Goal: Task Accomplishment & Management: Manage account settings

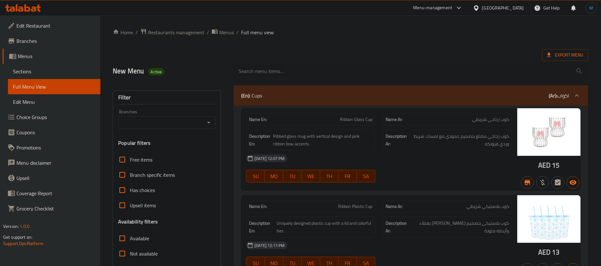
click at [497, 10] on div "United Arab Emirates" at bounding box center [503, 7] width 42 height 7
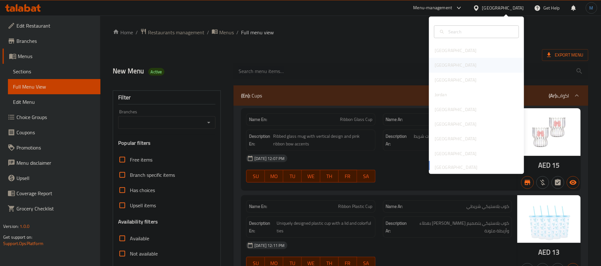
click at [435, 68] on div "[GEOGRAPHIC_DATA]" at bounding box center [456, 64] width 42 height 7
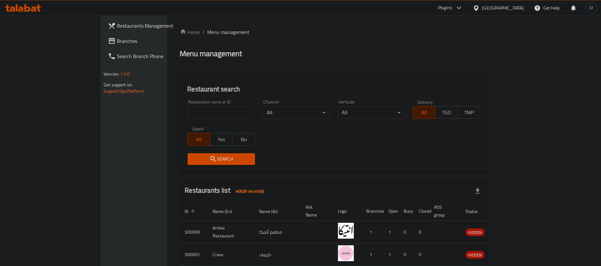
click at [103, 46] on link "Branches" at bounding box center [152, 40] width 98 height 15
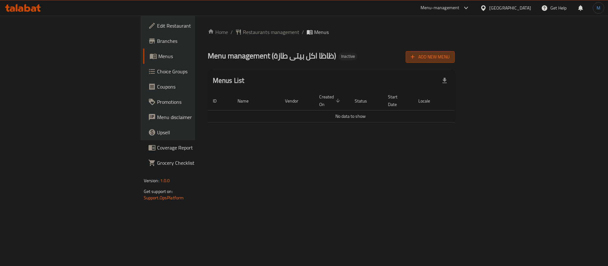
click at [450, 60] on span "Add New Menu" at bounding box center [430, 57] width 39 height 8
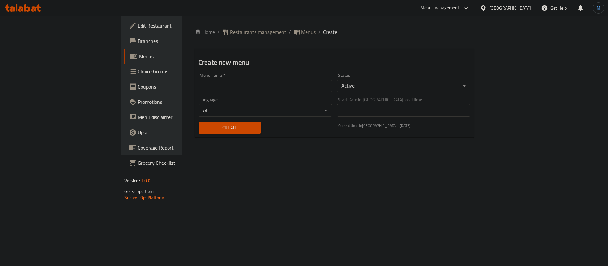
click at [288, 83] on input "text" at bounding box center [265, 86] width 133 height 13
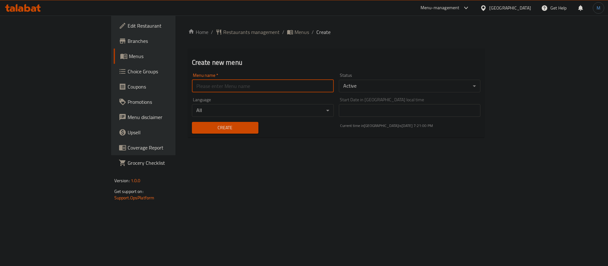
type input "1"
click at [188, 120] on div "Create" at bounding box center [225, 127] width 74 height 19
click at [192, 123] on button "Create" at bounding box center [225, 128] width 67 height 12
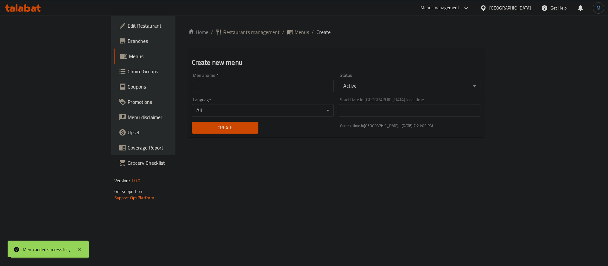
click at [295, 31] on span "Menus" at bounding box center [302, 32] width 15 height 8
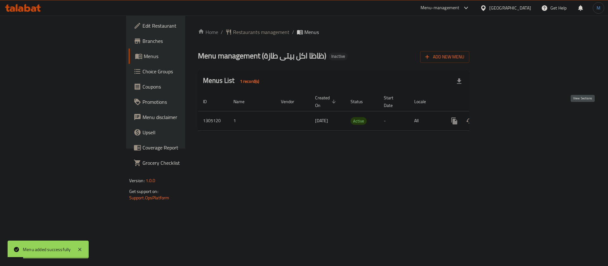
click at [504, 117] on icon "enhanced table" at bounding box center [501, 121] width 8 height 8
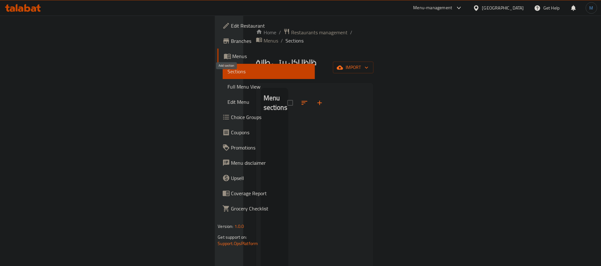
click at [312, 95] on button "button" at bounding box center [319, 102] width 15 height 15
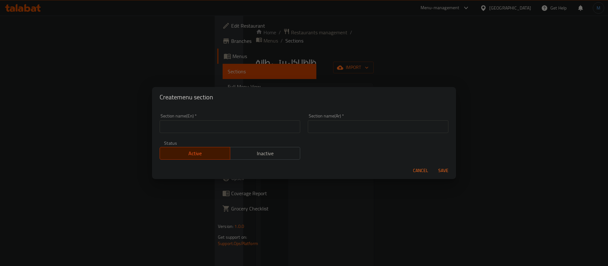
click at [268, 118] on div "Section name(En)   * Section name(En) *" at bounding box center [230, 122] width 141 height 19
click at [351, 135] on div "Section name(Ar)   * Section name(Ar) *" at bounding box center [378, 123] width 148 height 27
click at [348, 129] on input "text" at bounding box center [378, 126] width 141 height 13
type input "s"
type input "سندوتشات اللحوم"
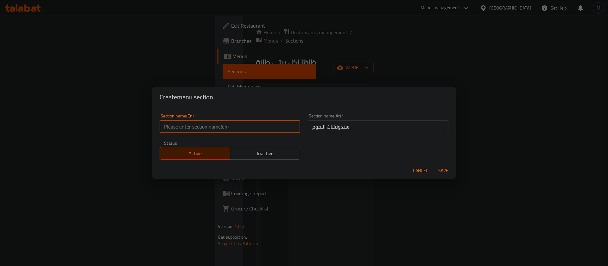
click at [267, 121] on input "text" at bounding box center [230, 126] width 141 height 13
paste input "meat sandwiches"
type input "Meat Sandwiches"
click at [434, 164] on button "Save" at bounding box center [444, 170] width 20 height 12
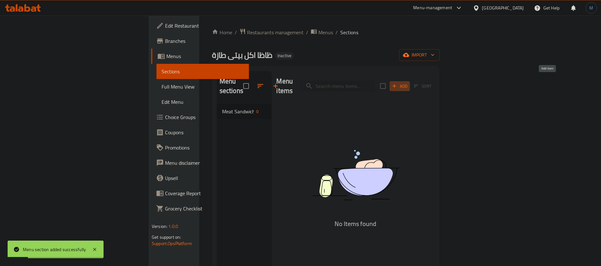
click at [408, 82] on span "Add" at bounding box center [399, 85] width 17 height 7
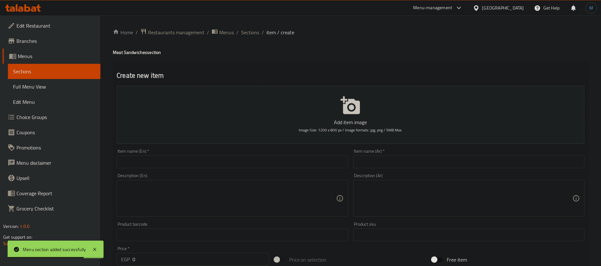
click at [413, 169] on div "Item name (Ar)   * Item name (Ar) *" at bounding box center [469, 158] width 236 height 24
drag, startPoint x: 413, startPoint y: 169, endPoint x: 416, endPoint y: 166, distance: 4.7
click at [415, 167] on div "Item name (Ar)   * Item name (Ar) *" at bounding box center [469, 158] width 236 height 24
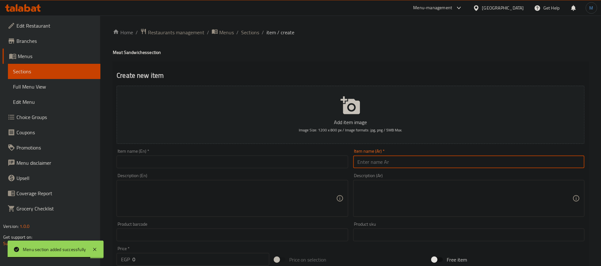
click at [416, 166] on input "text" at bounding box center [468, 161] width 231 height 13
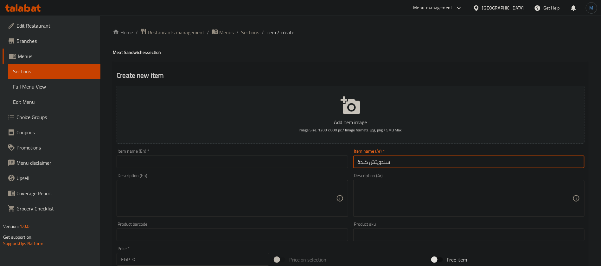
type input "سندويتش كبدة"
click at [240, 158] on input "text" at bounding box center [232, 161] width 231 height 13
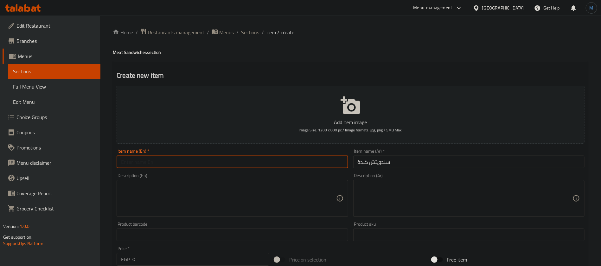
paste input "liver sandwich"
type input "Liver Sandwich"
click at [421, 193] on textarea at bounding box center [465, 198] width 215 height 30
paste textarea "ساندوتش كبدة بلدي متبلة على الطريقة الشرقية"
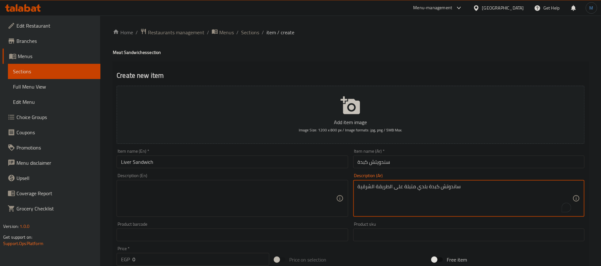
type textarea "ساندوتش كبدة بلدي متبلة على الطريقة الشرقية"
click at [261, 206] on textarea at bounding box center [228, 198] width 215 height 30
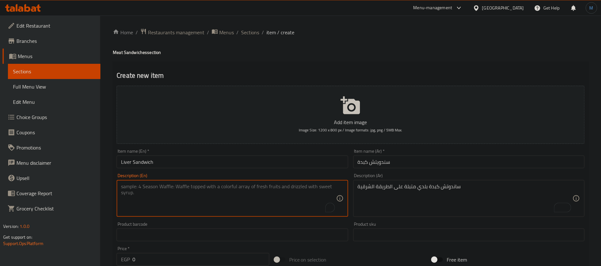
paste textarea "Oriental-style marinated country liver sandwich"
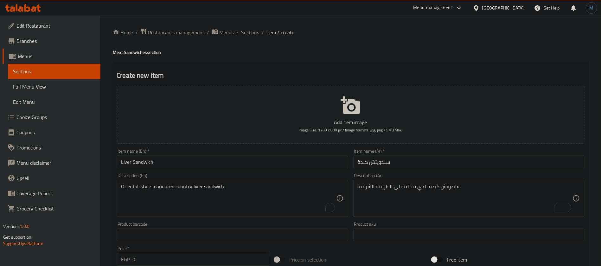
click at [196, 201] on textarea "Oriental-style marinated country liver sandwich" at bounding box center [228, 198] width 215 height 30
click at [187, 187] on textarea "Oriental-Style Marinated Country Liver Sandwich" at bounding box center [228, 198] width 215 height 30
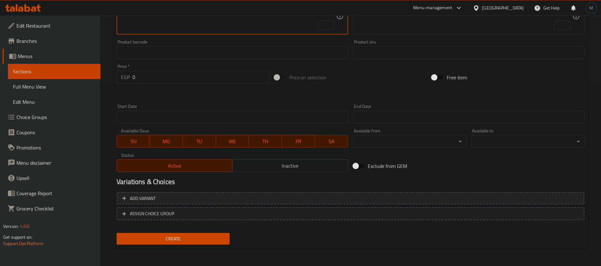
type textarea "Oriental-Style Marinated Baladi Liver Sandwich"
click at [475, 192] on button "Add variant" at bounding box center [351, 198] width 468 height 13
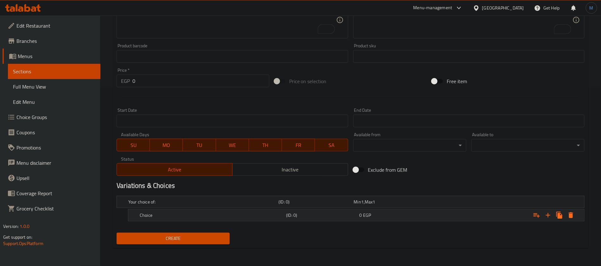
scroll to position [177, 0]
click at [550, 215] on icon "Expand" at bounding box center [548, 216] width 8 height 8
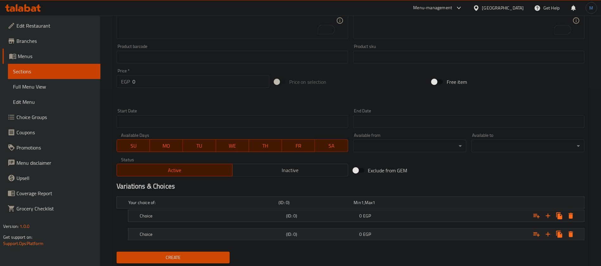
click at [424, 205] on div "0 EGP" at bounding box center [390, 202] width 73 height 6
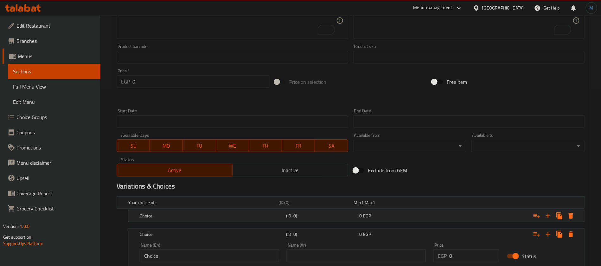
click at [420, 205] on div "0 EGP" at bounding box center [390, 202] width 73 height 6
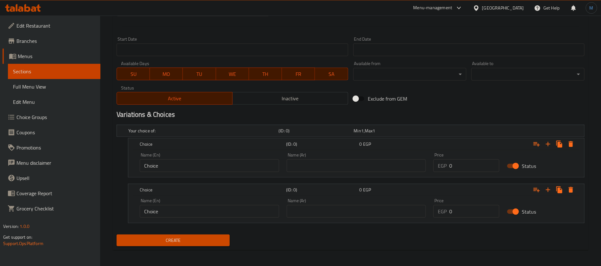
scroll to position [250, 0]
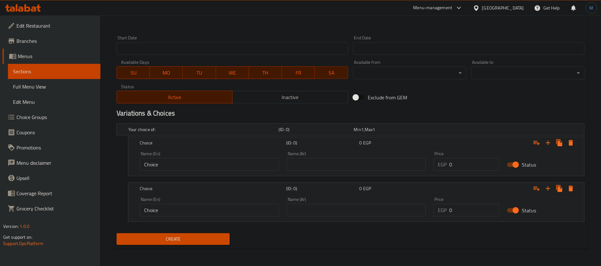
click at [340, 156] on div "Name (Ar) Name (Ar)" at bounding box center [356, 160] width 139 height 19
click at [342, 168] on input "text" at bounding box center [356, 164] width 139 height 13
type input "صغير"
click at [182, 164] on input "Choice" at bounding box center [209, 164] width 139 height 13
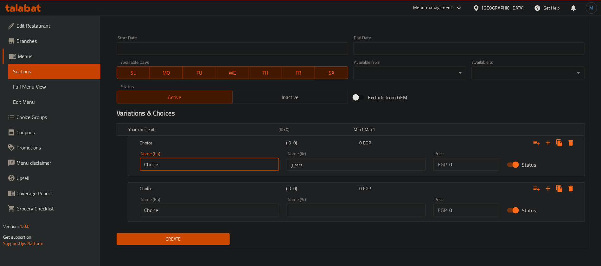
click at [182, 164] on input "Choice" at bounding box center [209, 164] width 139 height 13
click at [182, 164] on input "text" at bounding box center [209, 164] width 139 height 13
type input "Small"
click at [321, 215] on input "text" at bounding box center [356, 209] width 139 height 13
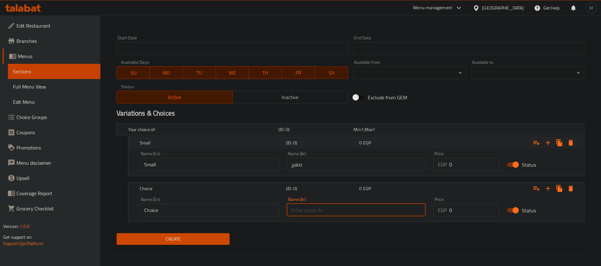
type input "كبير"
click at [197, 213] on input "Choice" at bounding box center [209, 209] width 139 height 13
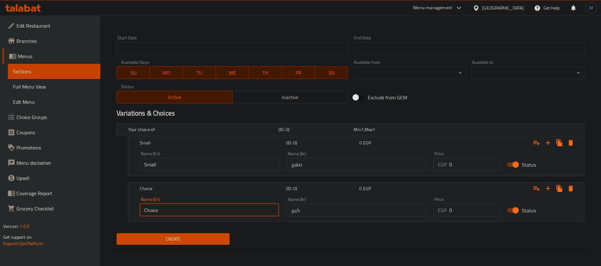
click at [197, 213] on input "Choice" at bounding box center [209, 209] width 139 height 13
click at [198, 208] on input "text" at bounding box center [209, 209] width 139 height 13
type input "Large"
click at [449, 168] on div "EGP 0 Price" at bounding box center [467, 164] width 66 height 13
type input "12.5"
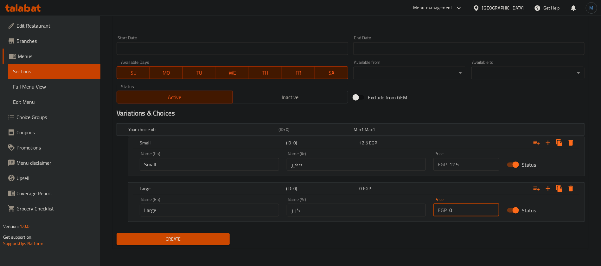
click at [463, 214] on input "0" at bounding box center [474, 209] width 50 height 13
type input "27.5"
click at [433, 100] on div "Exclude from GEM" at bounding box center [430, 97] width 158 height 17
click at [194, 241] on span "Create" at bounding box center [173, 239] width 103 height 8
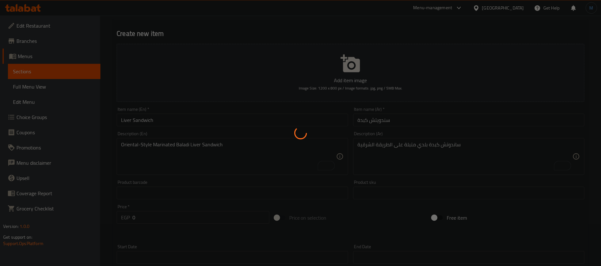
scroll to position [0, 0]
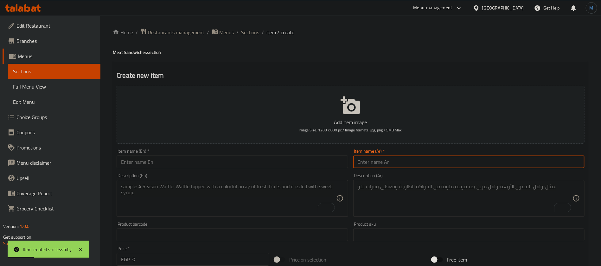
click at [393, 163] on input "text" at bounding box center [468, 161] width 231 height 13
type input "s"
type input "سندويتش سجق"
click at [226, 157] on input "text" at bounding box center [232, 161] width 231 height 13
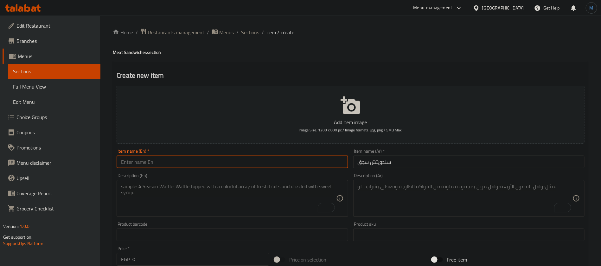
paste input "sausage sandwich"
type input "Sausage Sandwich"
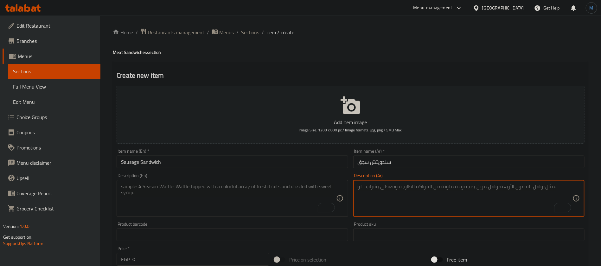
click at [488, 204] on textarea "To enrich screen reader interactions, please activate Accessibility in Grammarl…" at bounding box center [465, 198] width 215 height 30
paste textarea "sausage sandwich"
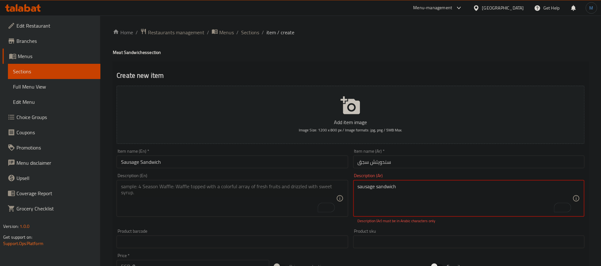
paste textarea "ساندوتش سجق بلدي حار أو عادي مع الخضار."
type textarea "ساندوتش سجق بلدي حار أو عادي مع الخضار."
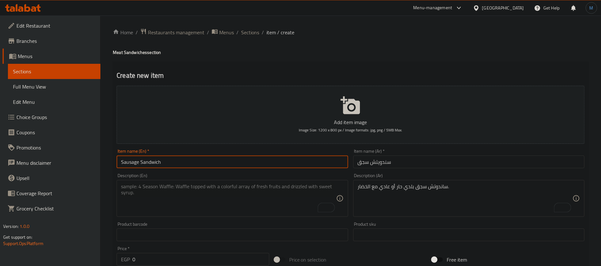
click at [240, 157] on input "Sausage Sandwich" at bounding box center [232, 161] width 231 height 13
click at [393, 181] on div "ساندوتش سجق بلدي حار أو عادي مع الخضار. Description (Ar)" at bounding box center [468, 198] width 231 height 37
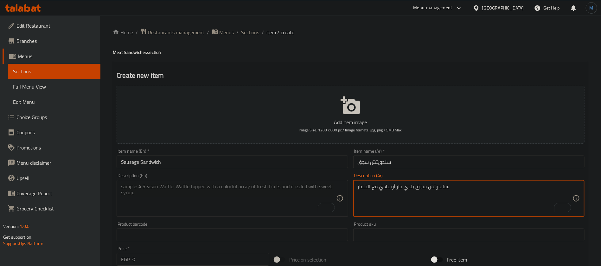
click at [393, 181] on div "ساندوتش سجق بلدي حار أو عادي مع الخضار. Description (Ar)" at bounding box center [468, 198] width 231 height 37
click at [402, 187] on textarea "ساندوتش سجق بلدي حار أو عادي مع الخضار." at bounding box center [465, 198] width 215 height 30
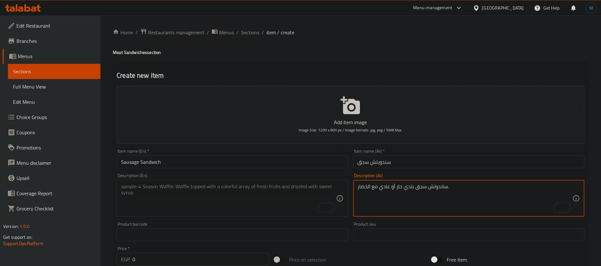
click at [402, 187] on textarea "ساندوتش سجق بلدي حار أو عادي مع الخضار." at bounding box center [465, 198] width 215 height 30
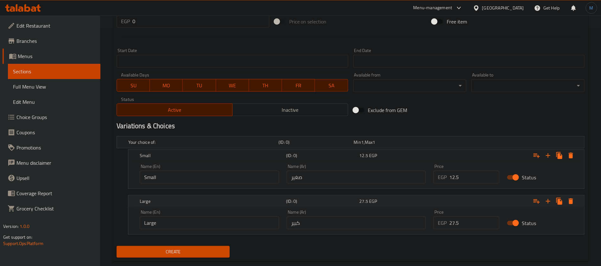
scroll to position [250, 0]
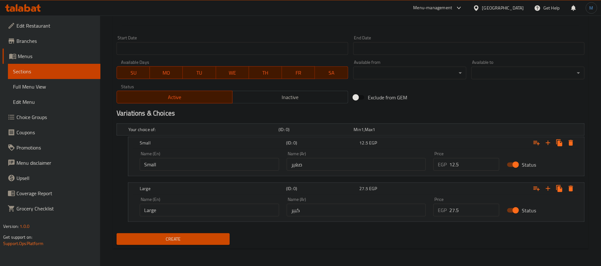
click at [477, 166] on input "12.5" at bounding box center [474, 164] width 50 height 13
type input "15"
click at [471, 206] on input "27.5" at bounding box center [474, 209] width 50 height 13
type input "45"
click at [117, 233] on button "Create" at bounding box center [173, 239] width 113 height 12
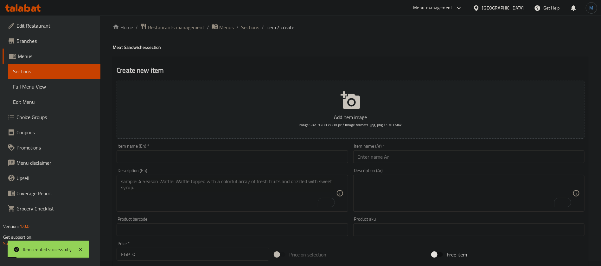
scroll to position [0, 0]
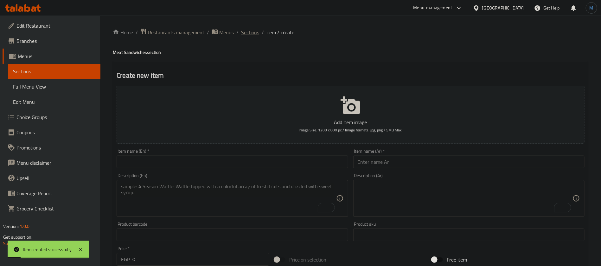
click at [250, 29] on span "Sections" at bounding box center [250, 33] width 18 height 8
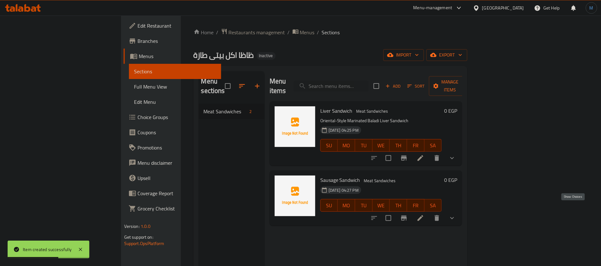
click at [456, 214] on icon "show more" at bounding box center [452, 218] width 8 height 8
click at [199, 145] on div "Menu sections Meat Sandwiches 2" at bounding box center [232, 204] width 66 height 266
click at [403, 85] on button "Add" at bounding box center [393, 86] width 20 height 10
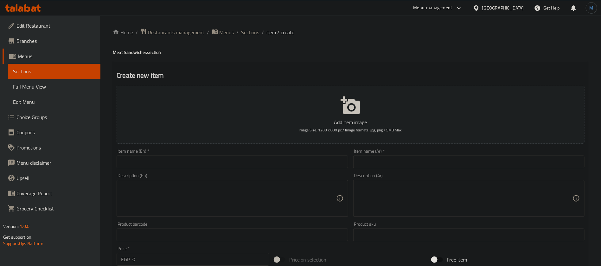
click at [408, 158] on input "text" at bounding box center [468, 161] width 231 height 13
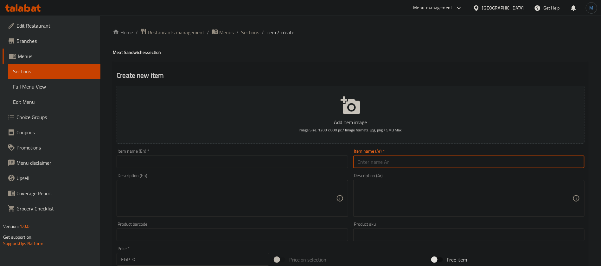
type input "s"
type input "سندويتش هوت دوج"
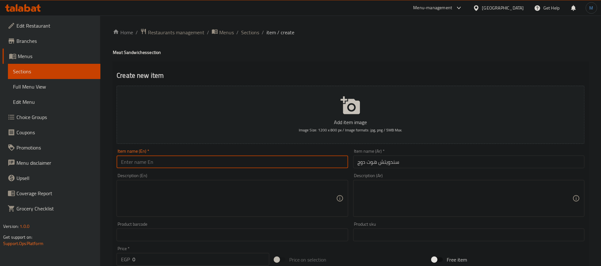
click at [209, 163] on input "text" at bounding box center [232, 161] width 231 height 13
paste input "hot dog sandwich"
type input "Hot Dog Sandwich"
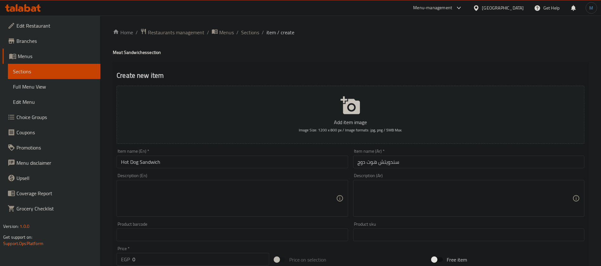
drag, startPoint x: 169, startPoint y: 249, endPoint x: 170, endPoint y: 254, distance: 4.8
click at [170, 252] on div "Price   * EGP 0 Price *" at bounding box center [193, 255] width 153 height 19
click at [170, 254] on input "0" at bounding box center [200, 259] width 137 height 13
type input "30"
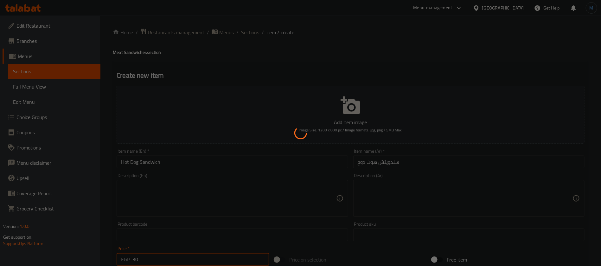
type input "0"
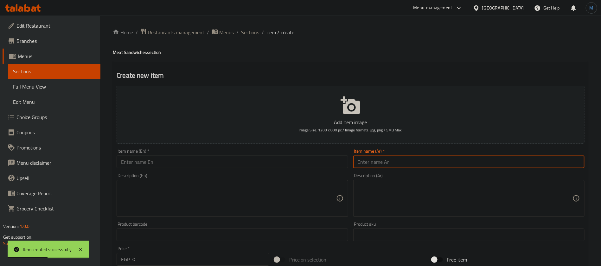
click at [449, 167] on input "text" at bounding box center [468, 161] width 231 height 13
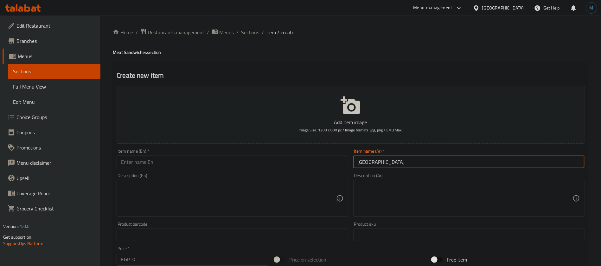
paste input "سندويتش هوت دوج ميكسيكان"
paste input "text"
type input "سندويتش هوت دوج ميكسيكان"
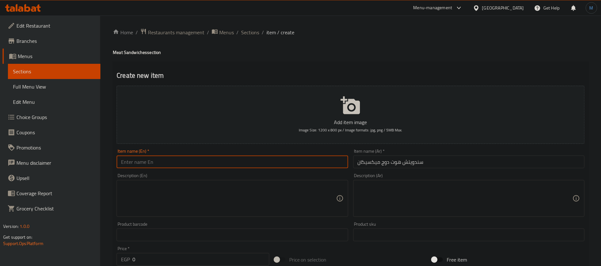
click at [260, 157] on input "text" at bounding box center [232, 161] width 231 height 13
paste input "Mexican hot dog sandwich"
type input "Mexican Hot Dog Sandwich"
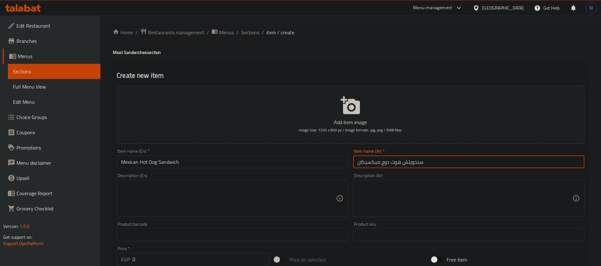
click at [520, 165] on input "سندويتش هوت دوج ميكسيكان" at bounding box center [468, 161] width 231 height 13
click at [160, 260] on input "0" at bounding box center [200, 259] width 137 height 13
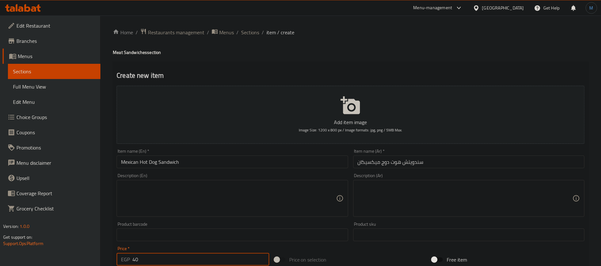
type input "40"
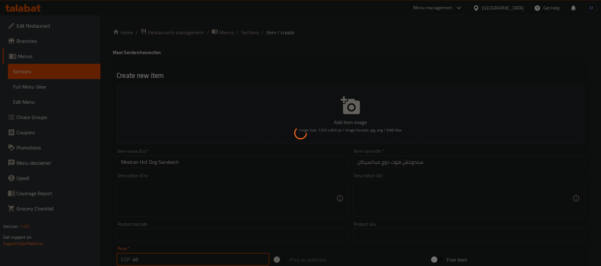
type input "0"
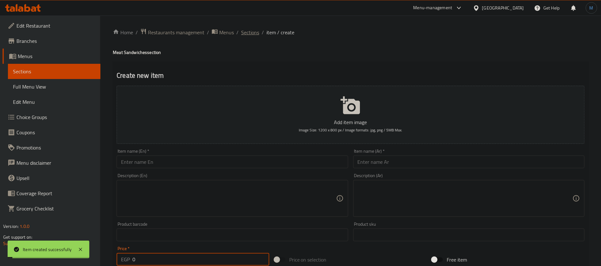
click at [246, 35] on span "Sections" at bounding box center [250, 33] width 18 height 8
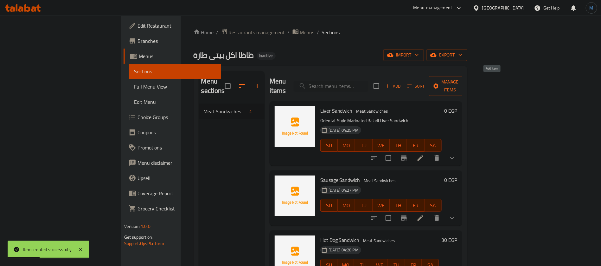
click at [402, 85] on span "Add" at bounding box center [393, 85] width 17 height 7
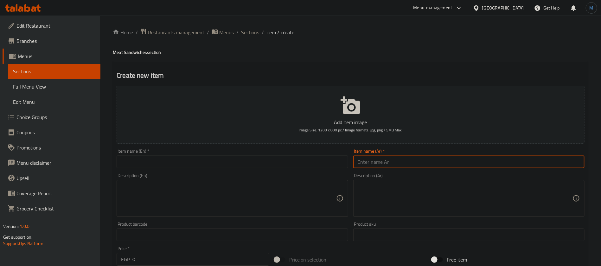
click at [384, 164] on input "text" at bounding box center [468, 161] width 231 height 13
type input "سندويتش هوت دوج بيض او جبنة"
click at [203, 158] on input "text" at bounding box center [232, 161] width 231 height 13
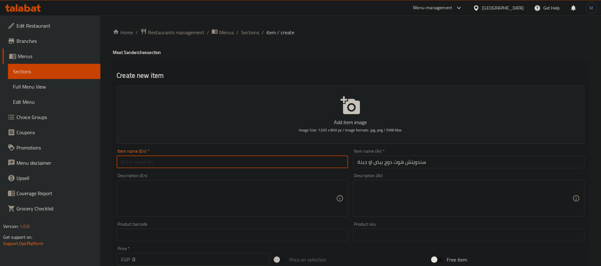
paste input "Egg or cheese hot dog sandwich"
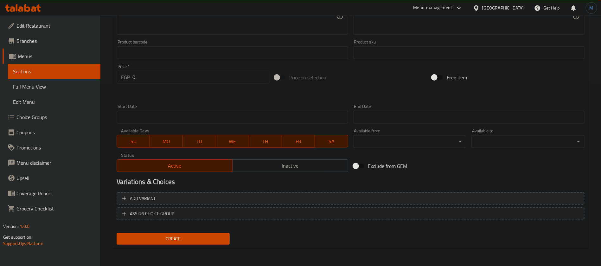
type input "Egg or Cheese Hot Dog Sandwich"
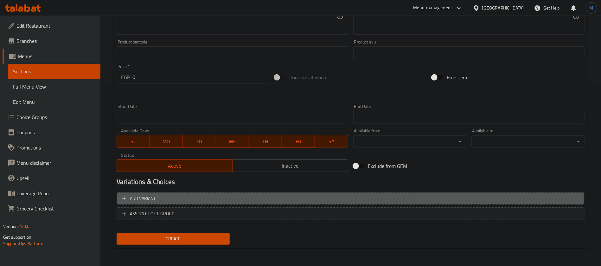
click at [495, 196] on span "Add variant" at bounding box center [350, 198] width 457 height 8
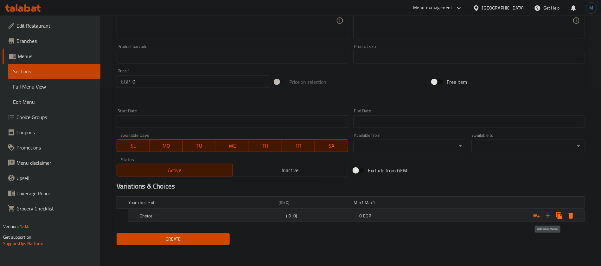
click at [547, 215] on icon "Expand" at bounding box center [548, 215] width 4 height 4
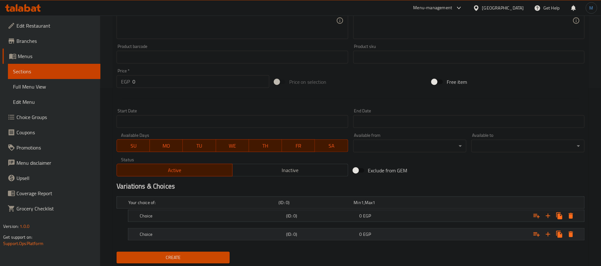
click at [305, 226] on nav at bounding box center [351, 225] width 468 height 5
click at [315, 205] on h5 "(ID: 0)" at bounding box center [315, 202] width 73 height 6
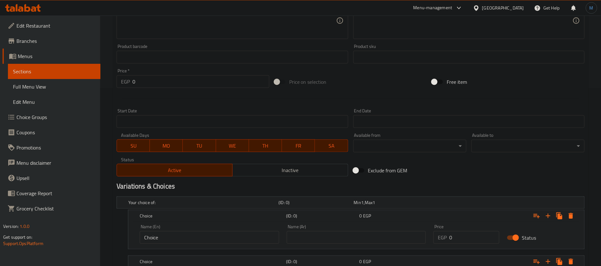
scroll to position [223, 0]
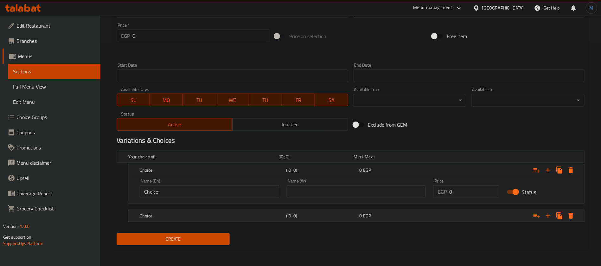
click at [325, 160] on h5 "(ID: 0)" at bounding box center [315, 156] width 73 height 6
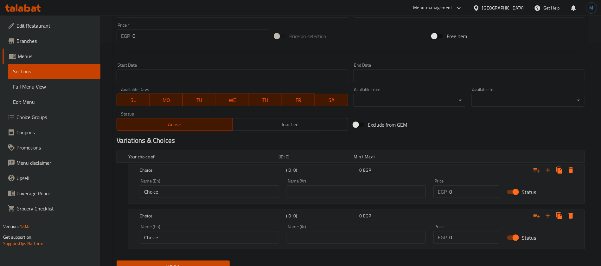
click at [479, 192] on input "0" at bounding box center [474, 191] width 50 height 13
type input "45"
click at [459, 241] on input "0" at bounding box center [474, 237] width 50 height 13
type input "45"
click at [441, 122] on div "Exclude from GEM" at bounding box center [430, 124] width 158 height 17
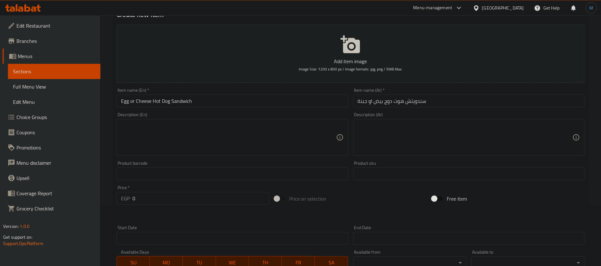
scroll to position [0, 0]
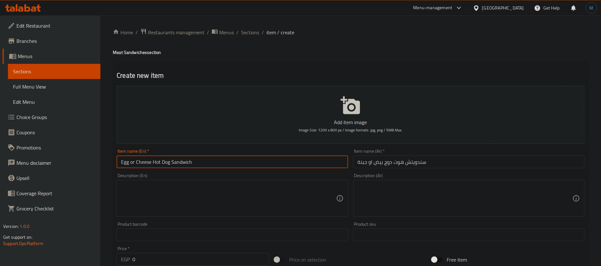
click at [124, 162] on input "Egg or Cheese Hot Dog Sandwich" at bounding box center [232, 161] width 231 height 13
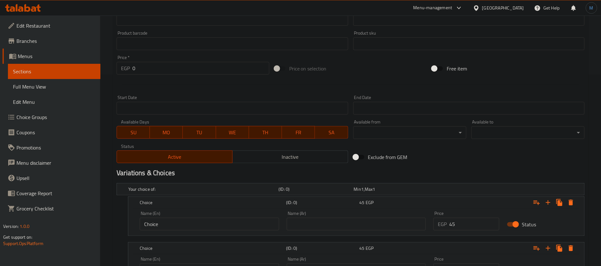
scroll to position [250, 0]
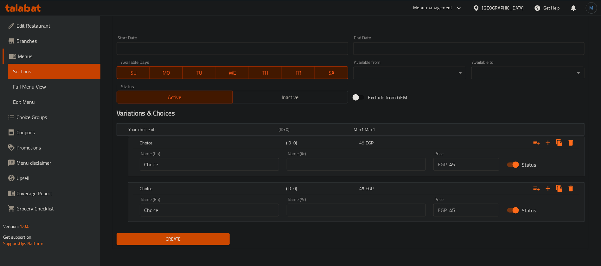
click at [183, 157] on div "Name (En) Choice Name (En)" at bounding box center [209, 160] width 139 height 19
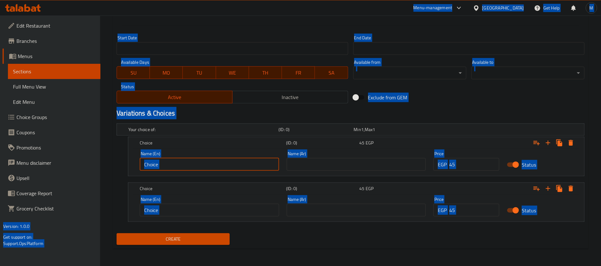
click at [184, 161] on input "Choice" at bounding box center [209, 164] width 139 height 13
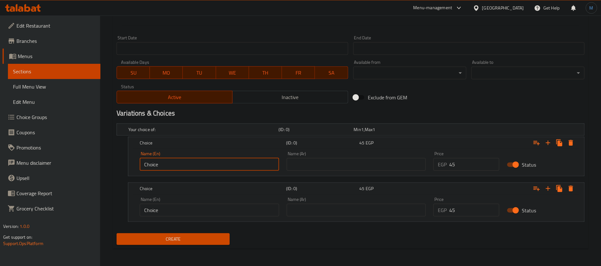
paste input "Egg"
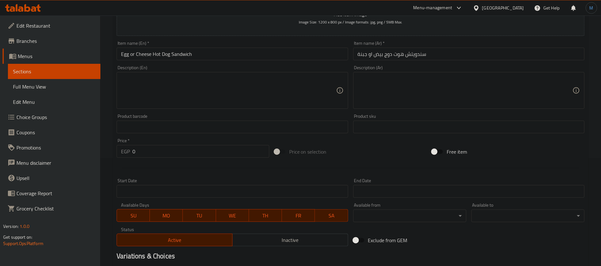
scroll to position [60, 0]
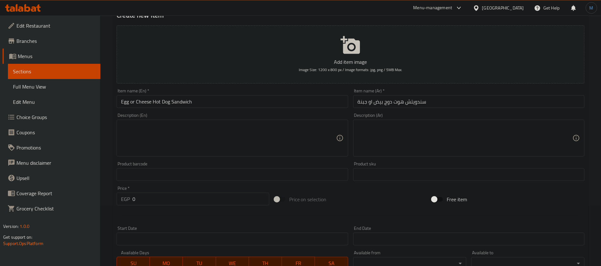
type input "Egg"
click at [147, 96] on input "Egg or Cheese Hot Dog Sandwich" at bounding box center [232, 101] width 231 height 13
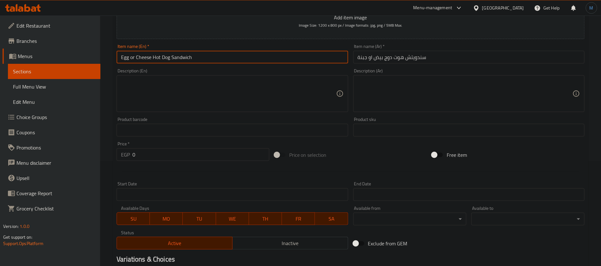
scroll to position [250, 0]
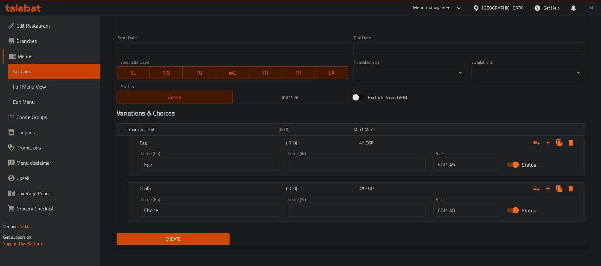
click at [199, 210] on input "Choice" at bounding box center [209, 209] width 139 height 13
paste input "eese"
type input "Cheese"
click at [371, 164] on input "text" at bounding box center [356, 164] width 139 height 13
type input "بيض"
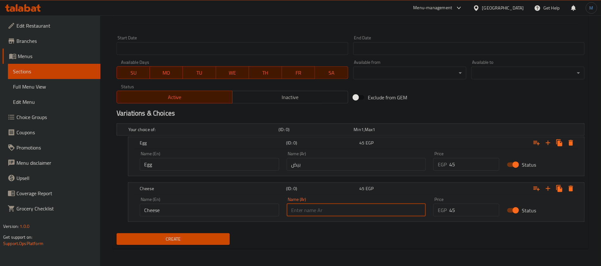
click at [342, 209] on input "text" at bounding box center [356, 209] width 139 height 13
type input "ج"
type input "جبنة"
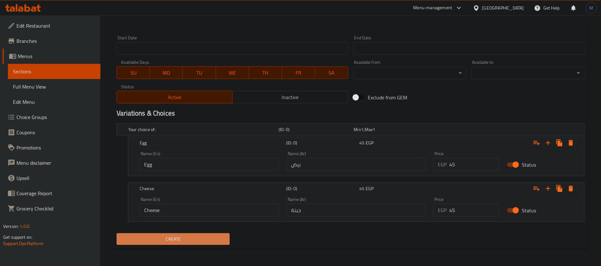
click at [189, 234] on button "Create" at bounding box center [173, 239] width 113 height 12
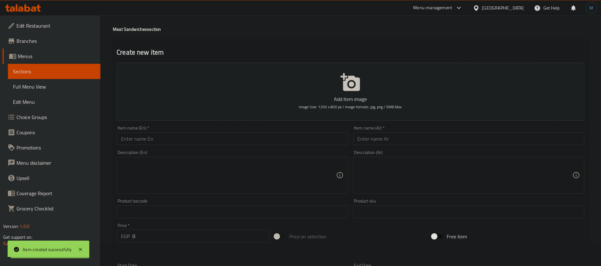
scroll to position [0, 0]
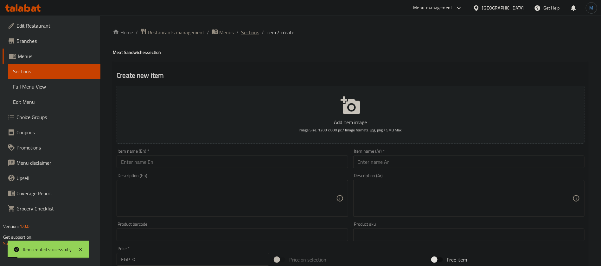
click at [254, 30] on span "Sections" at bounding box center [250, 33] width 18 height 8
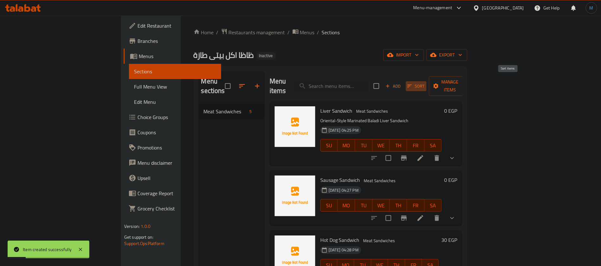
click at [427, 84] on button "Sort" at bounding box center [416, 86] width 21 height 10
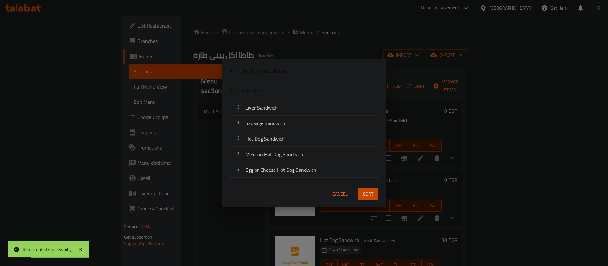
click at [493, 82] on div "Sort menu items Sort menu items Liver Sandwich Sausage Sandwich Hot Dog Sandwic…" at bounding box center [304, 133] width 608 height 266
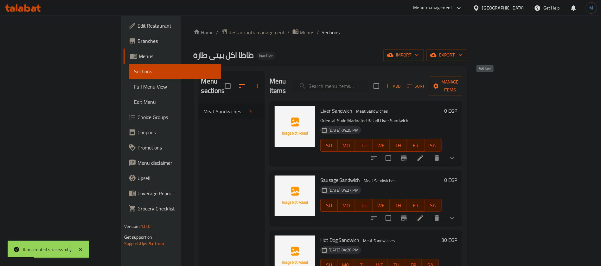
click at [402, 82] on span "Add" at bounding box center [393, 85] width 17 height 7
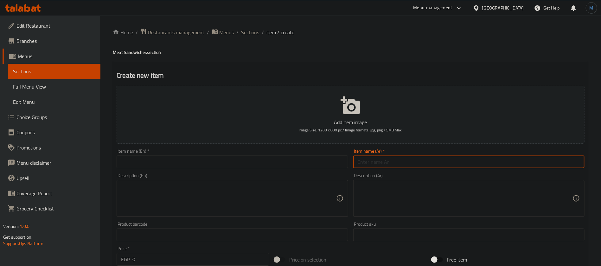
click at [539, 160] on input "text" at bounding box center [468, 161] width 231 height 13
paste input "سندويتش هوت دوج ميكس"
type input "سندويتش هوت دوج ميكس"
click at [239, 169] on div "Item name (En)   * Item name (En) *" at bounding box center [232, 158] width 236 height 24
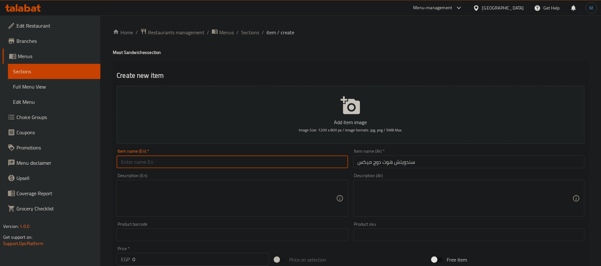
click at [237, 166] on input "text" at bounding box center [232, 161] width 231 height 13
paste input "Mixed Hot Dog Sandwich"
type input "Mixed Hot Dog Sandwich"
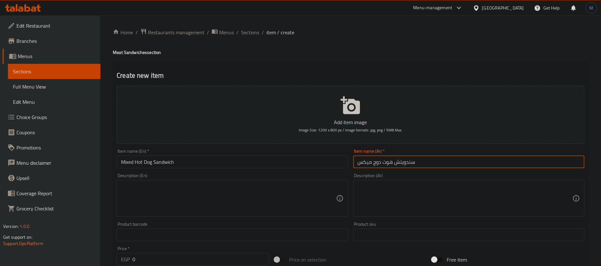
click at [444, 162] on input "سندويتش هوت دوج ميكس" at bounding box center [468, 161] width 231 height 13
click at [383, 160] on input "سندويتش هوت دوج ميكس بيض مع جبنة" at bounding box center [468, 161] width 231 height 13
click at [367, 164] on input "سندويتش هوت دوج ميكس بيض مع جبنة" at bounding box center [468, 161] width 231 height 13
type input "سندويتش هوت دوج ميكس بيض مع جبنة"
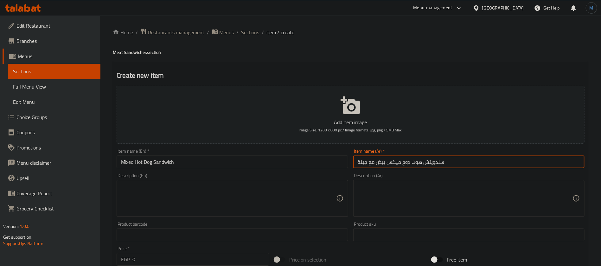
click at [204, 156] on input "Mixed Hot Dog Sandwich" at bounding box center [232, 161] width 231 height 13
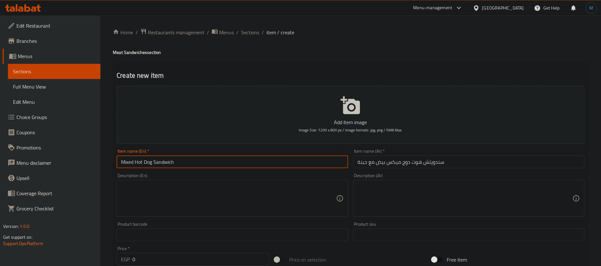
paste input "eggs with cheese"
type input "Mixed Hot Dog Sandwich Eggs with Cheese"
click at [163, 251] on div "Price   * EGP 0 Price *" at bounding box center [193, 255] width 153 height 19
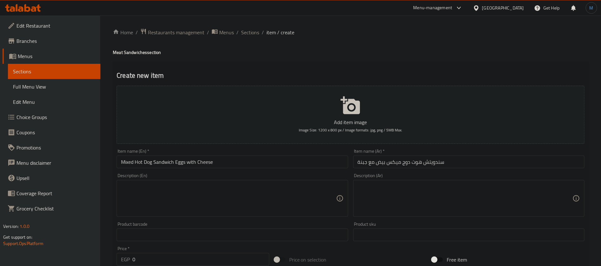
click at [168, 255] on input "0" at bounding box center [200, 259] width 137 height 13
type input "55"
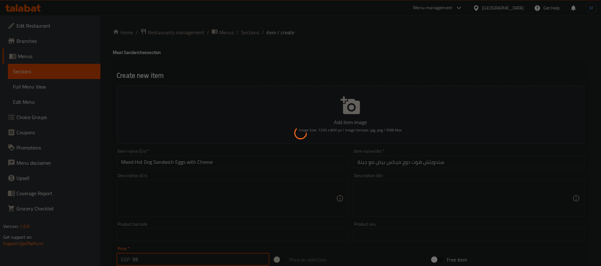
type input "0"
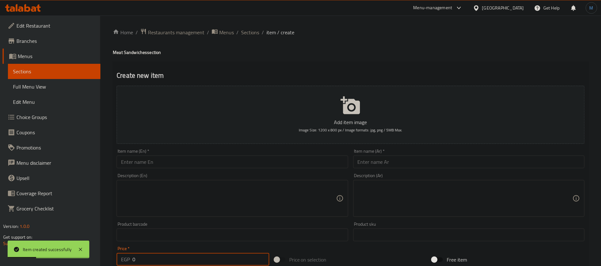
click at [499, 156] on input "text" at bounding box center [468, 161] width 231 height 13
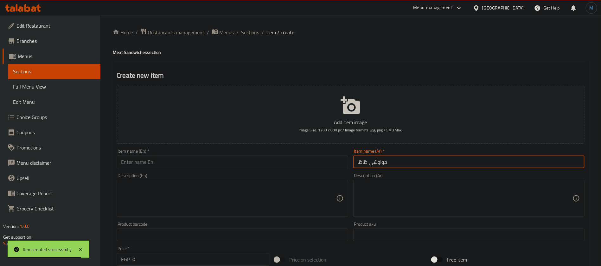
type input "حواوشي ظاظا"
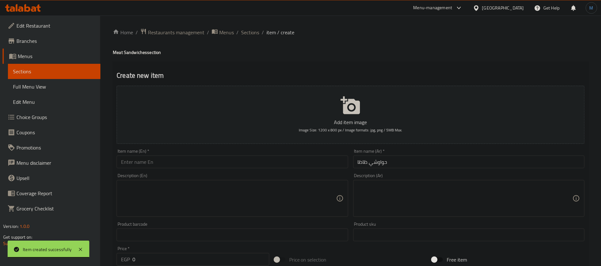
click at [424, 154] on div "Item name (Ar)   * حواوشي ظاظا Item name (Ar) *" at bounding box center [468, 158] width 231 height 19
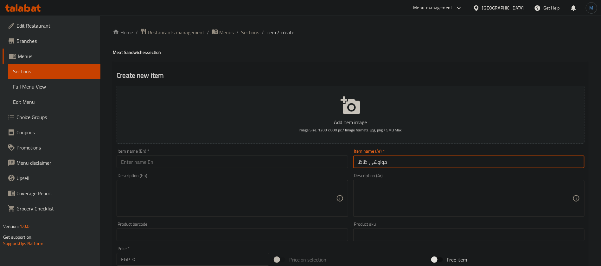
click at [428, 165] on input "حواوشي ظاظا" at bounding box center [468, 161] width 231 height 13
click at [208, 155] on div "Item name (En)   * Item name (En) *" at bounding box center [232, 158] width 231 height 19
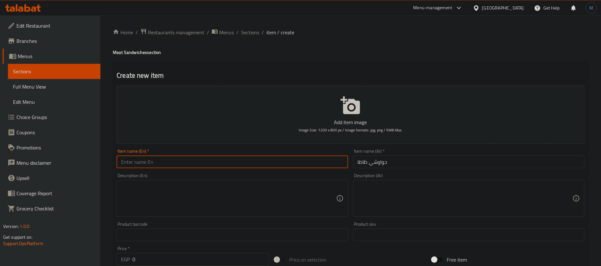
paste input "Hawawshi Zaza"
click at [212, 161] on input "Hawawshi Zaza" at bounding box center [232, 161] width 231 height 13
type input "Hawawshi Zaza"
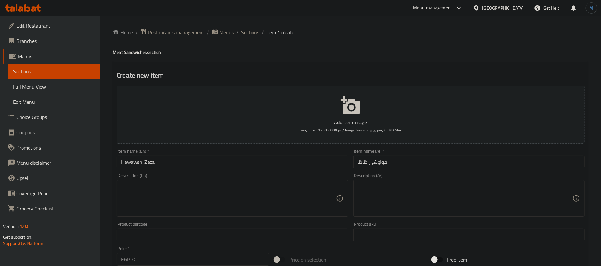
click at [103, 162] on div "Home / Restaurants management / Menus / Sections / item / create Meat Sandwiche…" at bounding box center [350, 232] width 501 height 432
click at [131, 159] on input "Hawawshi Zaza" at bounding box center [232, 161] width 231 height 13
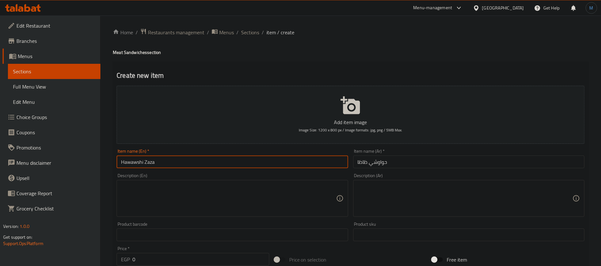
click at [131, 159] on input "Hawawshi Zaza" at bounding box center [232, 161] width 231 height 13
click at [400, 193] on textarea at bounding box center [465, 198] width 215 height 30
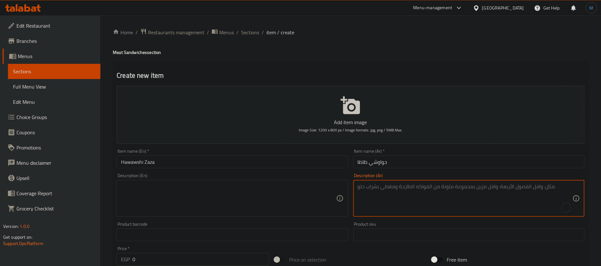
paste textarea "حواوشي بلدي باللحم المفروم المتبل والمشوي"
type textarea "حواوشي بلدي باللحم المفروم المتبل والمشوي"
paste textarea "Hawawshi Baladi with seasoned and grilled minced meat"
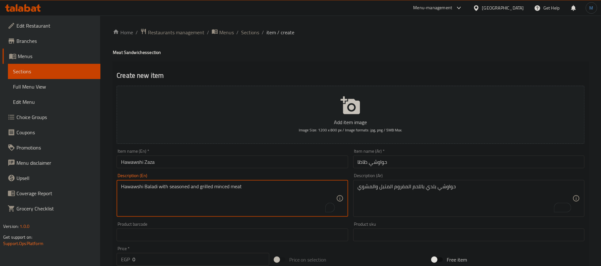
type textarea "Hawawshi Baladi with seasoned and grilled minced meat"
click at [208, 256] on input "0" at bounding box center [200, 259] width 137 height 13
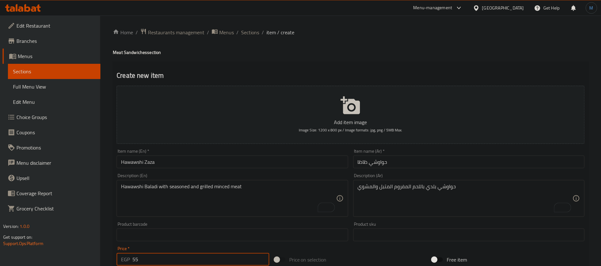
type input "55"
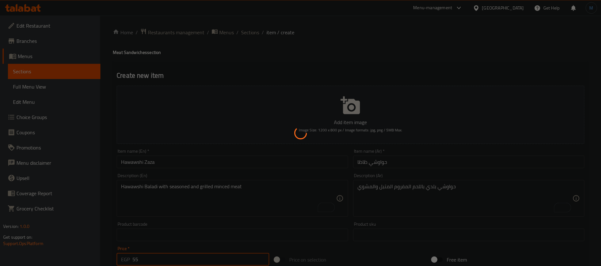
type input "0"
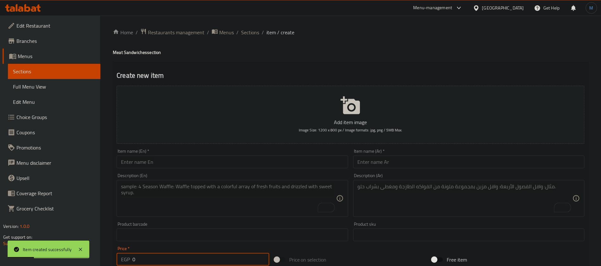
click at [397, 162] on input "text" at bounding box center [468, 161] width 231 height 13
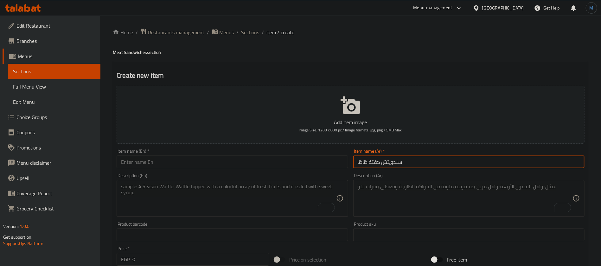
type input "سندويتش كفتة ظاظا"
click at [194, 159] on input "text" at bounding box center [232, 161] width 231 height 13
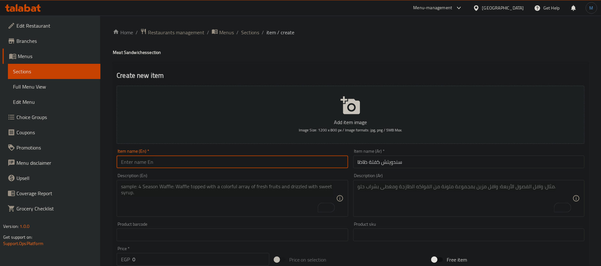
paste input "Zaza kofta sandwich"
type input "Zaza Kofta Sandwich"
click at [406, 200] on textarea "To enrich screen reader interactions, please activate Accessibility in Grammarl…" at bounding box center [465, 198] width 215 height 30
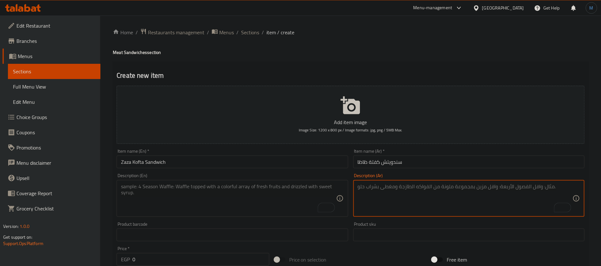
paste textarea "ساندوتش كفتة مشوية على الفحم مع الطحينة"
type textarea "ساندوتش كفتة مشوية على الفحم مع الطحينة"
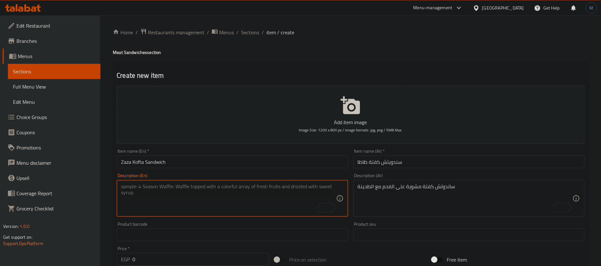
click at [214, 198] on textarea "To enrich screen reader interactions, please activate Accessibility in Grammarl…" at bounding box center [228, 198] width 215 height 30
paste textarea "Grilled kofta sandwich with tahini"
click at [188, 186] on textarea "Grilled kofta sandwich with tahini" at bounding box center [228, 198] width 215 height 30
paste textarea "Sesame paste"
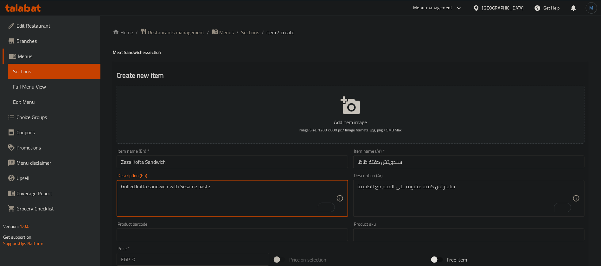
type textarea "Grilled kofta sandwich with Sesame paste"
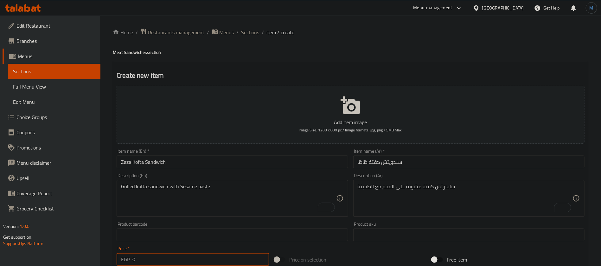
click at [187, 253] on input "0" at bounding box center [200, 259] width 137 height 13
type input "60"
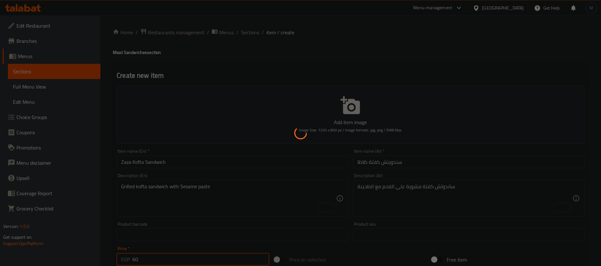
type input "0"
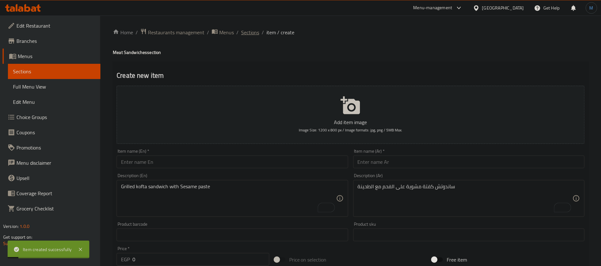
click at [249, 33] on span "Sections" at bounding box center [250, 33] width 18 height 8
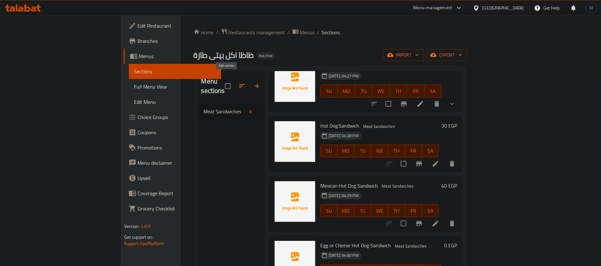
click at [250, 78] on button "button" at bounding box center [257, 85] width 15 height 15
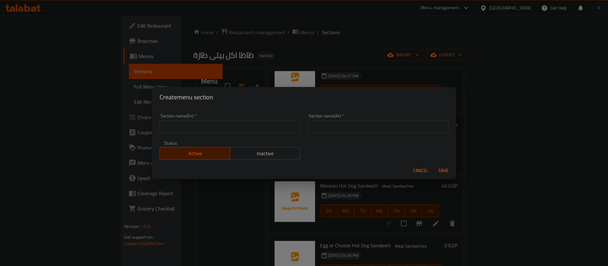
click at [401, 135] on div "Section name(Ar)   * Section name(Ar) *" at bounding box center [378, 123] width 148 height 27
click at [394, 129] on input "text" at bounding box center [378, 126] width 141 height 13
type input "سندويتشات الفراخ"
click at [236, 125] on input "text" at bounding box center [230, 126] width 141 height 13
paste input "chicken sandwiches"
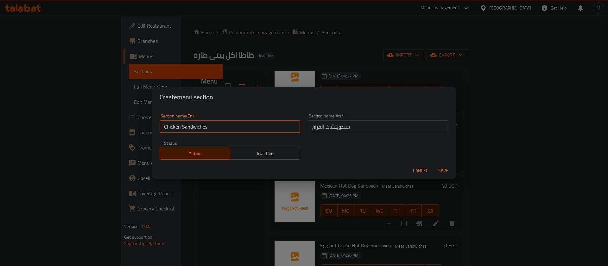
type input "Chicken Sandwiches"
click at [382, 126] on input "سندويتشات الفراخ" at bounding box center [378, 126] width 141 height 13
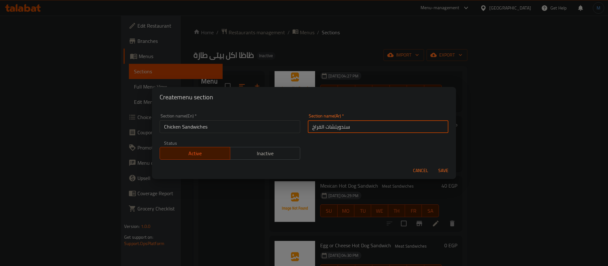
paste input "text"
click at [333, 129] on input "سندوتشات الفراخ" at bounding box center [378, 126] width 141 height 13
type input "سندوتشات الفراخ"
click at [450, 166] on button "Save" at bounding box center [444, 170] width 20 height 12
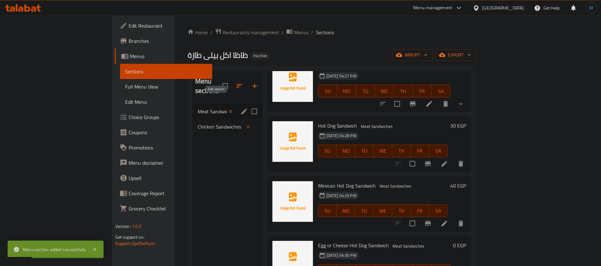
click at [241, 107] on icon "edit" at bounding box center [245, 111] width 8 height 8
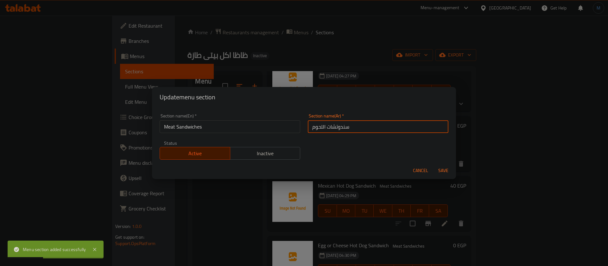
click at [332, 125] on input "سندوتشات اللحوم" at bounding box center [378, 126] width 141 height 13
click at [421, 161] on div "Section name(En)   * Meat Sandwiches Section name(En) * Section name(Ar)   * سن…" at bounding box center [304, 137] width 297 height 54
click at [419, 169] on span "Cancel" at bounding box center [420, 170] width 15 height 8
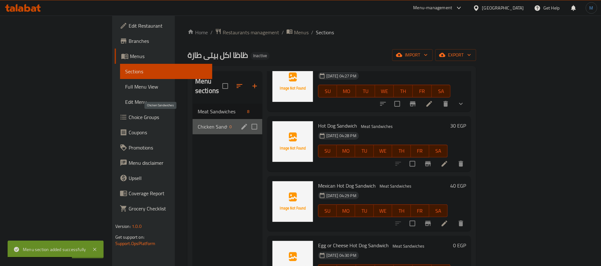
click at [198, 123] on span "Chicken Sandwiches" at bounding box center [212, 127] width 29 height 8
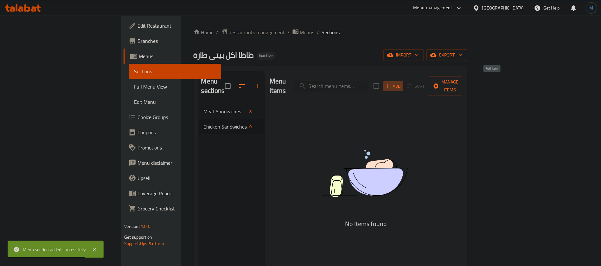
click at [391, 83] on icon "button" at bounding box center [388, 86] width 6 height 6
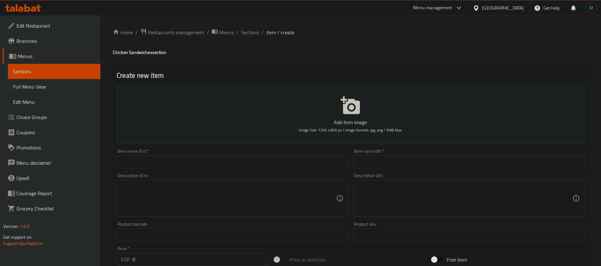
click at [409, 161] on input "text" at bounding box center [468, 161] width 231 height 13
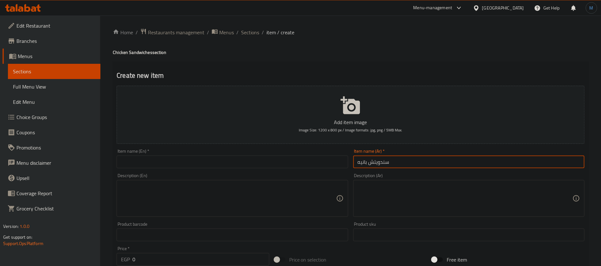
type input "سندويتش بانيه"
click at [211, 158] on input "text" at bounding box center [232, 161] width 231 height 13
paste input "Breaded sandwich"
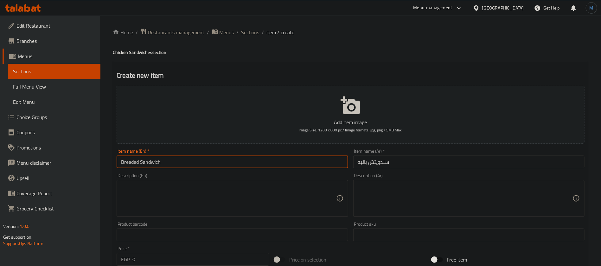
click at [131, 156] on input "Breaded Sandwich" at bounding box center [232, 161] width 231 height 13
paste input "Pane"
type input "Pane Sandwich"
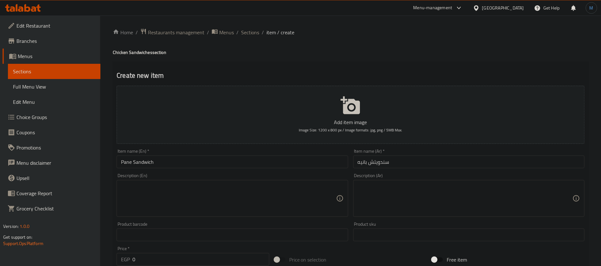
click at [545, 116] on button "Add item image Image Size: 1200 x 800 px / Image formats: jpg, png / 5MB Max." at bounding box center [351, 115] width 468 height 58
click at [456, 203] on textarea at bounding box center [465, 198] width 215 height 30
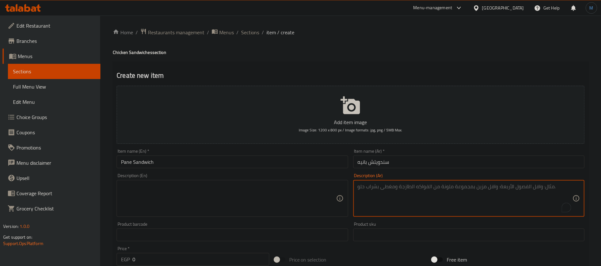
paste textarea "ساندوتش دجاج بانيه مقرمش مع الخضار والصوص."
type textarea "ساندوتش دجاج بانيه مقرمش مع الخضار والصوص."
click at [189, 194] on textarea at bounding box center [228, 198] width 215 height 30
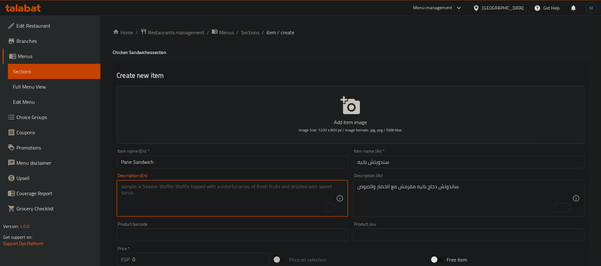
paste textarea "Crispy breaded chicken sandwich with vegetables and sauce."
click at [128, 162] on input "Pane Sandwich" at bounding box center [232, 161] width 231 height 13
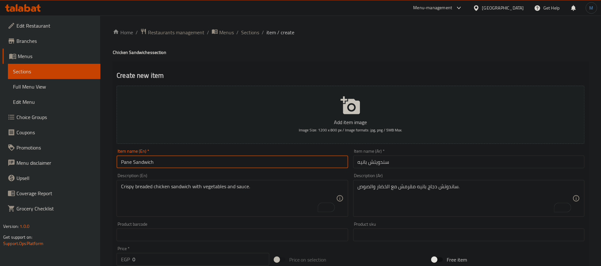
click at [128, 162] on input "Pane Sandwich" at bounding box center [232, 161] width 231 height 13
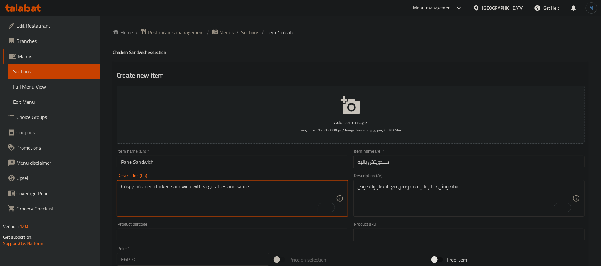
click at [141, 190] on textarea "Crispy breaded chicken sandwich with vegetables and sauce." at bounding box center [228, 198] width 215 height 30
paste textarea "Pane"
type textarea "Crispy Pane chicken sandwich with vegetables and sauce."
click at [206, 175] on div "Description (En) Crispy Pane chicken sandwich with vegetables and sauce. Descri…" at bounding box center [232, 194] width 231 height 43
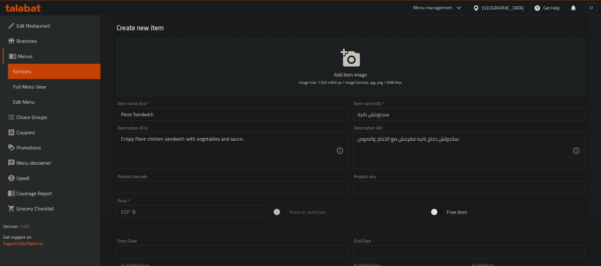
scroll to position [95, 0]
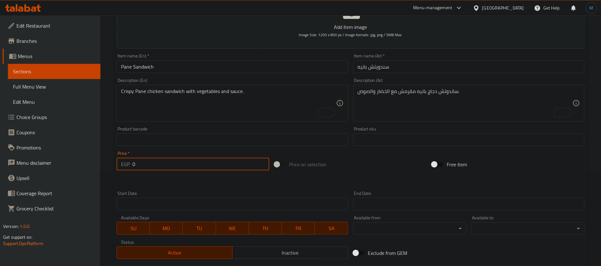
click at [201, 168] on input "0" at bounding box center [200, 164] width 137 height 13
type input "55"
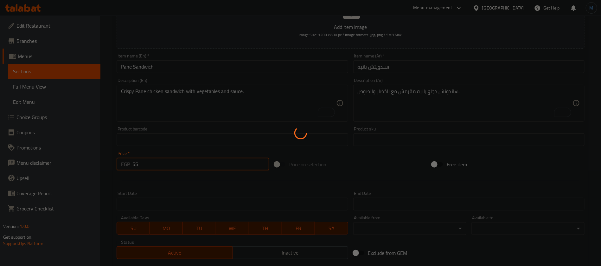
type input "0"
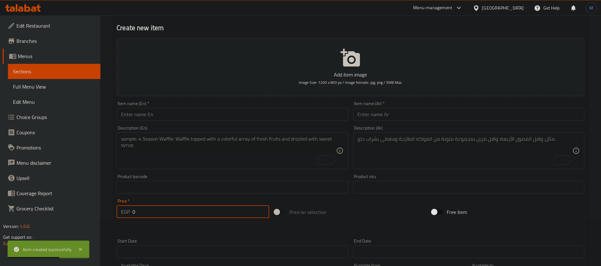
scroll to position [48, 0]
click at [401, 118] on input "text" at bounding box center [468, 114] width 231 height 13
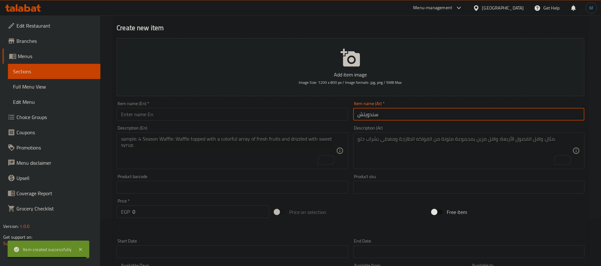
type input "سندويتش"
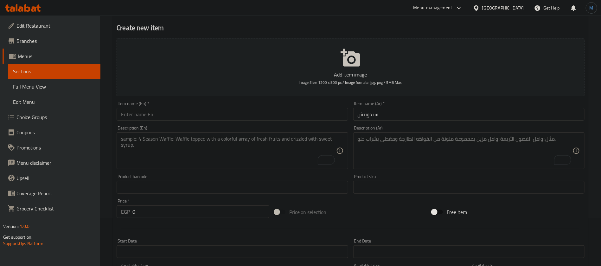
click at [406, 122] on div "Item name (Ar)   * سندويتش Item name (Ar) *" at bounding box center [469, 111] width 236 height 24
click at [412, 119] on input "سندويتش" at bounding box center [468, 114] width 231 height 13
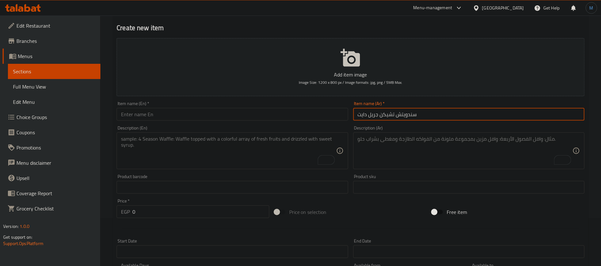
type input "سندويتش تشيكن جريل دايت"
click at [244, 115] on input "text" at bounding box center [232, 114] width 231 height 13
paste input "Diet Chicken Grill Sandwich"
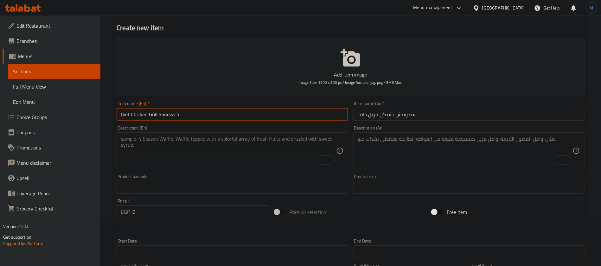
type input "Diet Chicken Grill Sandwich"
click at [527, 151] on textarea "To enrich screen reader interactions, please activate Accessibility in Grammarl…" at bounding box center [465, 151] width 215 height 30
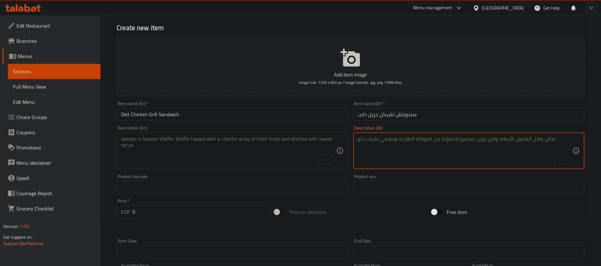
paste textarea "ساندوتش دجاج مشوي متبل مع الخضار الطازج"
type textarea "ساندوتش دجاج مشوي متبل مع الخضار الطازج"
click at [247, 156] on textarea "To enrich screen reader interactions, please activate Accessibility in Grammarl…" at bounding box center [228, 151] width 215 height 30
paste textarea "Marinated grilled chicken sandwich with fresh vegetables"
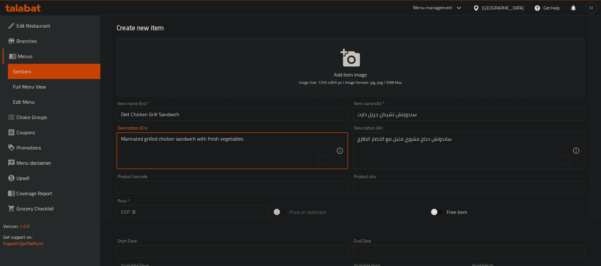
type textarea "Marinated grilled chicken sandwich with fresh vegetables"
click at [235, 116] on input "Diet Chicken Grill Sandwich" at bounding box center [232, 114] width 231 height 13
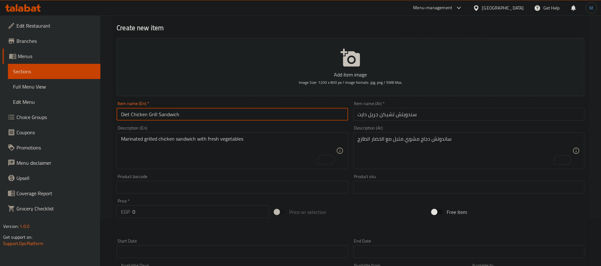
click at [169, 213] on input "0" at bounding box center [200, 211] width 137 height 13
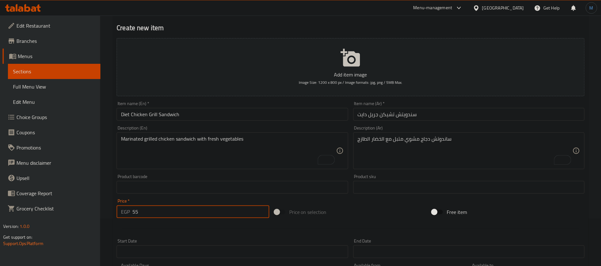
type input "55"
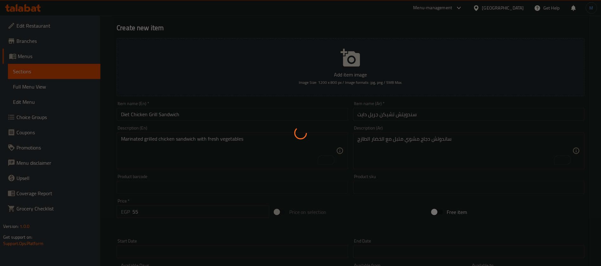
type input "0"
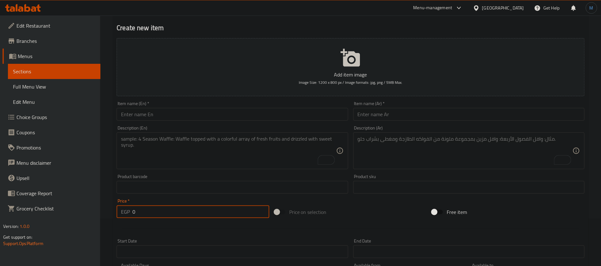
scroll to position [48, 0]
click at [421, 119] on input "text" at bounding box center [468, 114] width 231 height 13
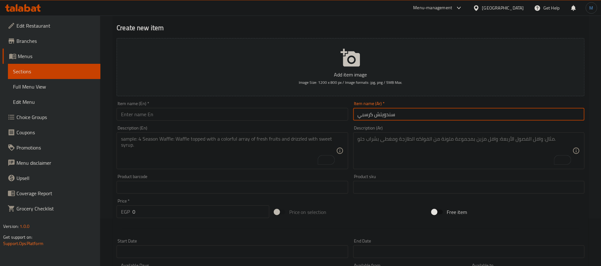
type input "سندويتش كرسبي"
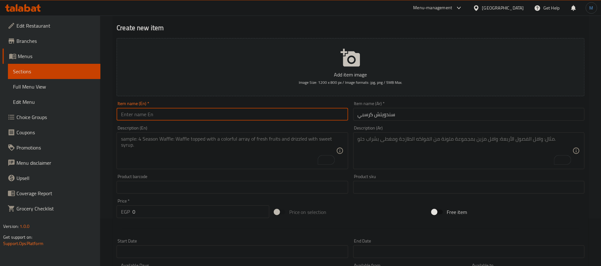
click at [241, 117] on input "text" at bounding box center [232, 114] width 231 height 13
paste input "Crispy sandwich"
type input "Crispy Sandwich"
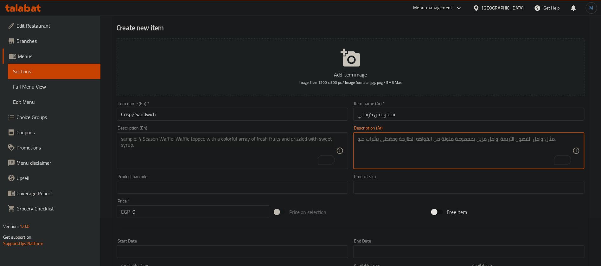
click at [542, 153] on textarea "To enrich screen reader interactions, please activate Accessibility in Grammarl…" at bounding box center [465, 151] width 215 height 30
paste textarea "ساندوتش دجاج كرسبي ذهبي مع الصوص المميز"
type textarea "ساندوتش دجاج كرسبي ذهبي مع الصوص المميز"
click at [241, 155] on textarea "To enrich screen reader interactions, please activate Accessibility in Grammarl…" at bounding box center [228, 151] width 215 height 30
paste textarea "Golden crispy chicken sandwich with special sauce"
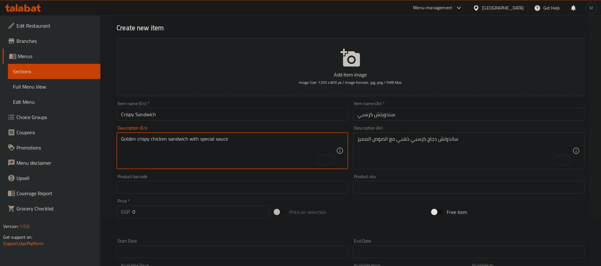
type textarea "Golden crispy chicken sandwich with special sauce"
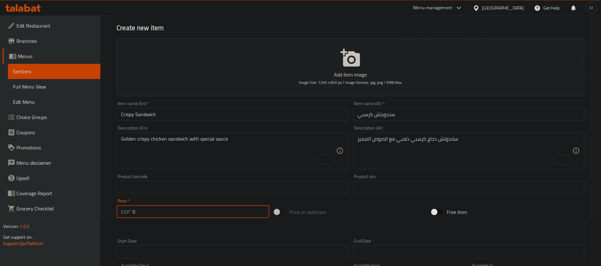
click at [192, 207] on input "0" at bounding box center [200, 211] width 137 height 13
type input "55"
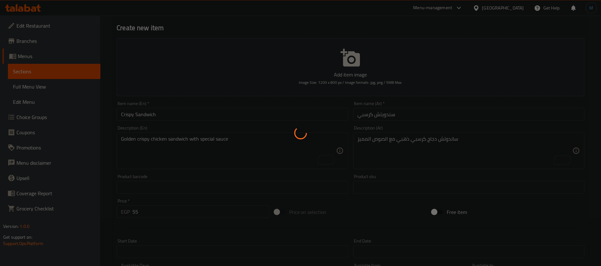
type input "0"
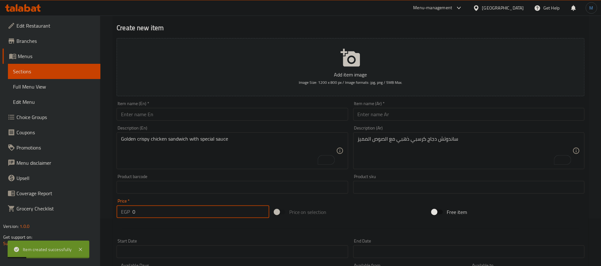
click at [379, 125] on div "Description (Ar) ساندوتش دجاج كرسبي ذهبي مع الصوص المميز Description (Ar)" at bounding box center [469, 147] width 236 height 48
click at [384, 112] on input "text" at bounding box center [468, 114] width 231 height 13
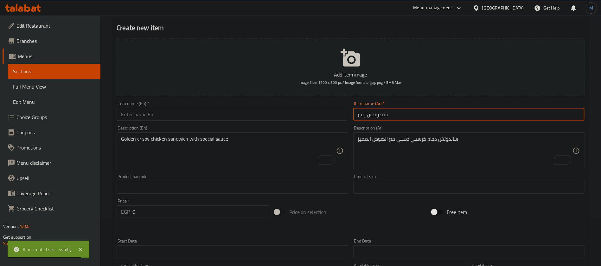
type input "سندويتش زنجر"
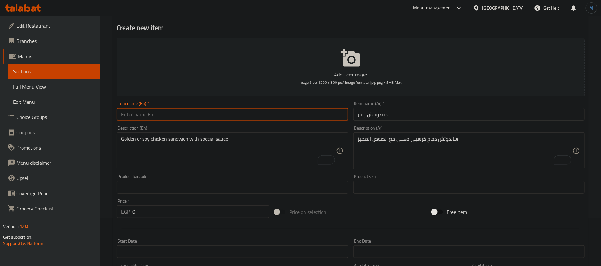
click at [233, 114] on input "text" at bounding box center [232, 114] width 231 height 13
paste input "Zinger sandwich"
type input "Zinger Sandwich"
click at [437, 114] on input "سندويتش زنجر" at bounding box center [468, 114] width 231 height 13
click at [548, 167] on div "ساندوتش دجاج كرسبي ذهبي مع الصوص المميز Description (Ar)" at bounding box center [468, 150] width 231 height 37
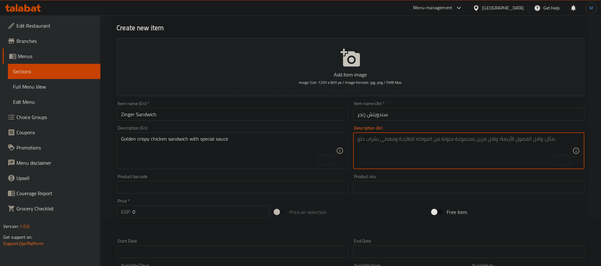
paste textarea "ساندوتش دجاج زنجر حار مع الخضار والصوص"
type textarea "ساندوتش دجاج زنجر حار مع الخضار والصوص"
click at [279, 147] on textarea "To enrich screen reader interactions, please activate Accessibility in Grammarl…" at bounding box center [228, 151] width 215 height 30
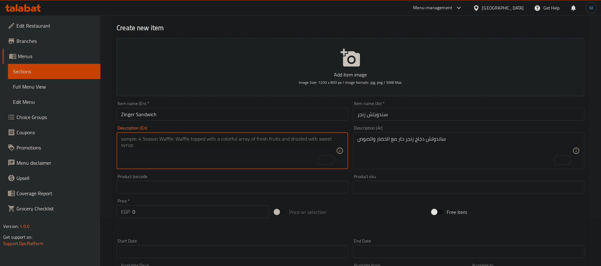
paste textarea "Spicy Zinger Chicken Sandwich with Vegetables and Sauce"
type textarea "Spicy Zinger Chicken Sandwich with Vegetables and Sauce"
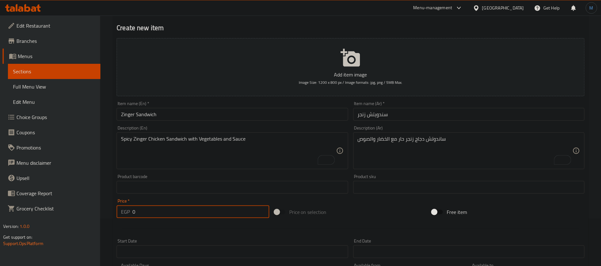
click at [194, 215] on input "0" at bounding box center [200, 211] width 137 height 13
type input "55"
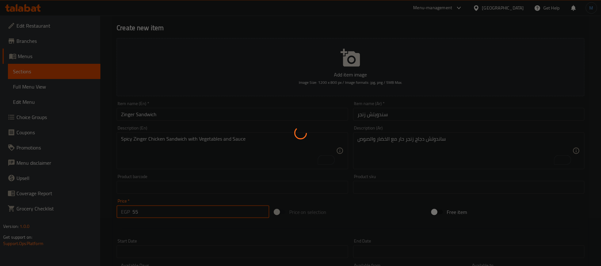
type input "0"
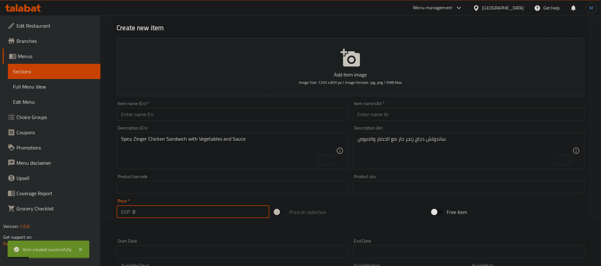
click at [439, 118] on input "text" at bounding box center [468, 114] width 231 height 13
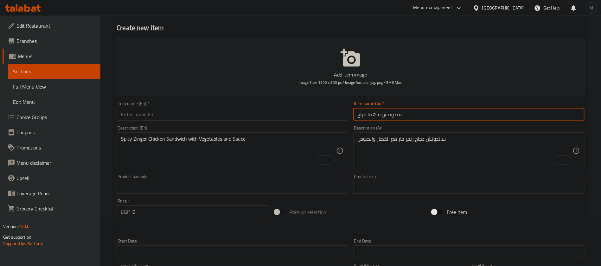
type input "سندويتش فاهيتا فراخ"
click at [267, 118] on input "text" at bounding box center [232, 114] width 231 height 13
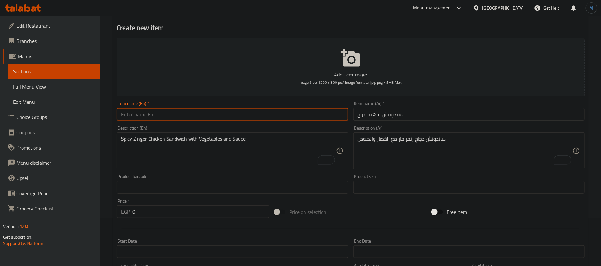
paste input "Chicken Fajita Sandwich"
type input "Chicken Fajita Sandwich"
paste input "Chicken Fajita Sandwich"
type input "Chicken Fajita Sandwich"
click at [457, 143] on textarea "To enrich screen reader interactions, please activate Accessibility in Grammarl…" at bounding box center [465, 151] width 215 height 30
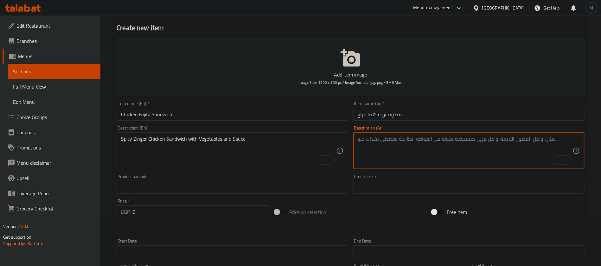
paste textarea "ساندوتش فاهيتا دجاج مع الفلفل والبصل المشوح"
type textarea "ساندوتش فاهيتا دجاج مع الفلفل والبصل المشوح"
click at [261, 145] on textarea "Spicy Zinger Chicken Sandwich with Vegetables and Sauce" at bounding box center [228, 151] width 215 height 30
paste textarea "Chicken fajita sandwich with sautéed peppers and onions"
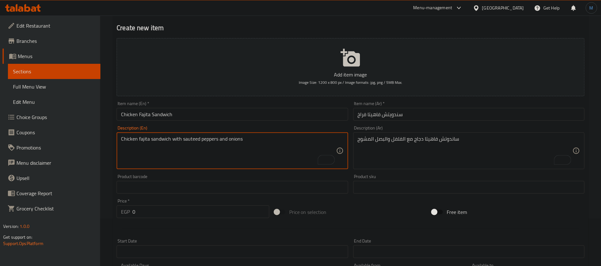
type textarea "Chicken fajita sandwich with sauteed peppers and onions"
click at [179, 209] on input "0" at bounding box center [200, 211] width 137 height 13
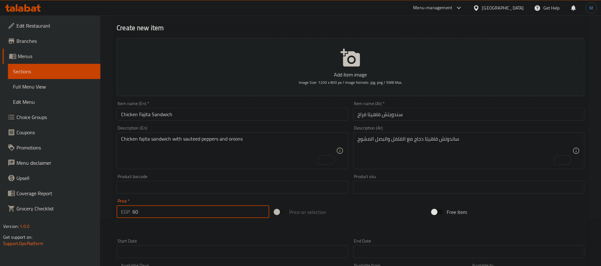
type input "60"
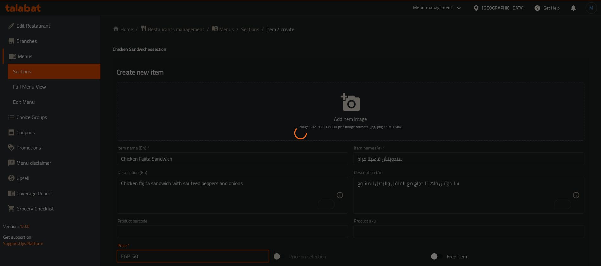
scroll to position [0, 0]
type input "0"
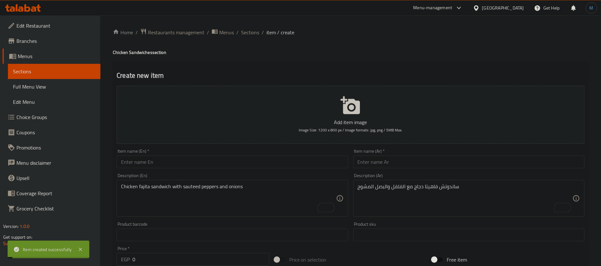
click at [251, 33] on span "Sections" at bounding box center [250, 33] width 18 height 8
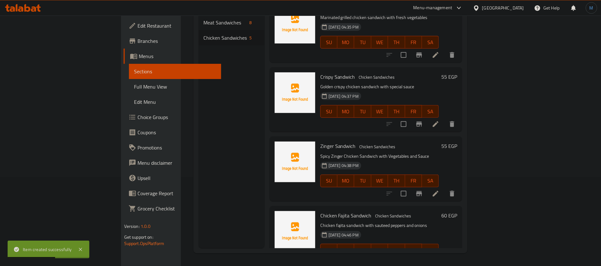
scroll to position [96, 0]
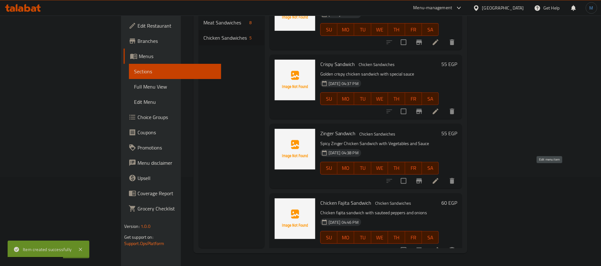
click at [440, 177] on icon at bounding box center [436, 181] width 8 height 8
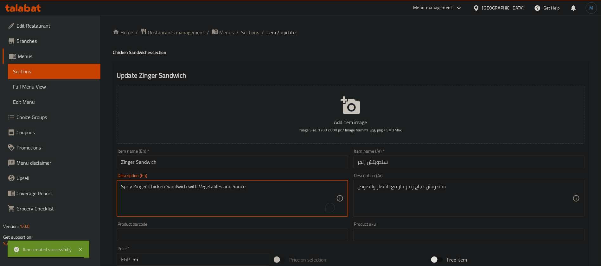
click at [130, 187] on textarea "Spicy Zinger Chicken Sandwich with Vegetables and Sauce" at bounding box center [228, 198] width 215 height 30
click at [196, 164] on input "Zinger Sandwich" at bounding box center [232, 161] width 231 height 13
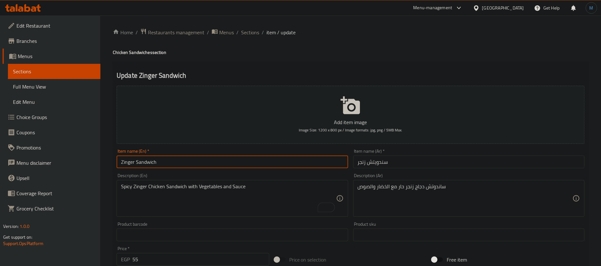
paste input "Spicy"
type input "Spicy Zinger Sandwich"
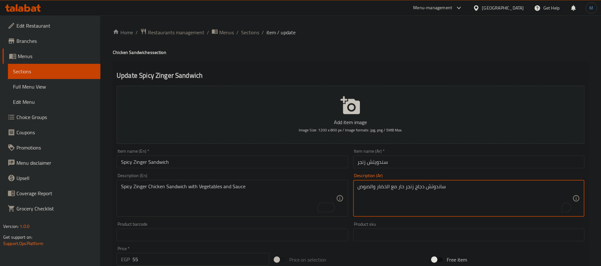
click at [405, 186] on textarea "ساندوتش دجاج زنجر حار مع الخضار والصوص" at bounding box center [465, 198] width 215 height 30
click at [404, 186] on textarea "ساندوتش دجاج زنجر حار مع الخضار والصوص" at bounding box center [465, 198] width 215 height 30
click at [410, 163] on input "سندويتش زنجر" at bounding box center [468, 161] width 231 height 13
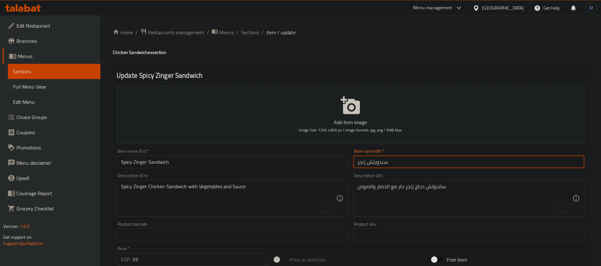
paste input "حار"
type input "سندويتش زنجر حار"
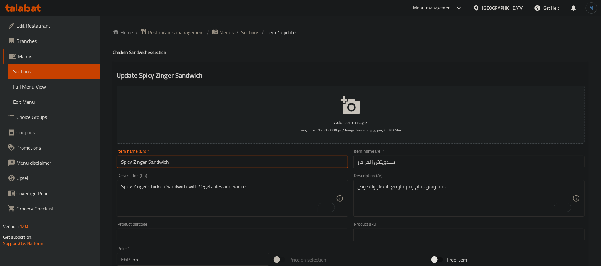
click at [234, 161] on input "Spicy Zinger Sandwich" at bounding box center [232, 161] width 231 height 13
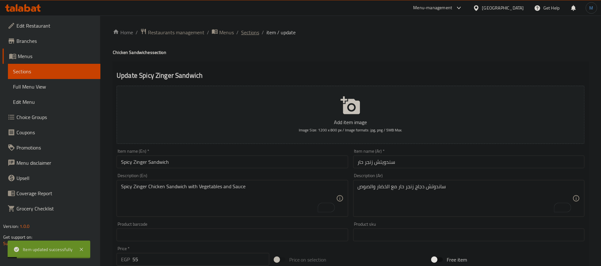
click at [247, 35] on span "Sections" at bounding box center [250, 33] width 18 height 8
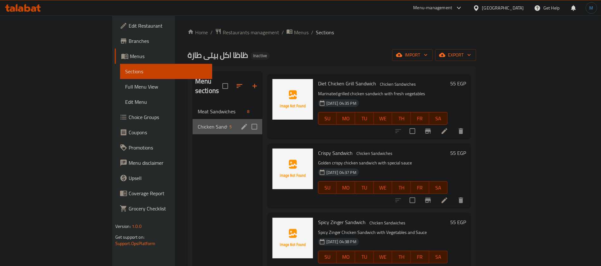
click at [211, 119] on div "Chicken Sandwiches 5" at bounding box center [228, 126] width 70 height 15
click at [241, 124] on icon "edit" at bounding box center [244, 127] width 6 height 6
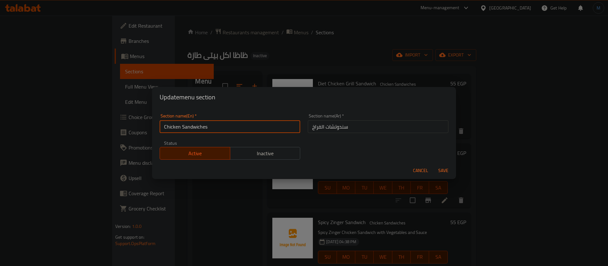
click at [173, 123] on input "Chicken Sandwiches" at bounding box center [230, 126] width 141 height 13
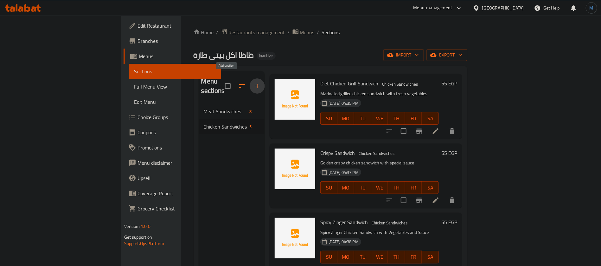
click at [254, 84] on icon "button" at bounding box center [258, 86] width 8 height 8
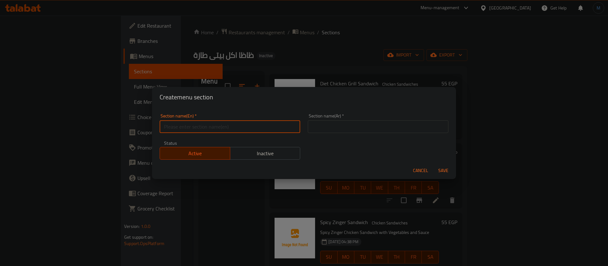
click at [237, 128] on input "text" at bounding box center [230, 126] width 141 height 13
paste input "Chicken"
type input "Zaza Chicken"
click at [317, 124] on input "text" at bounding box center [378, 126] width 141 height 13
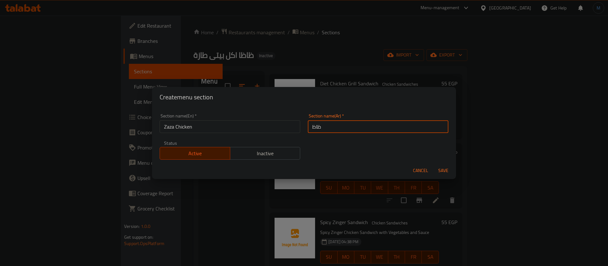
type input "ظاظا"
type input "د"
type input "فراخ ظاظا"
click at [434, 164] on button "Save" at bounding box center [444, 170] width 20 height 12
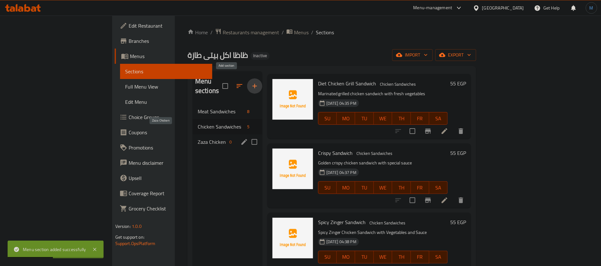
click at [198, 138] on span "Zaza Chicken" at bounding box center [212, 142] width 29 height 8
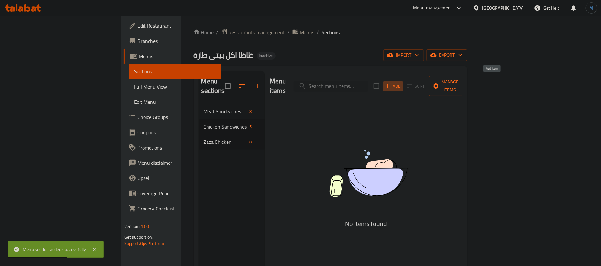
click at [402, 82] on span "Add" at bounding box center [393, 85] width 17 height 7
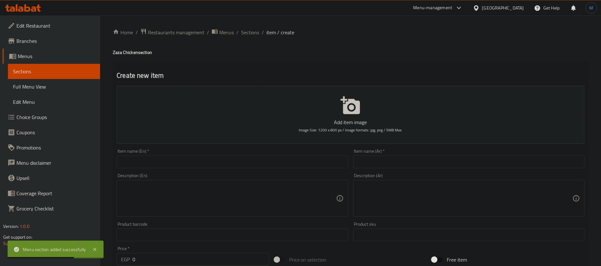
click at [452, 161] on input "text" at bounding box center [468, 161] width 231 height 13
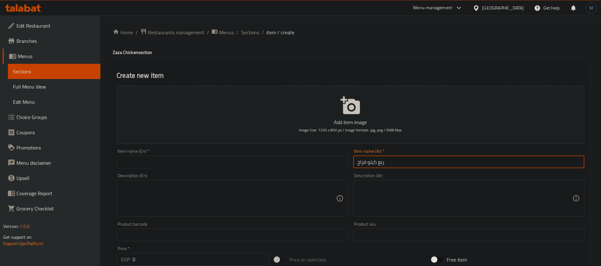
type input "ربع كيلو فراخ"
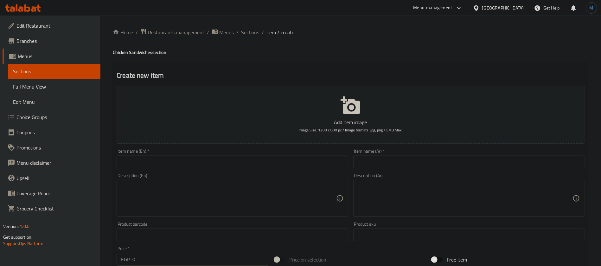
click at [519, 10] on div "[GEOGRAPHIC_DATA]" at bounding box center [503, 7] width 42 height 7
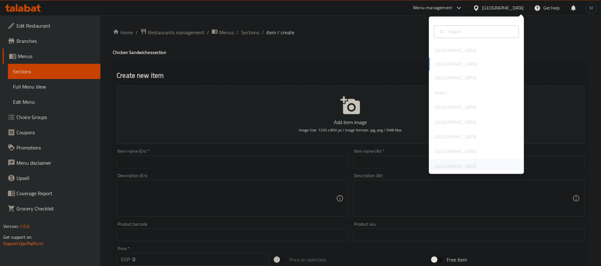
click at [461, 165] on div "[GEOGRAPHIC_DATA]" at bounding box center [456, 166] width 42 height 7
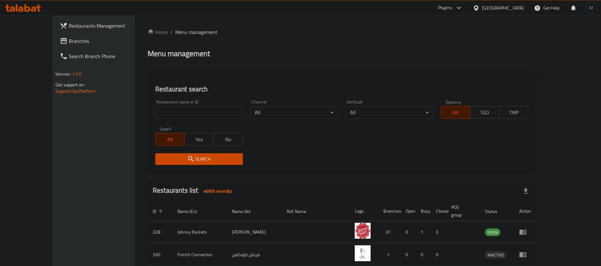
click at [75, 44] on span "Branches" at bounding box center [108, 41] width 79 height 8
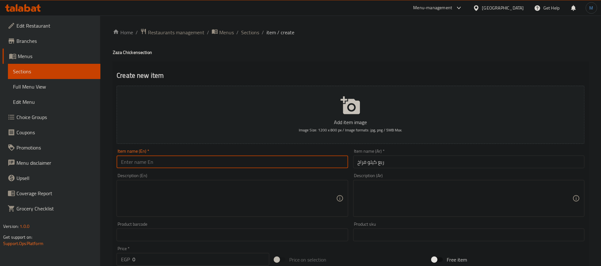
click at [155, 158] on input "text" at bounding box center [232, 161] width 231 height 13
paste input "quarter kilo of chicken"
type input "Quarter Kilo of Chicken"
click at [500, 198] on textarea at bounding box center [465, 198] width 215 height 30
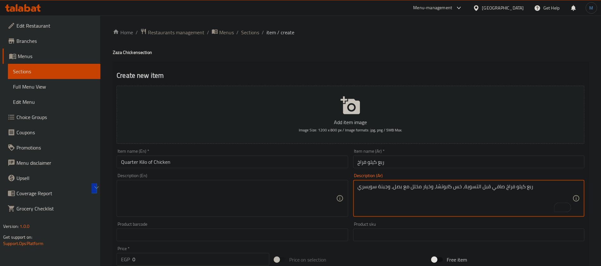
type textarea "ربع كيلو فراخ صافي قبل التسوية، خس كابوتشا، وخيار مخلل مع بصل، وجبنة سويسري"
paste textarea "A quarter kilo of cooked chicken, lettuce, pickled cucumber with onions, and Sw…"
click at [526, 190] on textarea "ربع كيلو فراخ صافي قبل التسوية، خس كابوتشا، وخيار مخلل مع بصل، وجبنة سويسري" at bounding box center [465, 198] width 215 height 30
click at [515, 188] on textarea "ربع كيلو فراخ صافي قبل التسوية، خس كابوتشا، وخيار مخلل مع بصل، وجبنة سويسري" at bounding box center [465, 198] width 215 height 30
click at [496, 185] on textarea "ربع كيلو فراخ صافي قبل التسوية، خس كابوتشا، وخيار مخلل مع بصل، وجبنة سويسري" at bounding box center [465, 198] width 215 height 30
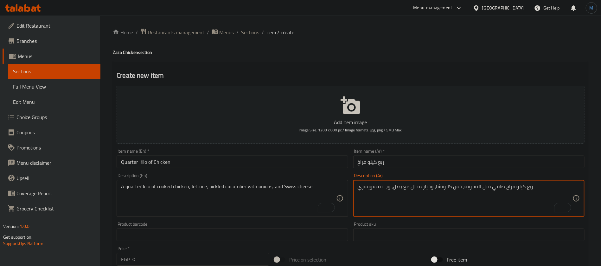
click at [496, 185] on textarea "ربع كيلو فراخ صافي قبل التسوية، خس كابوتشا، وخيار مخلل مع بصل، وجبنة سويسري" at bounding box center [465, 198] width 215 height 30
click at [468, 187] on textarea "ربع كيلو فراخ صافي قبل التسوية، خس كابوتشا، وخيار مخلل مع بصل، وجبنة سويسري" at bounding box center [465, 198] width 215 height 30
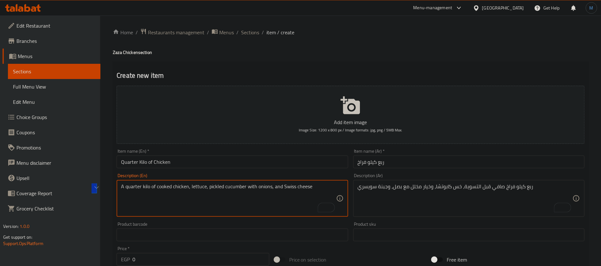
click at [169, 188] on textarea "A quarter kilo of cooked chicken, lettuce, pickled cucumber with onions, and Sw…" at bounding box center [228, 198] width 215 height 30
click at [180, 187] on textarea "A quarter kilo of cooked chicken, lettuce, pickled cucumber with onions, and Sw…" at bounding box center [228, 198] width 215 height 30
click at [166, 189] on textarea "A quarter kilo of cooked chicken, lettuce, pickled cucumber with onions, and Sw…" at bounding box center [228, 198] width 215 height 30
paste textarea "Net before settlement"
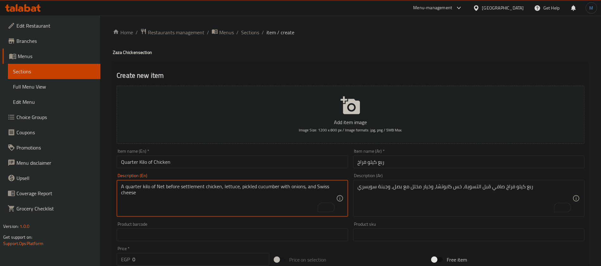
click at [208, 187] on textarea "A quarter kilo of Net before settlement chicken, lettuce, pickled cucumber with…" at bounding box center [228, 198] width 215 height 30
paste textarea "chicken"
type textarea "A quarter kilo of chicken Net before settlement, lettuce, pickled cucumber with…"
click at [224, 181] on div "A quarter kilo of chicken Net before settlement, lettuce, pickled cucumber with…" at bounding box center [232, 198] width 231 height 37
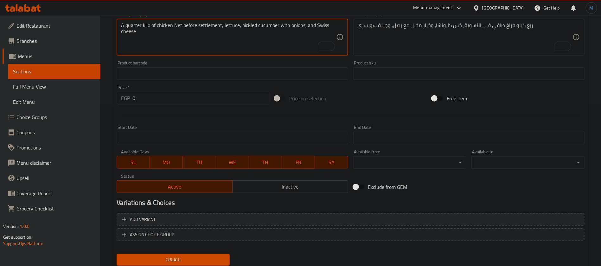
scroll to position [182, 0]
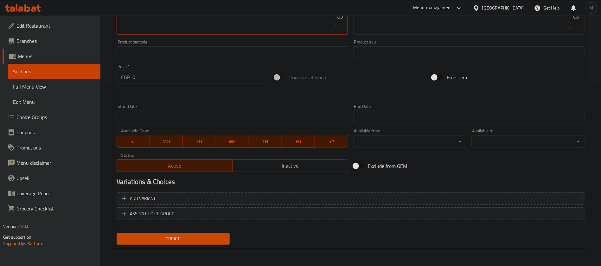
click at [164, 74] on input "0" at bounding box center [200, 77] width 137 height 13
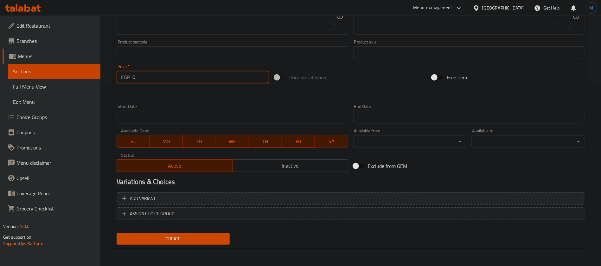
click at [482, 197] on span "Add variant" at bounding box center [350, 198] width 457 height 8
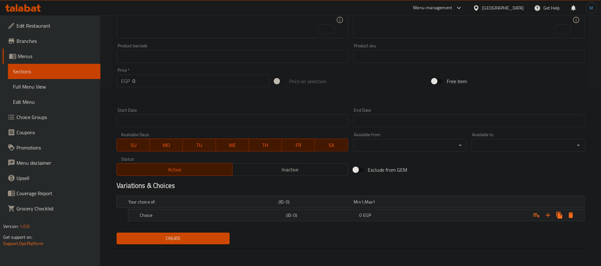
scroll to position [177, 0]
click at [552, 215] on icon "Expand" at bounding box center [548, 216] width 8 height 8
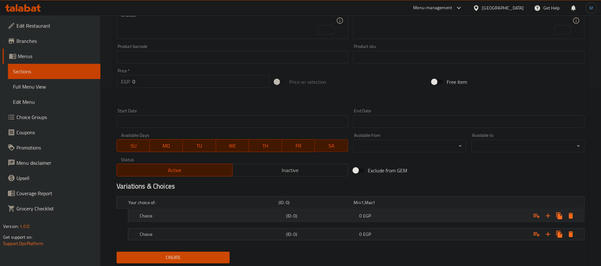
click at [349, 205] on h5 "(ID: 0)" at bounding box center [315, 202] width 73 height 6
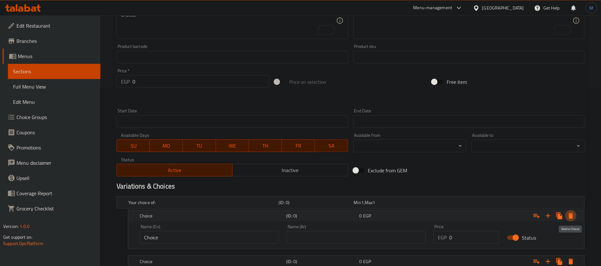
click at [570, 213] on icon "Expand" at bounding box center [571, 216] width 4 height 6
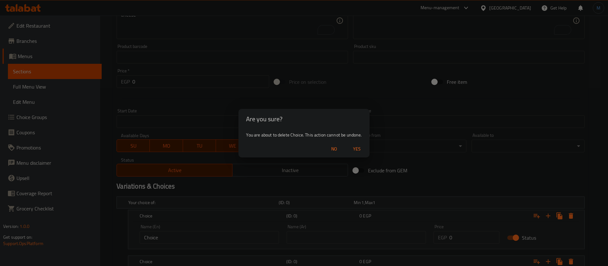
click at [362, 150] on span "Yes" at bounding box center [357, 149] width 15 height 8
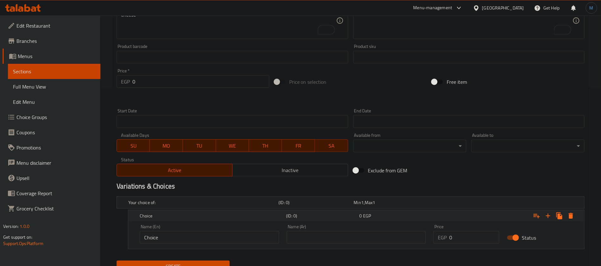
click at [577, 212] on div "Expand" at bounding box center [505, 216] width 146 height 14
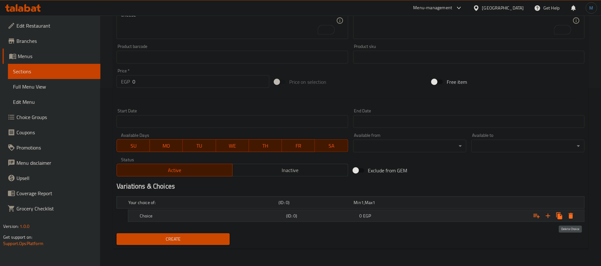
click at [573, 214] on icon "Expand" at bounding box center [571, 216] width 8 height 8
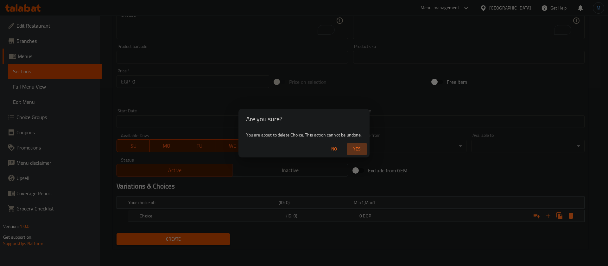
click at [354, 150] on span "Yes" at bounding box center [357, 149] width 15 height 8
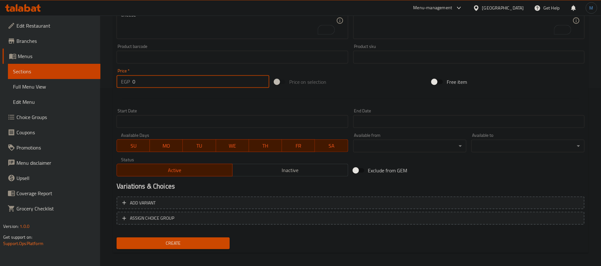
click at [176, 84] on input "0" at bounding box center [200, 81] width 137 height 13
type input "120"
click at [117, 237] on button "Create" at bounding box center [173, 243] width 113 height 12
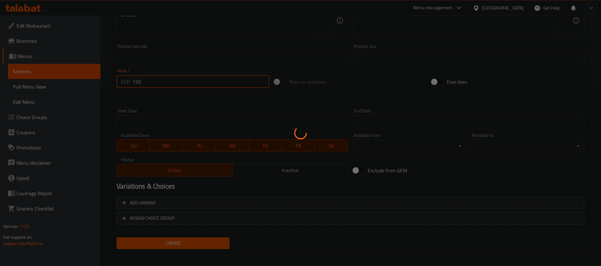
type input "0"
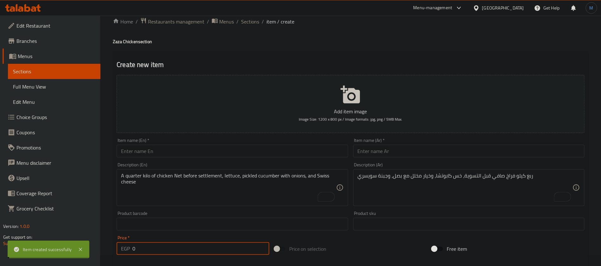
scroll to position [0, 0]
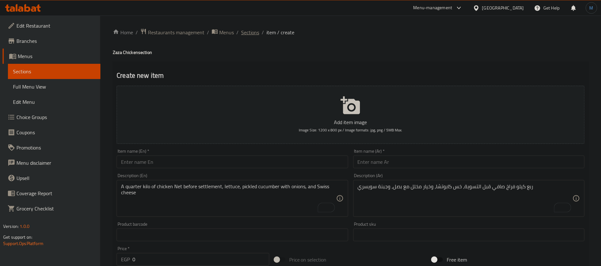
click at [252, 31] on span "Sections" at bounding box center [250, 33] width 18 height 8
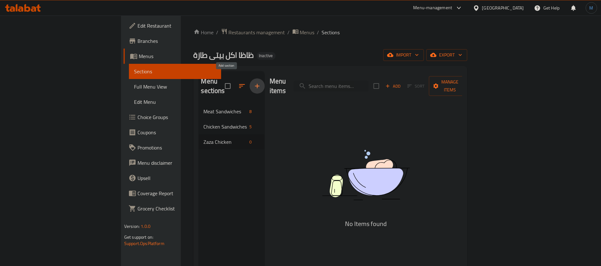
click at [254, 82] on icon "button" at bounding box center [258, 86] width 8 height 8
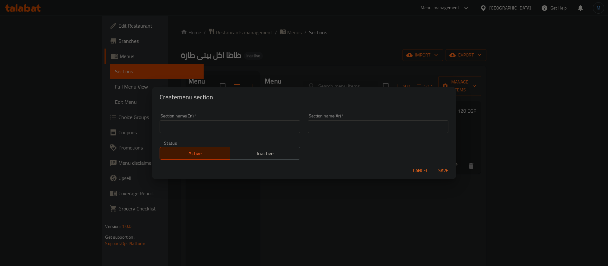
click at [273, 125] on input "text" at bounding box center [230, 126] width 141 height 13
type input "Zaza Burger"
click at [350, 125] on input "text" at bounding box center [378, 126] width 141 height 13
type input "ظاظا برجر"
click at [434, 164] on button "Save" at bounding box center [444, 170] width 20 height 12
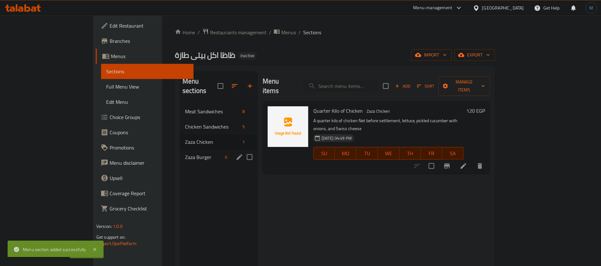
click at [180, 149] on div "Zaza Burger 0" at bounding box center [219, 156] width 78 height 15
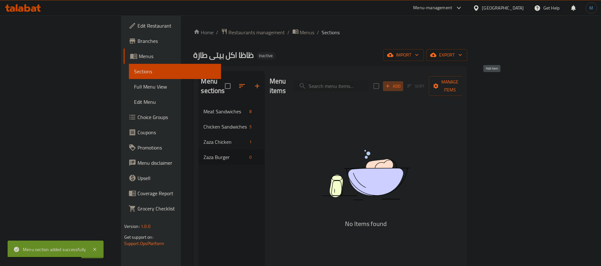
click at [391, 84] on icon "button" at bounding box center [388, 86] width 6 height 6
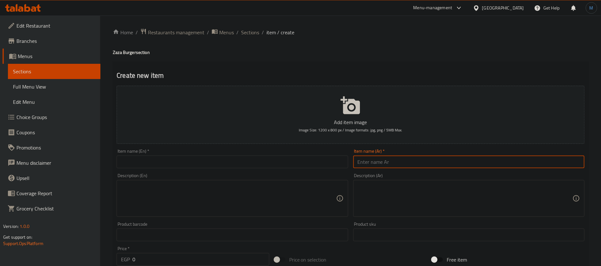
click at [467, 158] on input "text" at bounding box center [468, 161] width 231 height 13
type input "هوم ميد لحم بلدي 100%"
paste input "Home Made 100% Local Meat"
click at [228, 160] on input "text" at bounding box center [232, 161] width 231 height 13
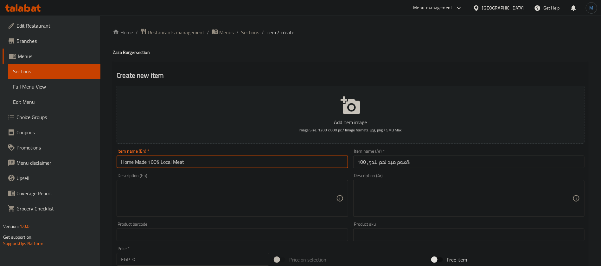
click at [170, 164] on input "Home Made 100% Local Meat" at bounding box center [232, 161] width 231 height 13
type input "Home Made 100% Baladi Meat"
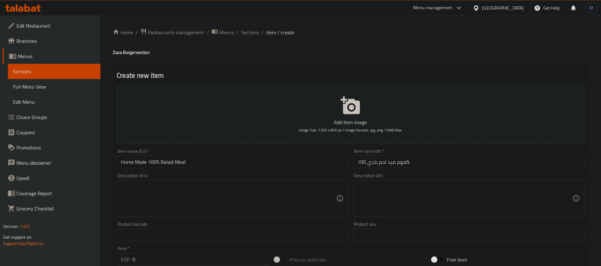
click at [271, 213] on div "Description (En)" at bounding box center [232, 198] width 231 height 37
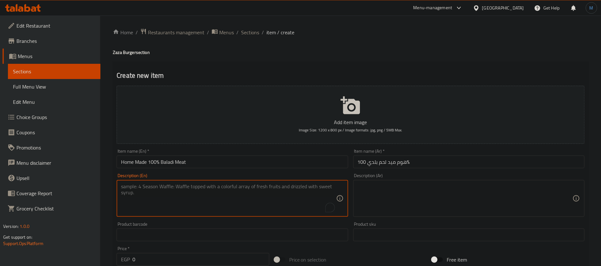
click at [397, 196] on textarea at bounding box center [465, 198] width 215 height 30
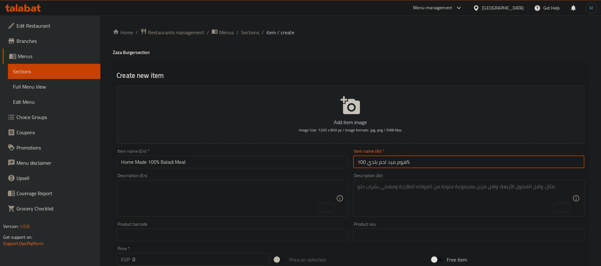
drag, startPoint x: 406, startPoint y: 162, endPoint x: 412, endPoint y: 162, distance: 6.0
click at [412, 162] on input "هوم ميد لحم بلدي 100%" at bounding box center [468, 161] width 231 height 13
type input "هوم ميد لحم بلدي 100في"
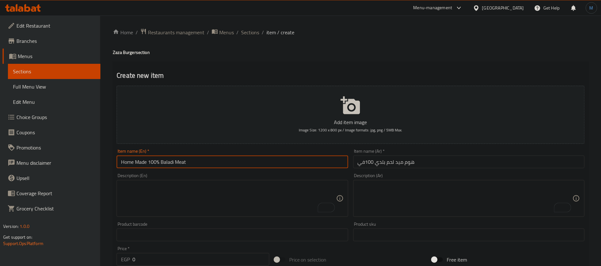
click at [158, 161] on input "Home Made 100% Baladi Meat" at bounding box center [232, 161] width 231 height 13
type input "Home Made 100% Baladi Meat"
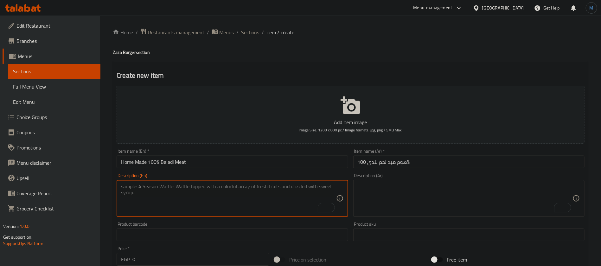
click at [236, 205] on textarea "To enrich screen reader interactions, please activate Accessibility in Grammarl…" at bounding box center [228, 198] width 215 height 30
click at [381, 161] on input "هوم ميد لحم بلدي 100%" at bounding box center [468, 161] width 231 height 13
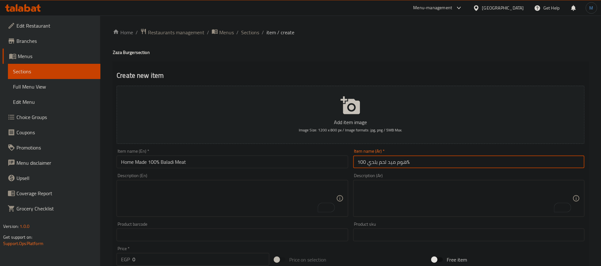
click at [381, 161] on input "هوم ميد لحم بلدي 100%" at bounding box center [468, 161] width 231 height 13
click at [361, 162] on input "هوم ميد لحم بلدي 100%" at bounding box center [468, 161] width 231 height 13
click at [422, 157] on input "هوم ميد لحم بلدي 100%" at bounding box center [468, 161] width 231 height 13
click at [432, 194] on textarea "To enrich screen reader interactions, please activate Accessibility in Grammarl…" at bounding box center [465, 198] width 215 height 30
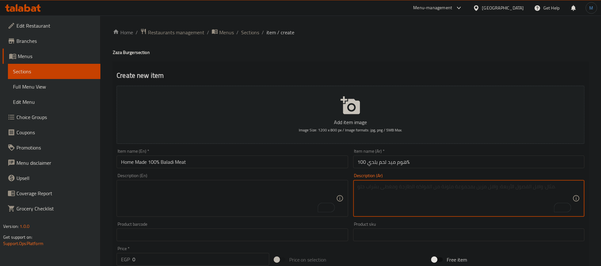
paste textarea "لحم بلدي 100%"
click at [306, 198] on textarea "To enrich screen reader interactions, please activate Accessibility in Grammarl…" at bounding box center [228, 198] width 215 height 30
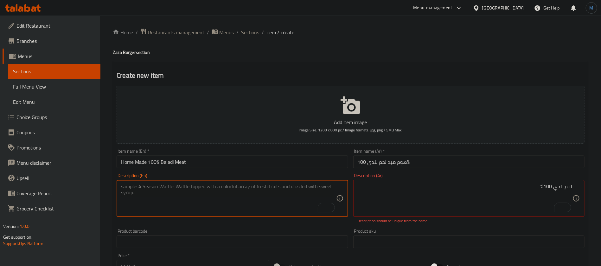
click at [236, 195] on textarea "To enrich screen reader interactions, please activate Accessibility in Grammarl…" at bounding box center [228, 198] width 215 height 30
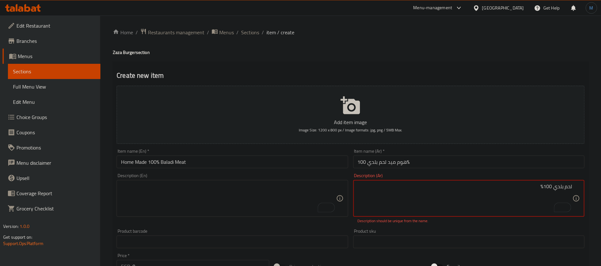
click at [536, 192] on textarea "لحم بلدي 100%" at bounding box center [465, 198] width 215 height 30
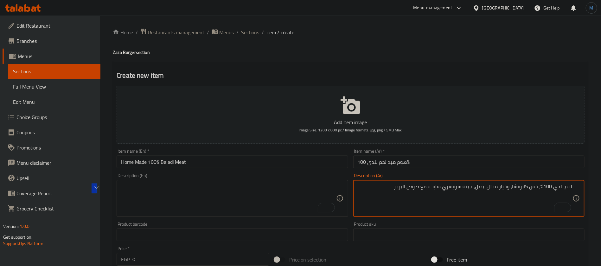
type textarea "لحم بلدي 100%، خس كابوتشا، وخيار مخلل، بصل، جبنة سويسري سايحه مع صوص البرجر"
click at [195, 197] on textarea "To enrich screen reader interactions, please activate Accessibility in Grammarl…" at bounding box center [228, 198] width 215 height 30
paste textarea "100% local beef, lettuce, pickles, onions, melted Swiss cheese with burger sauce"
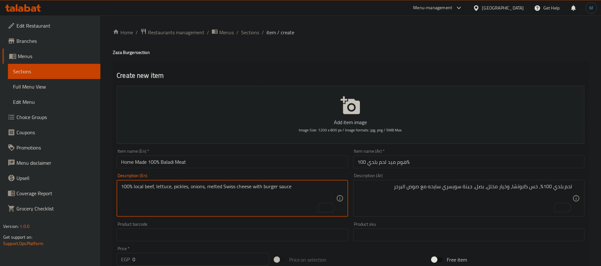
click at [171, 164] on input "Home Made 100% Baladi Meat" at bounding box center [232, 161] width 231 height 13
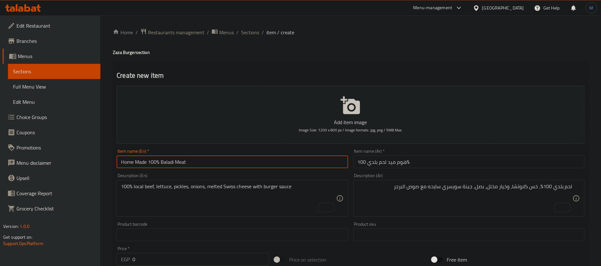
click at [171, 164] on input "Home Made 100% Baladi Meat" at bounding box center [232, 161] width 231 height 13
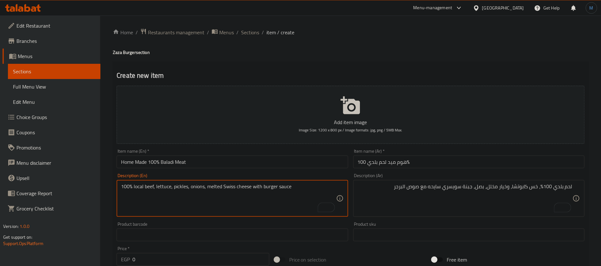
click at [141, 185] on textarea "100% local beef, lettuce, pickles, onions, melted Swiss cheese with burger sauce" at bounding box center [228, 198] width 215 height 30
paste textarea "Baladi"
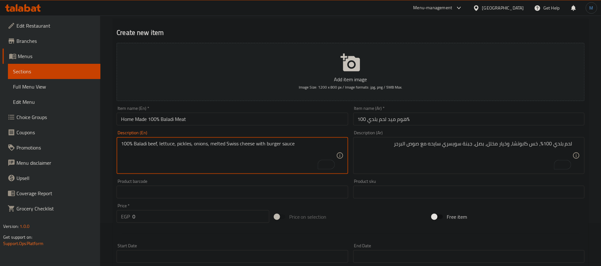
scroll to position [48, 0]
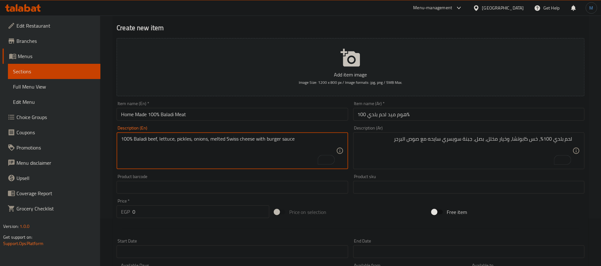
type textarea "100% Baladi beef, lettuce, pickles, onions, melted Swiss cheese with burger sau…"
click at [189, 214] on input "0" at bounding box center [200, 211] width 137 height 13
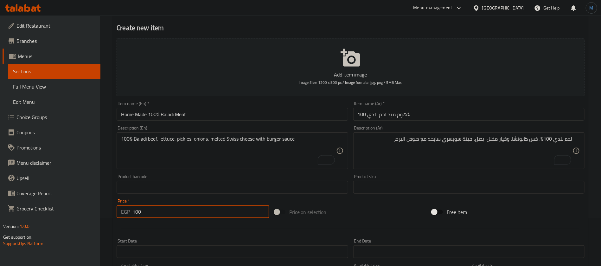
type input "100"
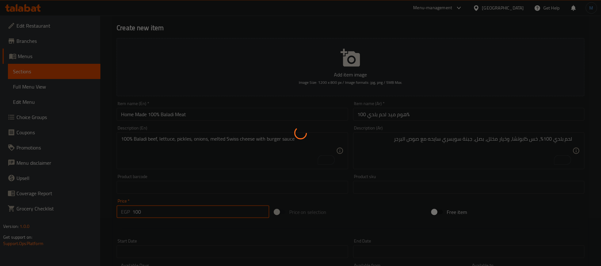
type input "0"
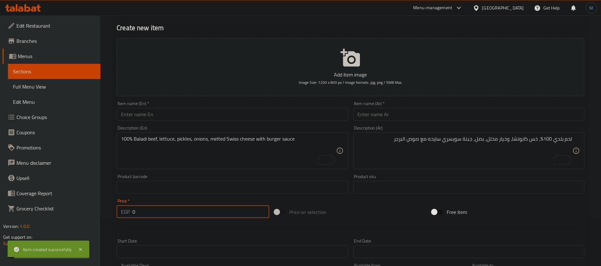
scroll to position [0, 0]
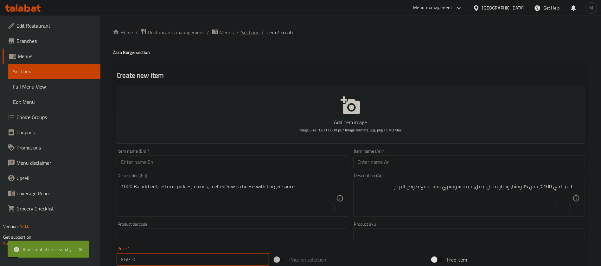
click at [256, 30] on span "Sections" at bounding box center [250, 33] width 18 height 8
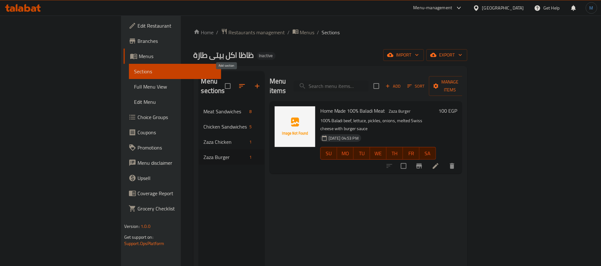
click at [254, 82] on icon "button" at bounding box center [258, 86] width 8 height 8
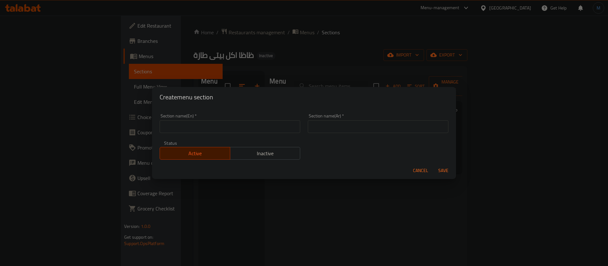
click at [367, 131] on input "text" at bounding box center [378, 126] width 141 height 13
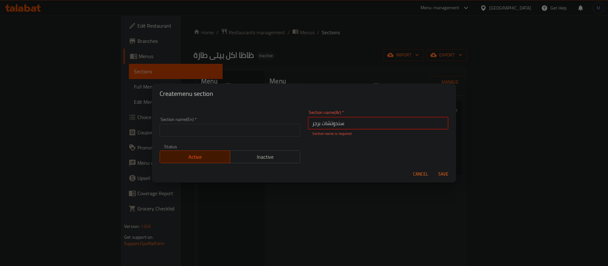
type input "سندوتشات برجر"
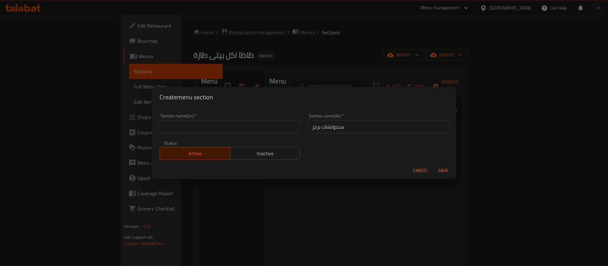
drag, startPoint x: 211, startPoint y: 113, endPoint x: 211, endPoint y: 120, distance: 7.3
click at [211, 119] on div "Section name(En)   * Section name(En) *" at bounding box center [230, 123] width 148 height 27
click at [207, 120] on div at bounding box center [207, 120] width 0 height 0
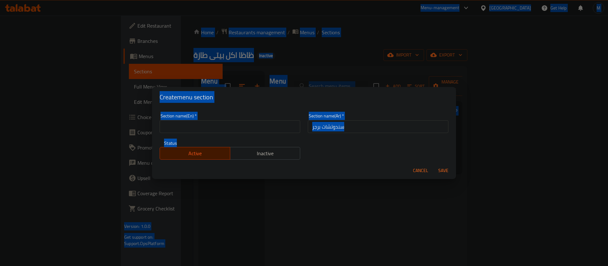
click at [218, 126] on input "text" at bounding box center [230, 126] width 141 height 13
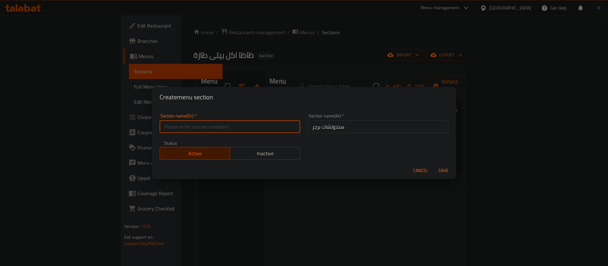
paste input "burger sandwiches"
type input "Burger Sandwiches"
click at [434, 164] on button "Save" at bounding box center [444, 170] width 20 height 12
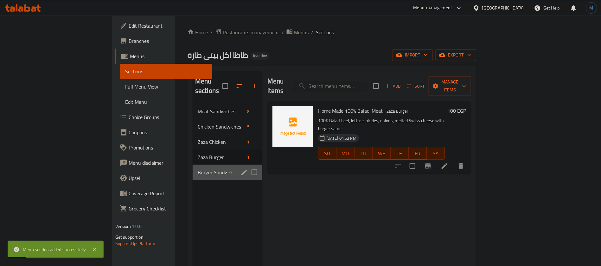
click at [193, 167] on div "Burger Sandwiches 0" at bounding box center [228, 171] width 70 height 15
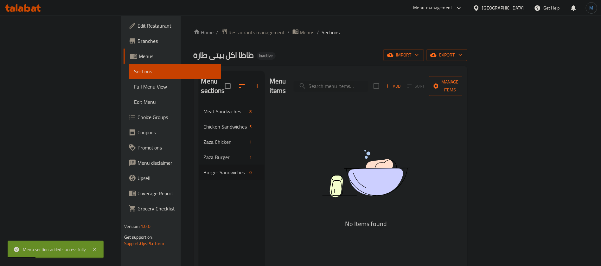
click at [391, 83] on icon "button" at bounding box center [388, 86] width 6 height 6
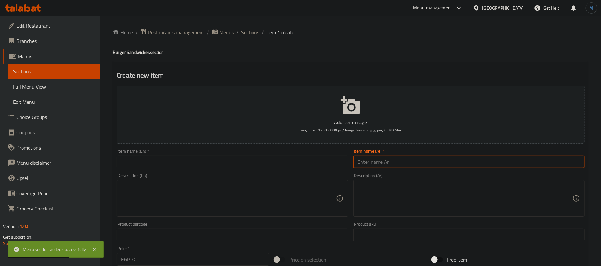
click at [429, 157] on input "text" at bounding box center [468, 161] width 231 height 13
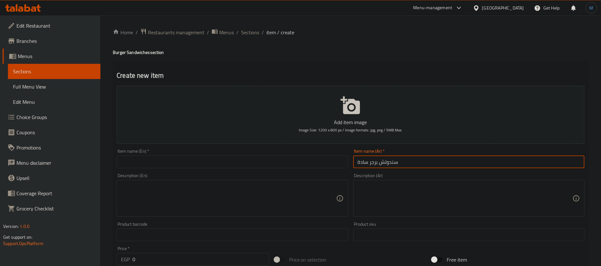
type input "سندوتش برجر سادة"
click at [193, 164] on input "text" at bounding box center [232, 161] width 231 height 13
paste input "Plain burger sandwich"
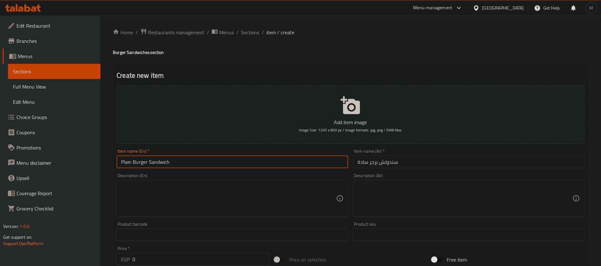
type input "Plain Burger Sandwich"
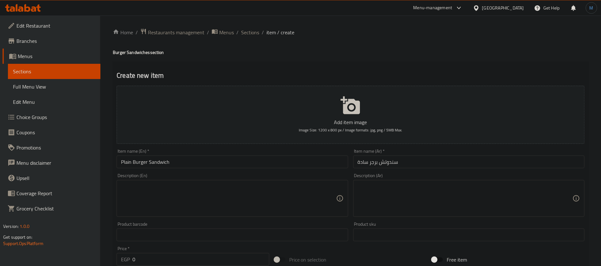
click at [526, 194] on textarea at bounding box center [465, 198] width 215 height 30
paste textarea "ساندوتش برجر لحم مشوي بدون إضافات"
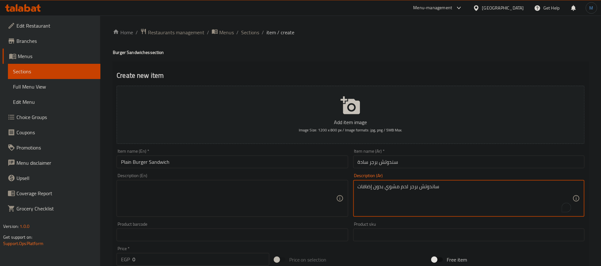
type textarea "ساندوتش برجر لحم مشوي بدون إضافات"
click at [191, 213] on textarea at bounding box center [228, 198] width 215 height 30
paste textarea "Grilled beef burger sandwich without toppings"
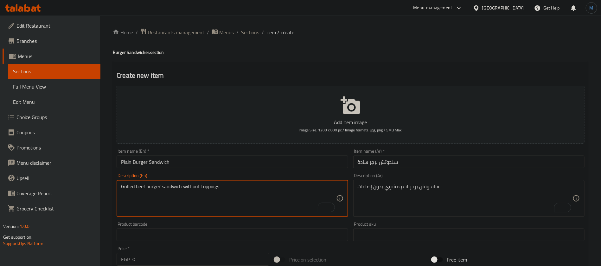
type textarea "Grilled beef burger sandwich without toppings"
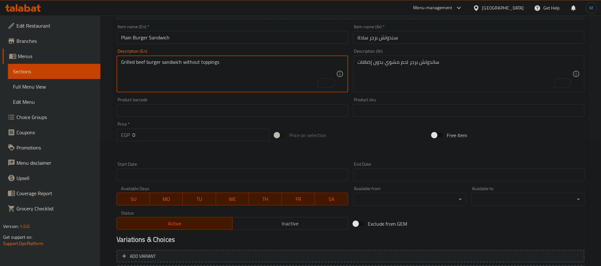
scroll to position [143, 0]
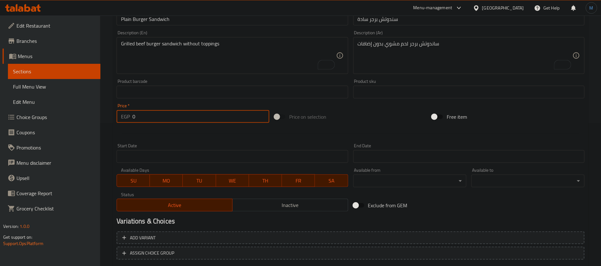
click at [185, 117] on input "0" at bounding box center [200, 116] width 137 height 13
type input "50"
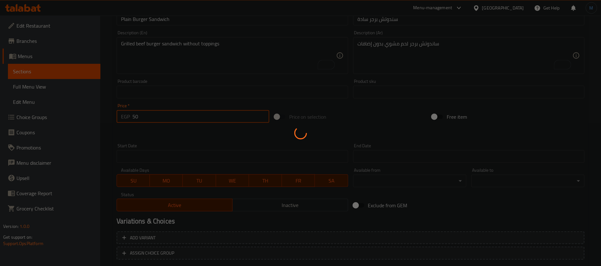
type input "0"
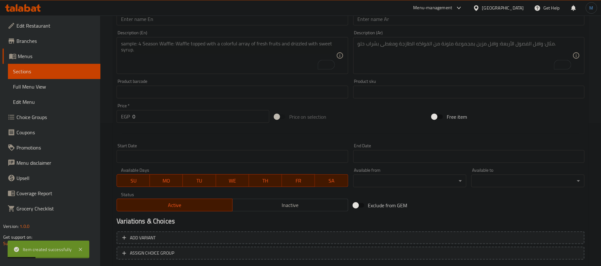
scroll to position [182, 0]
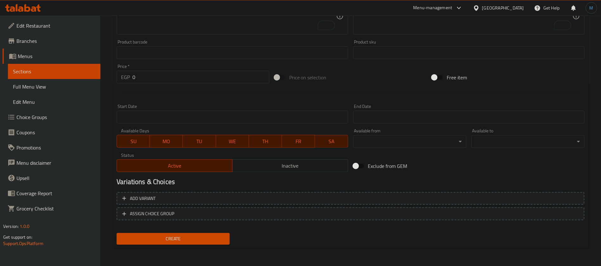
drag, startPoint x: 569, startPoint y: 92, endPoint x: 555, endPoint y: 97, distance: 14.5
click at [569, 92] on div at bounding box center [350, 94] width 473 height 16
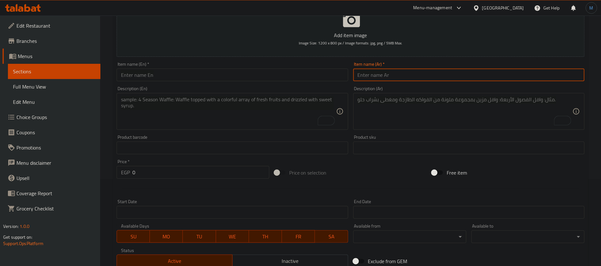
click at [439, 76] on input "text" at bounding box center [468, 74] width 231 height 13
type input "سندويتش برجر جبنة"
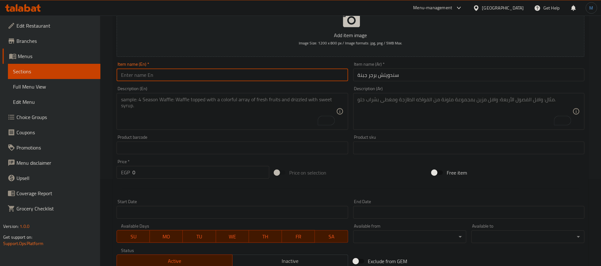
click at [211, 80] on input "text" at bounding box center [232, 74] width 231 height 13
paste input "cheese burger sandwich"
type input "Cheese Burger Sandwich"
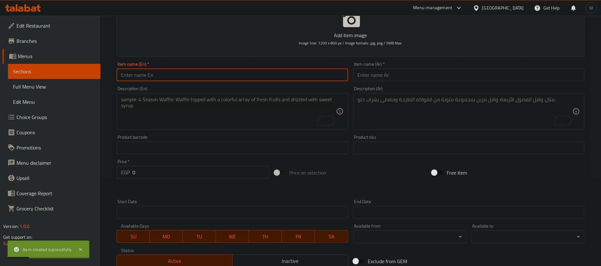
click at [437, 73] on input "text" at bounding box center [468, 74] width 231 height 13
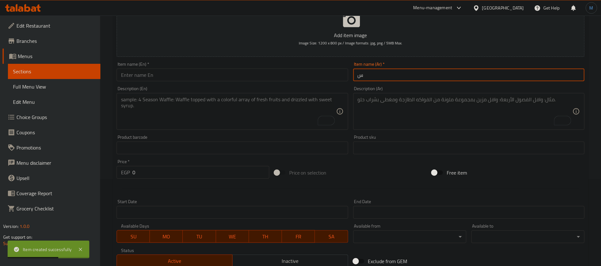
paste input "سندويتش برجر بيض"
paste input "text"
type input "سندويتش برجر بيض"
click at [277, 83] on div "Item name (En)   * Item name (En) *" at bounding box center [232, 71] width 236 height 24
click at [277, 70] on input "text" at bounding box center [232, 74] width 231 height 13
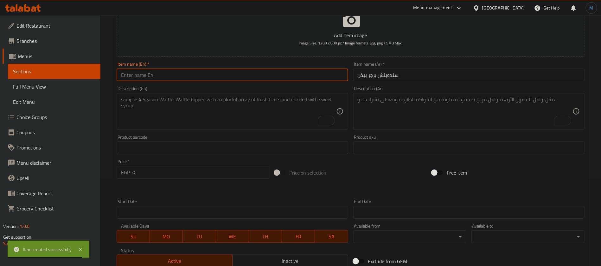
paste input "egg burger sandwich"
type input "Egg Burger Sandwich"
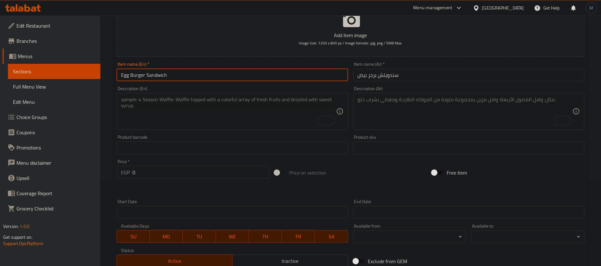
click at [201, 176] on input "0" at bounding box center [200, 172] width 137 height 13
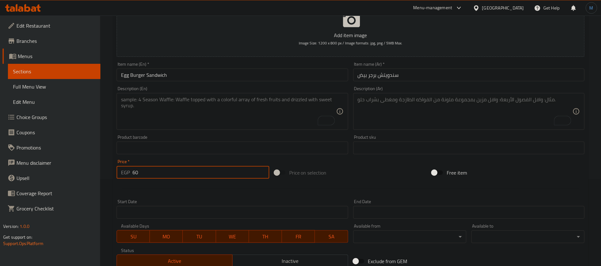
type input "60"
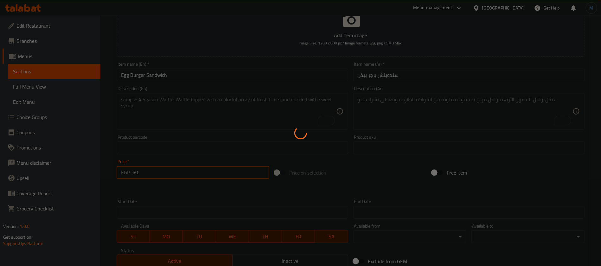
type input "0"
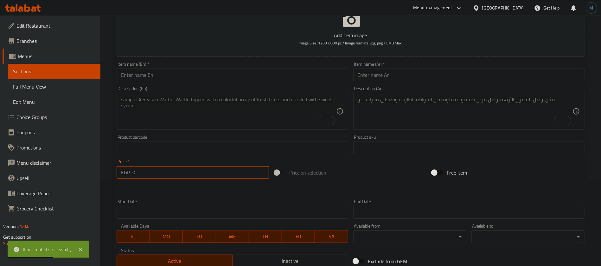
click at [427, 83] on div "Item name (Ar)   * Item name (Ar) *" at bounding box center [469, 71] width 236 height 24
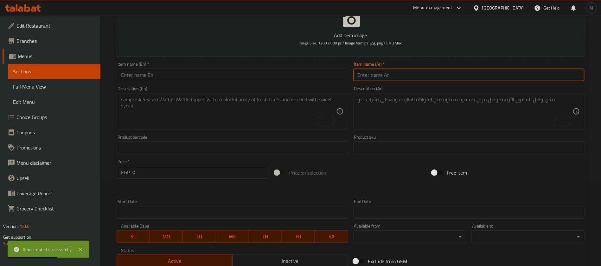
paste input "سندويتش برجر ميكس بيض وجبنة"
click at [423, 74] on input "text" at bounding box center [468, 74] width 231 height 13
type input "سندويتش برجر ميكس بيض وجبنة"
click at [256, 65] on div "Item name (En)   * Item name (En) *" at bounding box center [232, 71] width 231 height 19
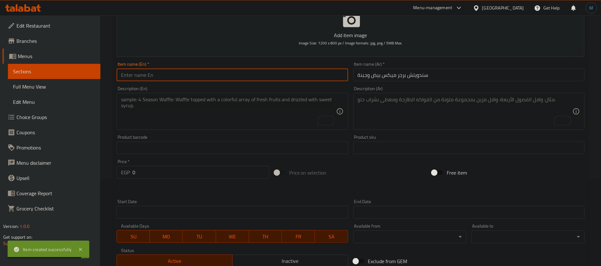
click at [257, 74] on input "text" at bounding box center [232, 74] width 231 height 13
paste input "Mixed Egg and Cheese Burger Sandwich"
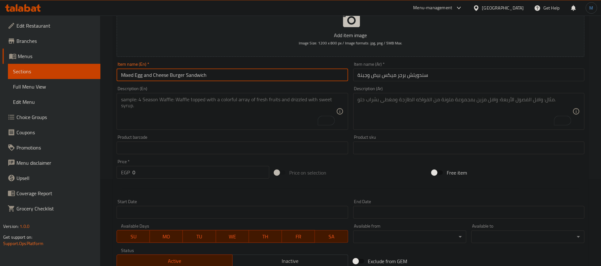
type input "Mixed Egg and Cheese Burger Sandwich"
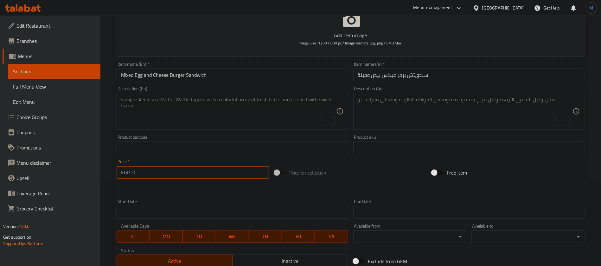
click at [196, 168] on input "0" at bounding box center [200, 172] width 137 height 13
type input "70"
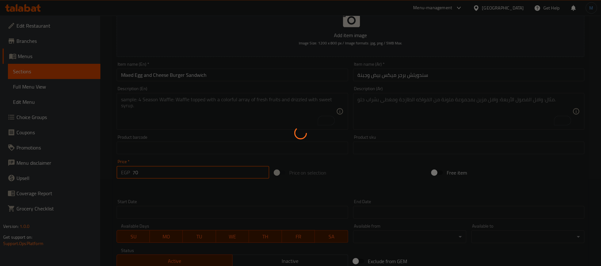
type input "0"
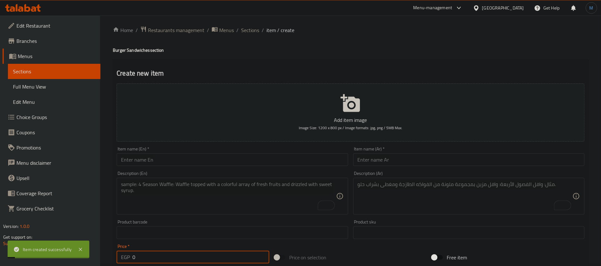
scroll to position [0, 0]
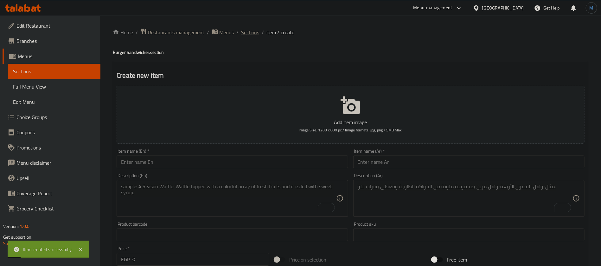
click at [245, 29] on span "Sections" at bounding box center [250, 33] width 18 height 8
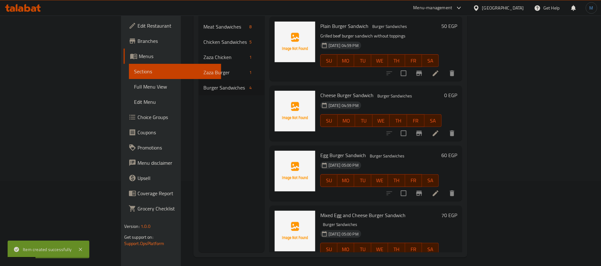
scroll to position [89, 0]
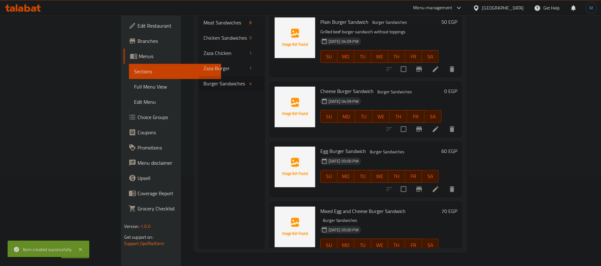
click at [457, 87] on h6 "0 EGP" at bounding box center [450, 91] width 13 height 9
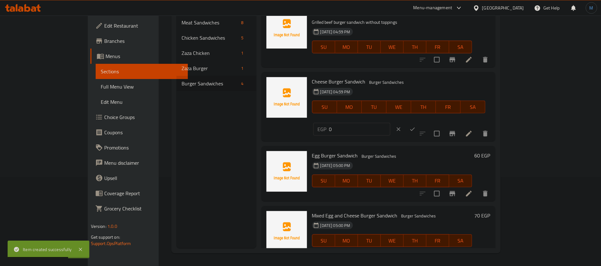
click at [390, 123] on input "0" at bounding box center [359, 129] width 61 height 13
type input "60"
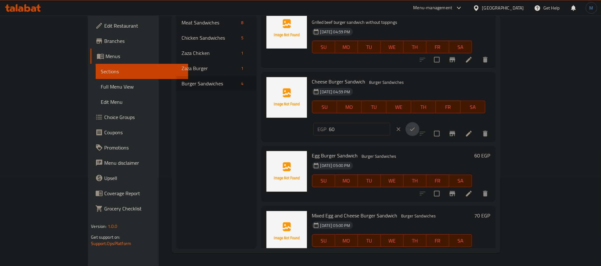
click at [420, 122] on button "ok" at bounding box center [413, 129] width 14 height 14
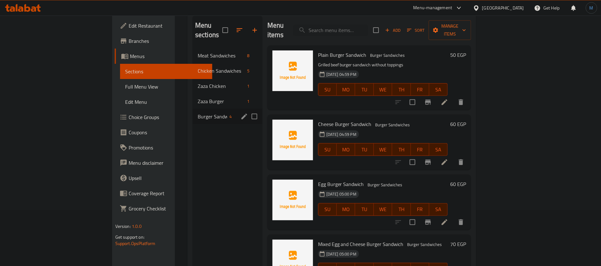
scroll to position [0, 0]
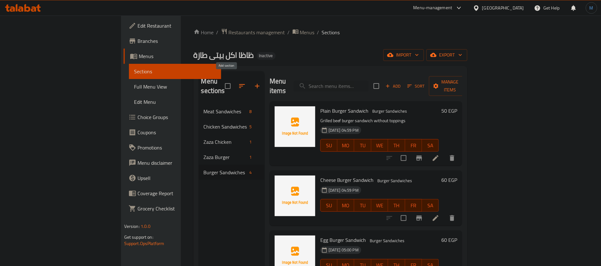
click at [255, 84] on icon "button" at bounding box center [257, 86] width 4 height 4
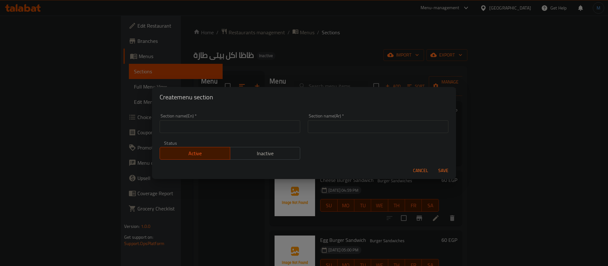
click at [320, 132] on input "text" at bounding box center [378, 126] width 141 height 13
type input "البطاطس"
click at [260, 128] on input "text" at bounding box center [230, 126] width 141 height 13
type input "Fries"
click at [434, 164] on button "Save" at bounding box center [444, 170] width 20 height 12
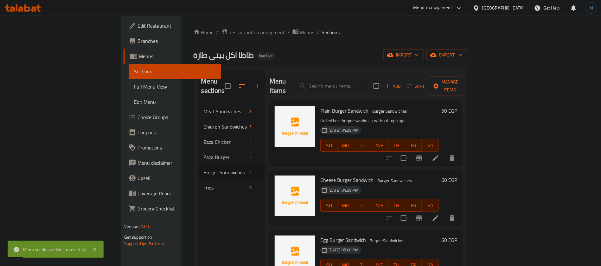
click at [199, 190] on div "Menu sections Meat Sandwiches 8 Chicken Sandwiches 5 Zaza Chicken 1 Zaza Burger…" at bounding box center [232, 204] width 66 height 266
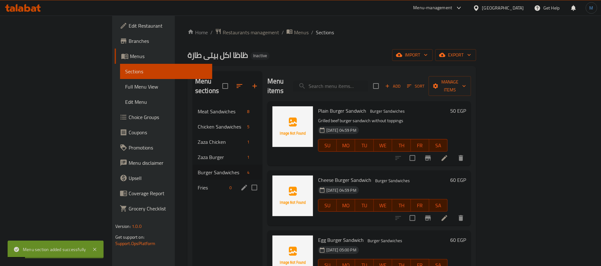
click at [193, 183] on div "Fries 0" at bounding box center [228, 187] width 70 height 15
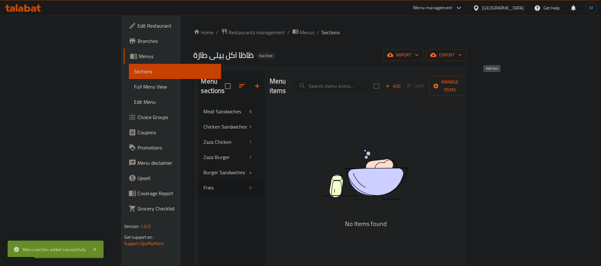
click at [403, 81] on button "Add" at bounding box center [393, 86] width 20 height 10
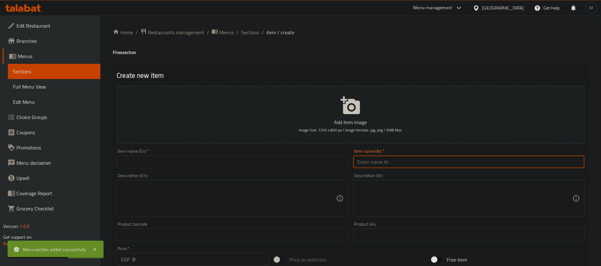
click at [421, 164] on input "text" at bounding box center [468, 161] width 231 height 13
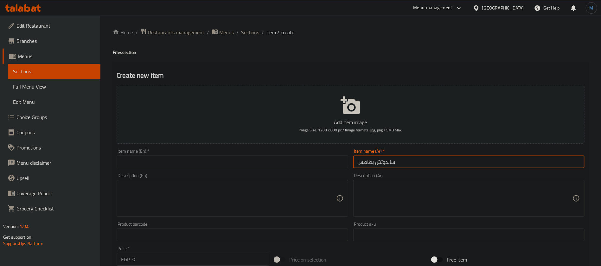
type input "ساندوتش بطاطس"
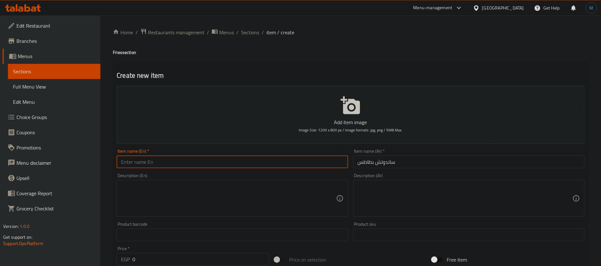
click at [227, 166] on input "text" at bounding box center [232, 161] width 231 height 13
paste input "potato sandwich"
type input "Potato Sandwich"
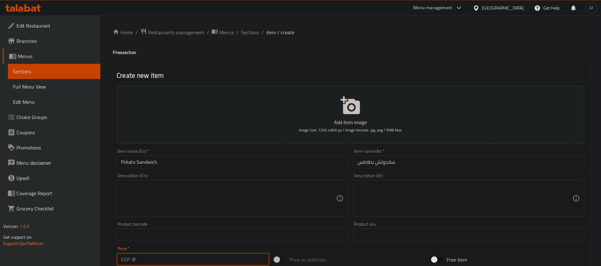
click at [230, 256] on input "0" at bounding box center [200, 259] width 137 height 13
type input "30"
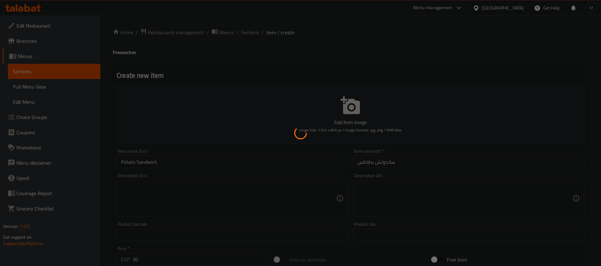
type input "0"
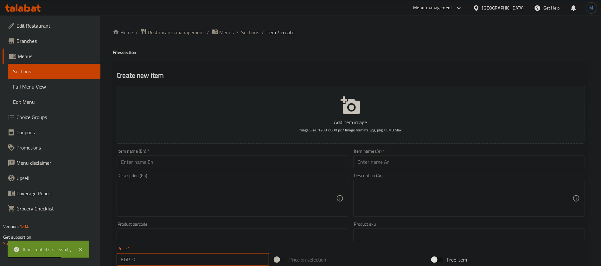
click at [439, 169] on div "Item name (Ar)   * Item name (Ar) *" at bounding box center [469, 158] width 236 height 24
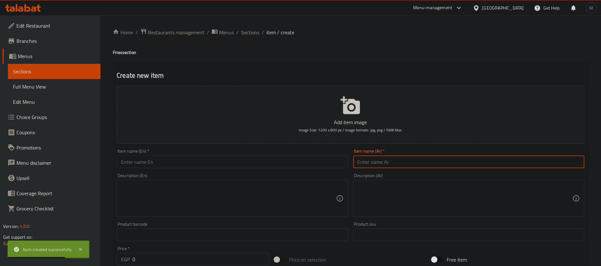
click at [432, 163] on input "text" at bounding box center [468, 161] width 231 height 13
type input "بطاطس ظاظا"
click at [182, 166] on input "text" at bounding box center [232, 161] width 231 height 13
paste input "Zaza potatoes"
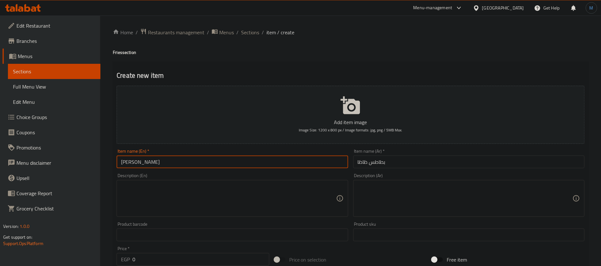
type input "Zaza Potatoes"
type input "[PERSON_NAME]"
click at [211, 256] on input "0" at bounding box center [200, 259] width 137 height 13
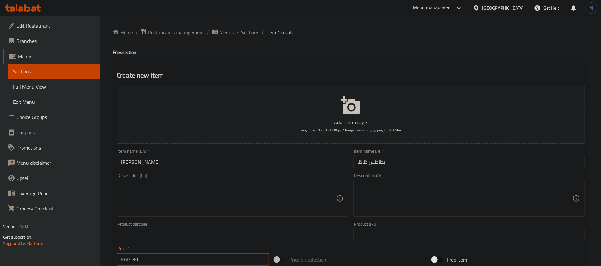
type input "30"
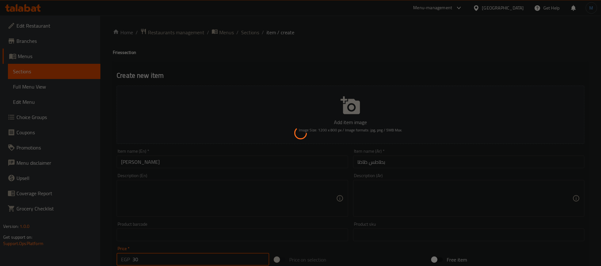
type input "0"
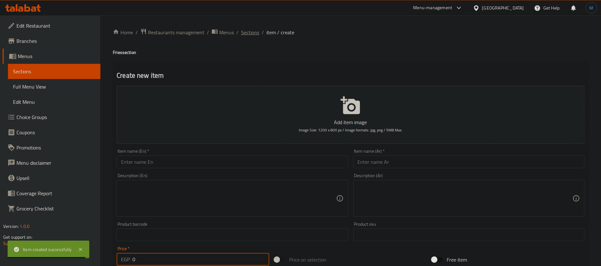
click at [255, 29] on span "Sections" at bounding box center [250, 33] width 18 height 8
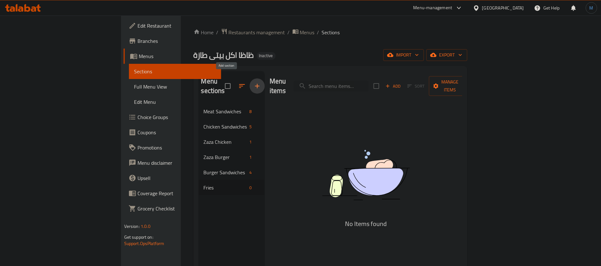
click at [255, 84] on icon "button" at bounding box center [257, 86] width 4 height 4
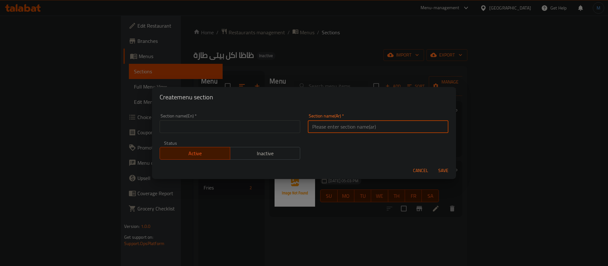
click at [336, 126] on input "text" at bounding box center [378, 126] width 141 height 13
type input "المكرونات السهلة"
click at [265, 119] on div "Section name(En)   * Section name(En) *" at bounding box center [230, 122] width 141 height 19
click at [267, 130] on input "text" at bounding box center [230, 126] width 141 height 13
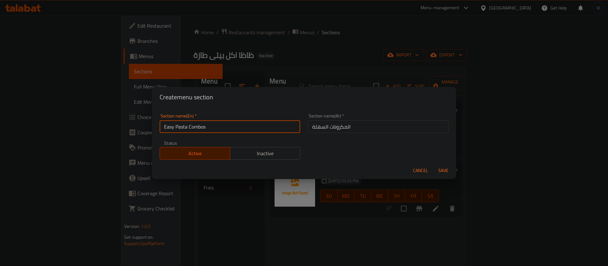
type input "Easy Pasta Combos"
click at [434, 164] on button "Save" at bounding box center [444, 170] width 20 height 12
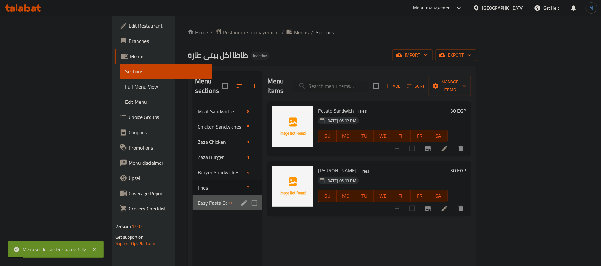
click at [193, 198] on div "Easy Pasta Combos 0" at bounding box center [228, 202] width 70 height 15
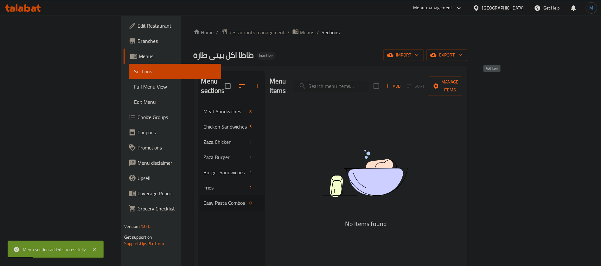
click at [402, 84] on span "Add" at bounding box center [393, 85] width 17 height 7
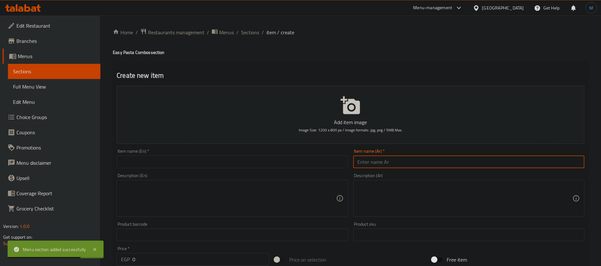
click at [428, 159] on input "text" at bounding box center [468, 161] width 231 height 13
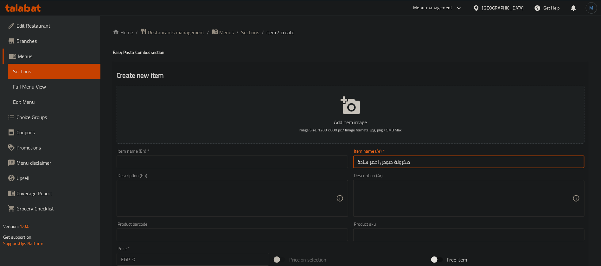
type input "مكرونة صوص احمر سادة"
click at [235, 157] on input "text" at bounding box center [232, 161] width 231 height 13
paste input "Plain red sauce pasta"
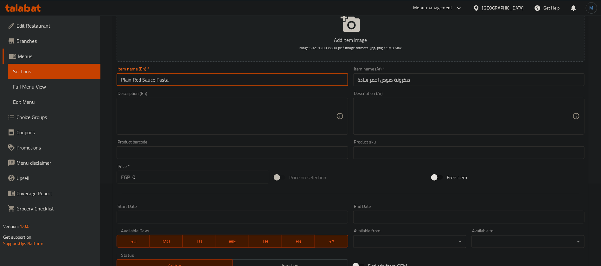
scroll to position [95, 0]
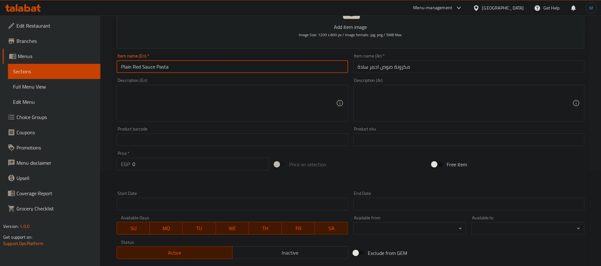
type input "Plain Red Sauce Pasta"
click at [173, 159] on input "0" at bounding box center [200, 164] width 137 height 13
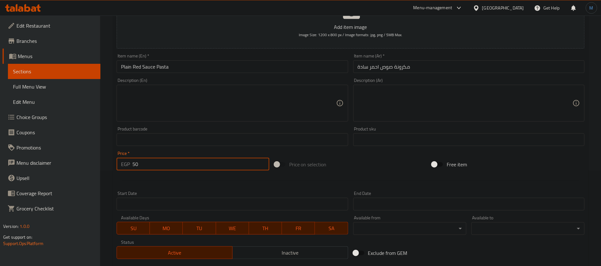
type input "50"
click at [534, 112] on textarea at bounding box center [465, 103] width 215 height 30
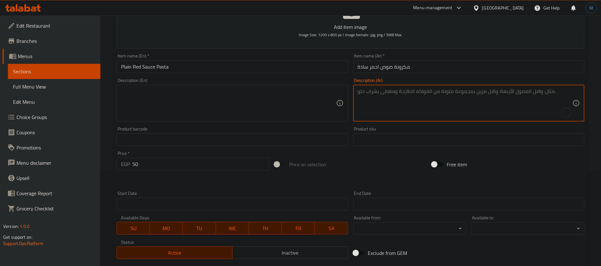
paste textarea "مكرونة بالصلصة الحمراء الغنية بالتوابل"
type textarea "مكرونة بالصلصة الحمراء الغنية بالتوابل"
click at [230, 102] on textarea at bounding box center [228, 103] width 215 height 30
paste textarea "Pasta with spicy red sauce"
click at [384, 94] on textarea "مكرونة بالصلصة الحمراء الغنية بالتوابل" at bounding box center [465, 103] width 215 height 30
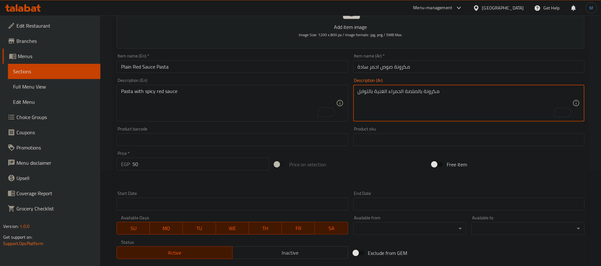
click at [368, 93] on textarea "مكرونة بالصلصة الحمراء الغنية بالتوابل" at bounding box center [465, 103] width 215 height 30
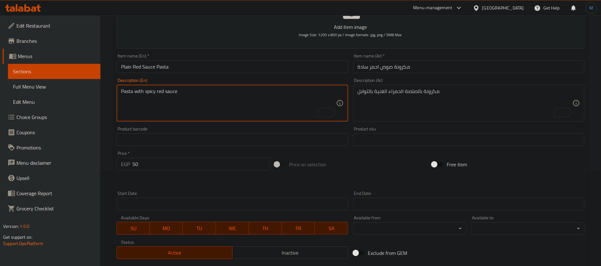
click at [150, 94] on textarea "Pasta with spicy red sauce" at bounding box center [228, 103] width 215 height 30
paste textarea "rich in spices"
type textarea "Pasta with Red Sauce Rich in Spices"
click at [199, 165] on input "50" at bounding box center [200, 164] width 137 height 13
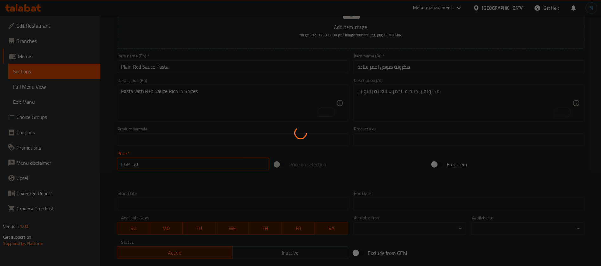
type input "0"
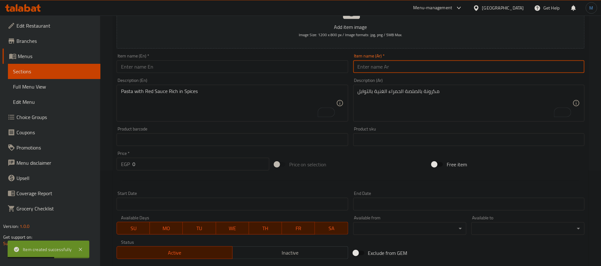
click at [555, 66] on input "text" at bounding box center [468, 66] width 231 height 13
paste input "مكرونة صوص أحمر بالكبدة"
type input "مكرونة صوص أحمر بالكبدة"
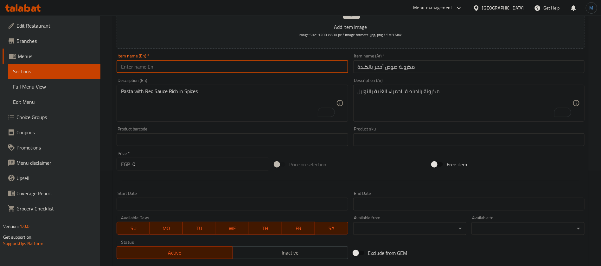
click at [241, 70] on input "text" at bounding box center [232, 66] width 231 height 13
paste input "Red sauce pasta with liver"
type input "Red Sauce Pasta with Liver"
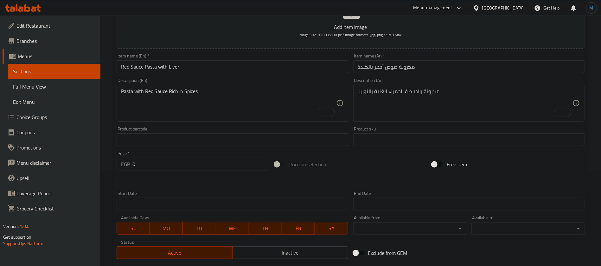
click at [550, 99] on textarea "مكرونة بالصلصة الحمراء الغنية بالتوابل" at bounding box center [465, 103] width 215 height 30
paste textarea "مكرونة بالصلصة الحمراء مع قطع كبدة طازجة متبلة"
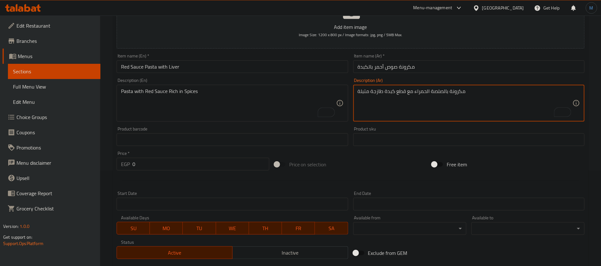
type textarea "مكرونة بالصلصة الحمراء مع قطع كبدة طازجة متبلة"
click at [211, 102] on textarea "Pasta with Red Sauce Rich in Spices" at bounding box center [228, 103] width 215 height 30
paste textarea "Pasta in red sauce with fresh marinated liver pieces"
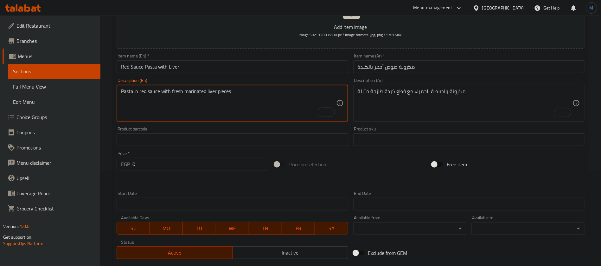
type textarea "Pasta in red sauce with fresh marinated liver pieces"
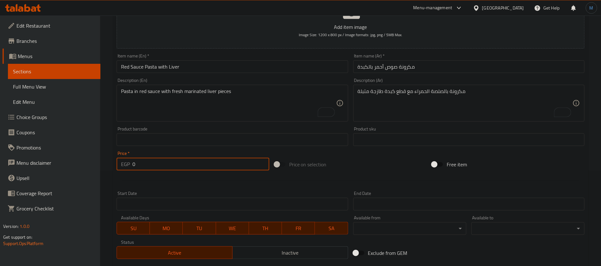
click at [183, 166] on input "0" at bounding box center [200, 164] width 137 height 13
type input "75"
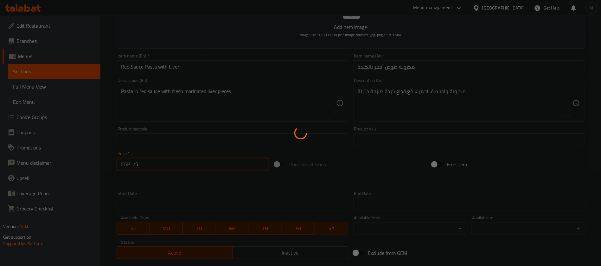
type input "0"
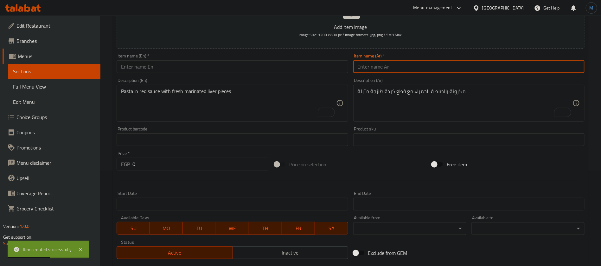
click at [544, 63] on input "text" at bounding box center [468, 66] width 231 height 13
paste input "مكرونة صوص أحمر بالسجق"
type input "مكرونة صوص أحمر بالسجق"
click at [226, 70] on input "text" at bounding box center [232, 66] width 231 height 13
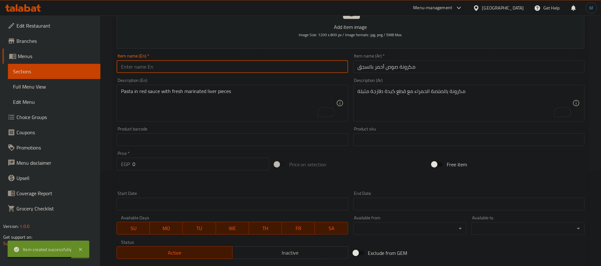
paste input "Red sauce pasta with sausage"
type input "Red Sauce Pasta with Sausage"
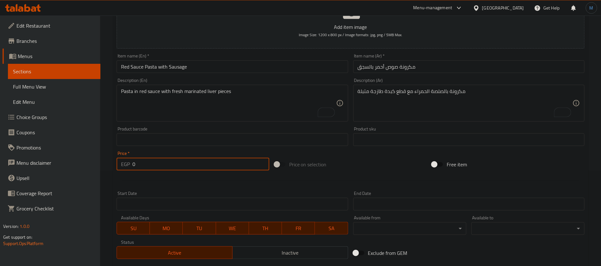
click at [146, 162] on input "0" at bounding box center [200, 164] width 137 height 13
type input "80"
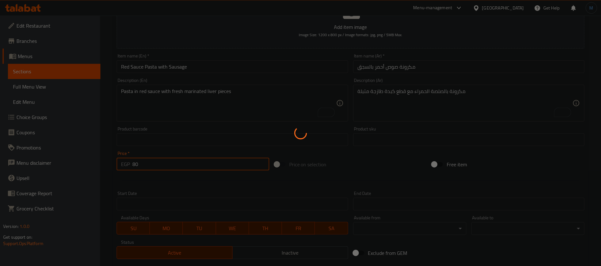
type input "0"
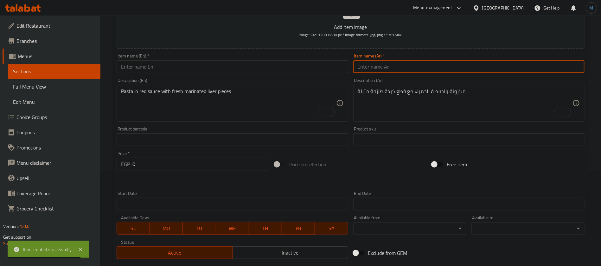
click at [532, 70] on input "text" at bounding box center [468, 66] width 231 height 13
paste input "مكرونة صوص بيستو بالفاهيتا"
type input "مكرونة صوص بيستو بالفاهيتا"
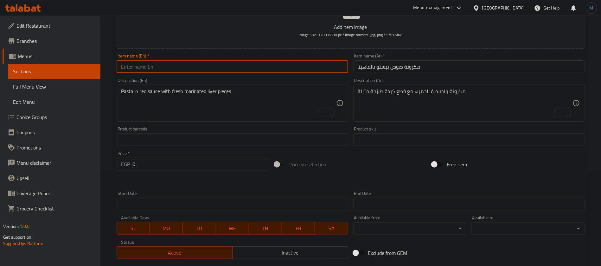
click at [236, 72] on input "text" at bounding box center [232, 66] width 231 height 13
paste input "Fajita Pesto Pasta"
paste input "Pasta"
click at [151, 59] on div "Item name (En)   * Pasta With Sauce Fajita Pesto Item name (En) *" at bounding box center [232, 63] width 231 height 19
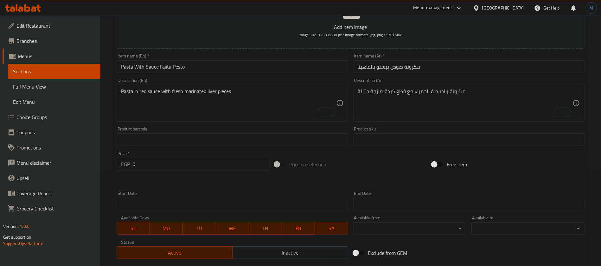
click at [151, 59] on div "Item name (En)   * Pasta With Sauce Fajita Pesto Item name (En) *" at bounding box center [232, 63] width 231 height 19
click at [148, 69] on input "Pasta With Sauce Fajita Pesto" at bounding box center [232, 66] width 231 height 13
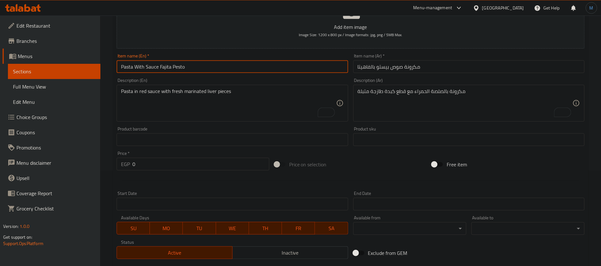
click at [148, 69] on input "Pasta With Sauce Fajita Pesto" at bounding box center [232, 66] width 231 height 13
paste input "Sauce"
type input "Pasta With Fajita Pesto Sauce"
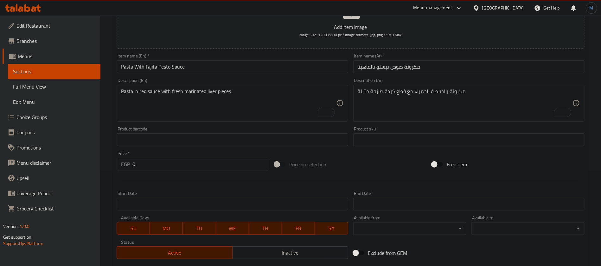
click at [552, 122] on div "Description (Ar) مكرونة بالصلصة الحمراء مع قطع كبدة طازجة متبلة Description (Ar)" at bounding box center [469, 99] width 236 height 48
click at [507, 105] on textarea "مكرونة بالصلصة الحمراء مع قطع كبدة طازجة متبلة" at bounding box center [465, 103] width 215 height 30
paste textarea "مكرونة بصوص البيستو الإيطالي مع شرائح فاهيتا الدجاج"
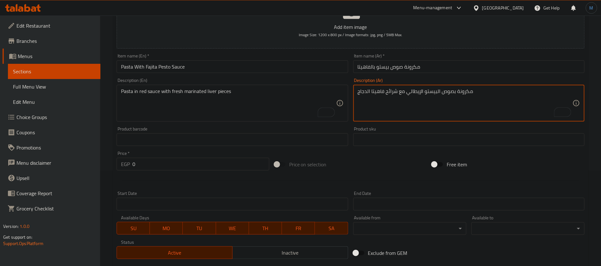
type textarea "مكرونة بصوص البيستو الإيطالي مع شرائح فاهيتا الدجاج"
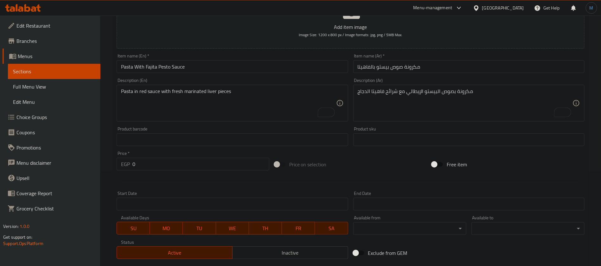
click at [207, 119] on div "Pasta in red sauce with fresh marinated liver pieces Description (En)" at bounding box center [232, 103] width 231 height 37
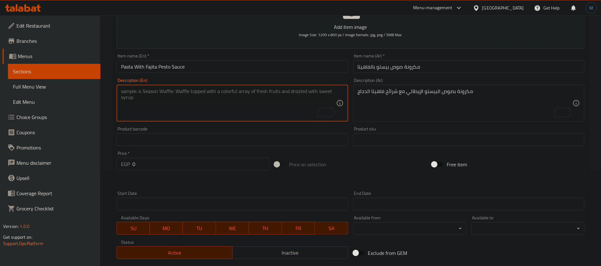
paste textarea "Pasta with Italian Pesto Sauce and Chicken Fajita Strips"
type textarea "Pasta with Italian Pesto Sauce and Chicken Fajita Strips"
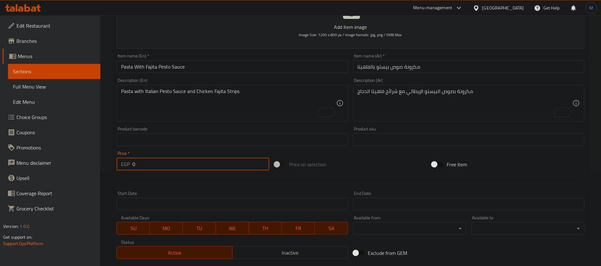
click at [164, 167] on input "0" at bounding box center [200, 164] width 137 height 13
type input "105"
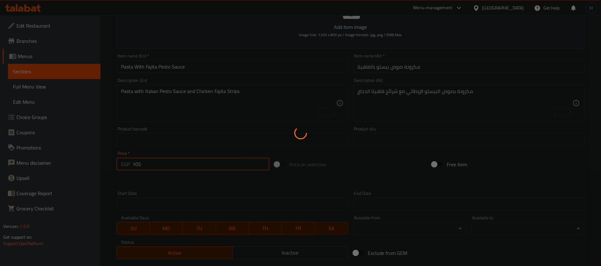
type input "0"
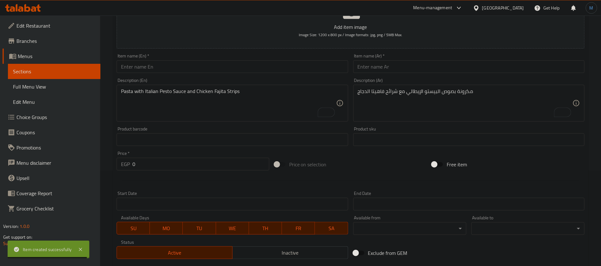
drag, startPoint x: 549, startPoint y: 89, endPoint x: 542, endPoint y: 72, distance: 18.5
click at [549, 89] on textarea "مكرونة بصوص البيستو الإيطالي مع شرائح فاهيتا الدجاج" at bounding box center [465, 103] width 215 height 30
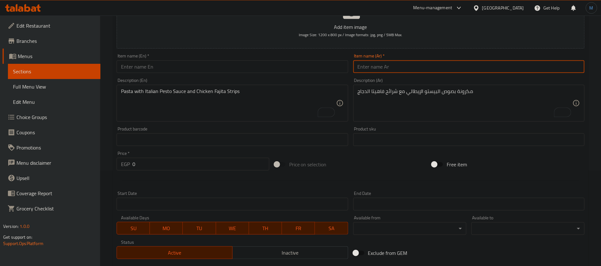
click at [538, 63] on input "text" at bounding box center [468, 66] width 231 height 13
paste input "مكرونة صوص أبيض بالزنجر أو الكرسبي"
type input "مكرونة صوص أبيض بالزنجر أو الكرسبي"
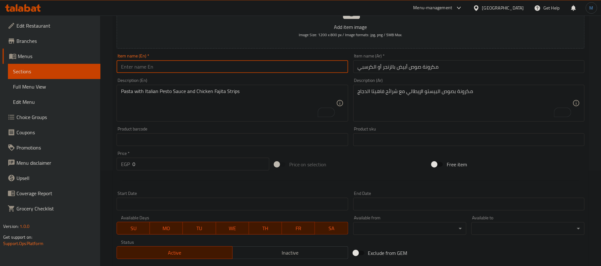
click at [270, 68] on input "text" at bounding box center [232, 66] width 231 height 13
paste input "White sauce pasta with ginger or crispy"
type input "White Sauce Pasta with Ginger or Crispy"
click at [263, 108] on textarea "To enrich screen reader interactions, please activate Accessibility in Grammarl…" at bounding box center [228, 103] width 215 height 30
paste textarea "White cream pasta with crispy chicken strips or zinger"
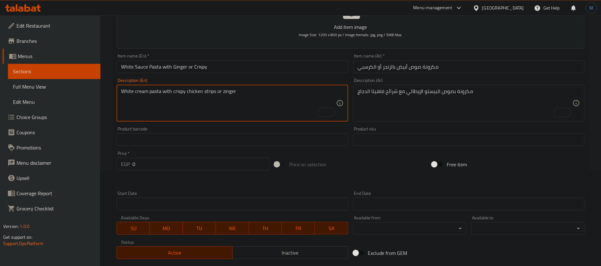
type textarea "White cream pasta with crispy chicken strips or zinger"
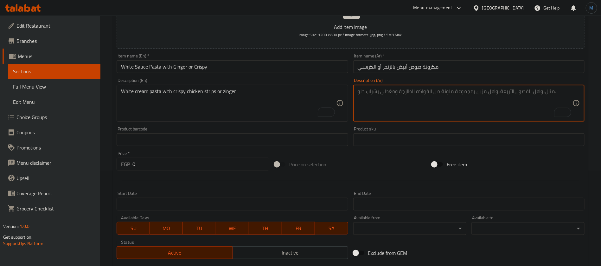
click at [537, 98] on textarea "To enrich screen reader interactions, please activate Accessibility in Grammarl…" at bounding box center [465, 103] width 215 height 30
paste textarea "مكرونة بالكريمة البيضاء مع شرائح دجاج زنجر أو كرسبي مقرمش"
type textarea "مكرونة بالكريمة البيضاء مع شرائح دجاج زنجر أو كرسبي مقرمش"
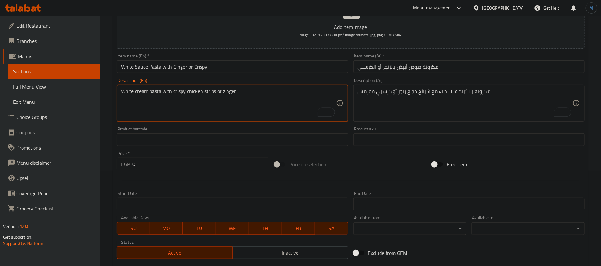
click at [233, 90] on textarea "White cream pasta with crispy chicken strips or zinger" at bounding box center [228, 103] width 215 height 30
click at [183, 68] on input "White Sauce Pasta with Ginger or Crispy" at bounding box center [232, 66] width 231 height 13
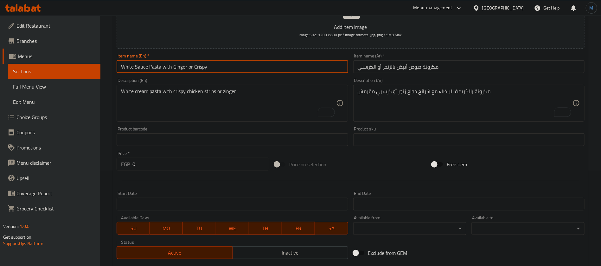
click at [183, 68] on input "White Sauce Pasta with Ginger or Crispy" at bounding box center [232, 66] width 231 height 13
paste input "zinger"
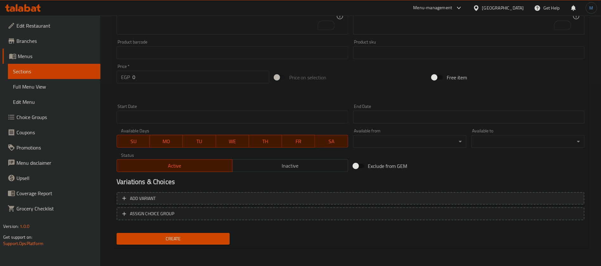
type input "White Sauce Pasta with Zinger or Crispy"
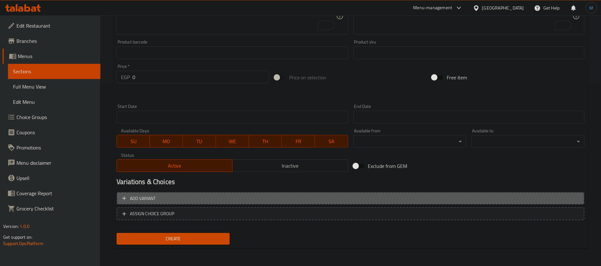
click at [530, 195] on span "Add variant" at bounding box center [350, 198] width 457 height 8
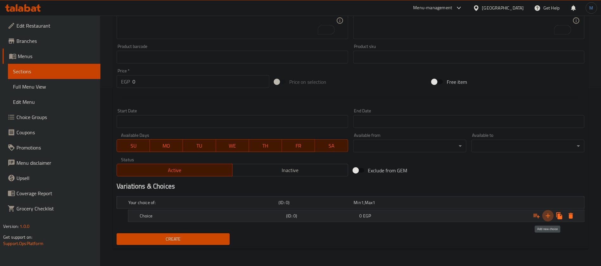
click at [546, 215] on icon "Expand" at bounding box center [548, 216] width 8 height 8
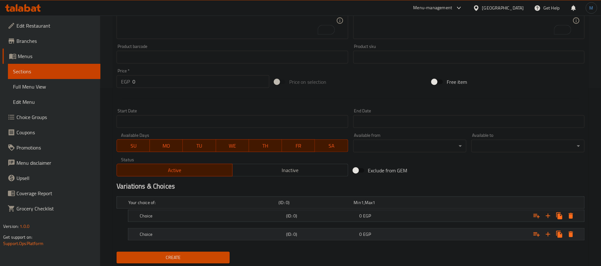
click at [363, 206] on span "EGP" at bounding box center [362, 202] width 3 height 8
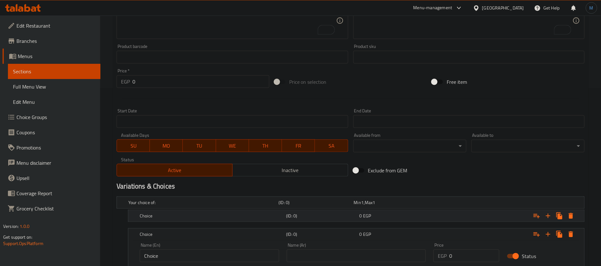
click at [363, 206] on span "EGP" at bounding box center [362, 202] width 3 height 8
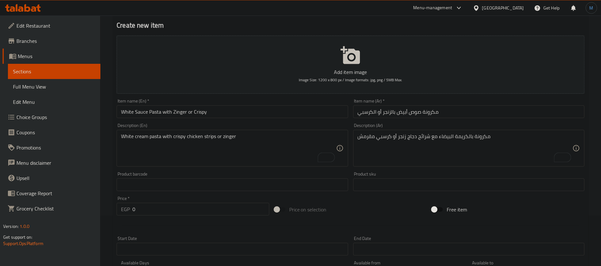
scroll to position [35, 0]
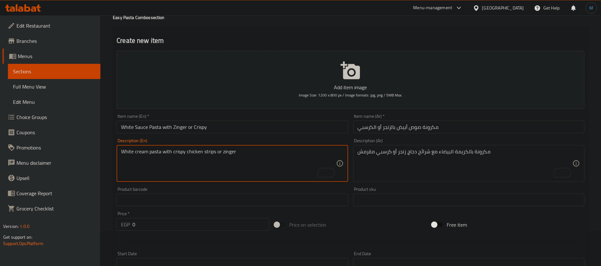
click at [230, 151] on textarea "White cream pasta with crispy chicken strips or zinger" at bounding box center [228, 163] width 215 height 30
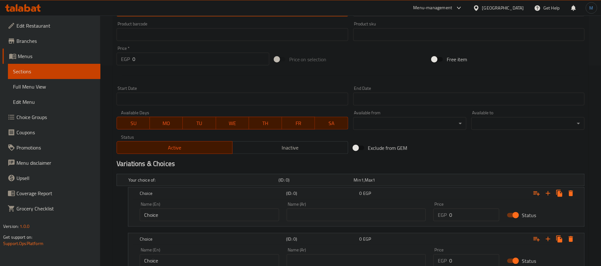
scroll to position [250, 0]
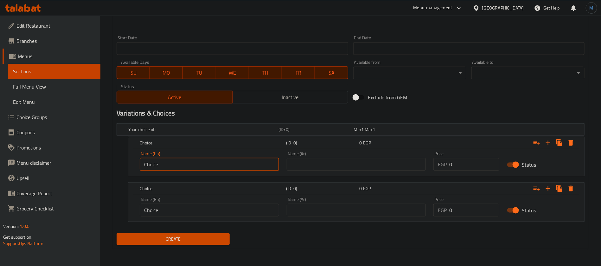
click at [240, 166] on input "Choice" at bounding box center [209, 164] width 139 height 13
paste input "zinger"
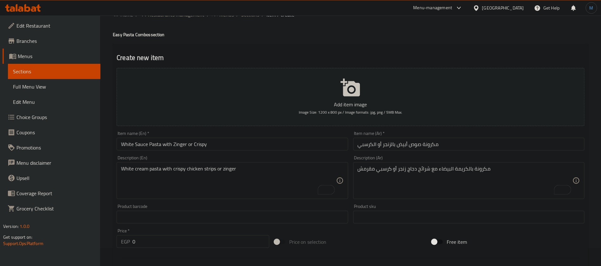
scroll to position [0, 0]
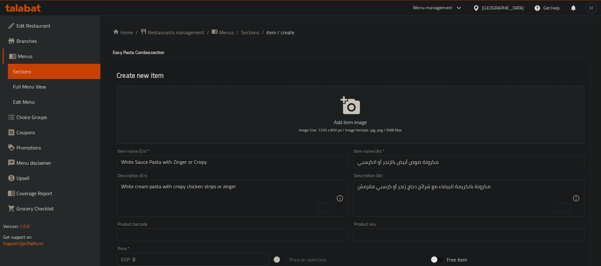
type input "Zinger"
click at [208, 186] on textarea "White cream pasta with crispy chicken strips or zinger" at bounding box center [228, 198] width 215 height 30
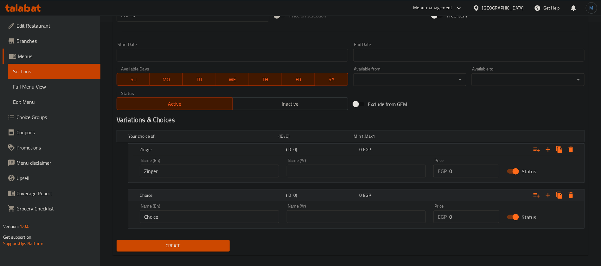
scroll to position [250, 0]
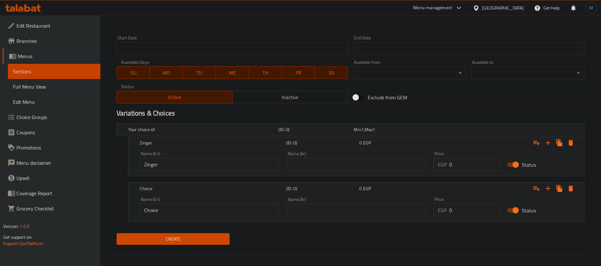
click at [226, 209] on input "Choice" at bounding box center [209, 209] width 139 height 13
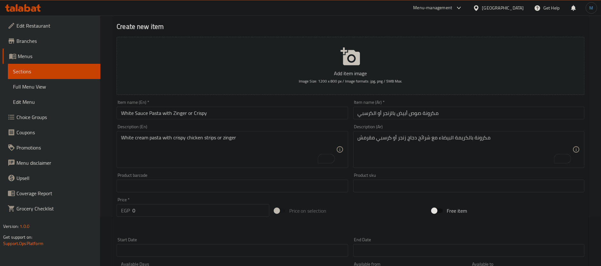
scroll to position [0, 0]
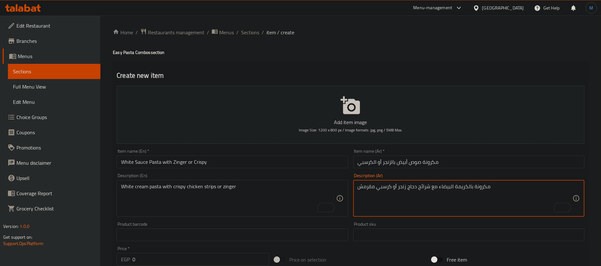
click at [384, 190] on textarea "مكرونة بالكريمة البيضاء مع شرائح دجاج زنجر أو كرسبي مقرمش" at bounding box center [465, 198] width 215 height 30
click at [194, 165] on input "White Sauce Pasta with Zinger or Crispy" at bounding box center [232, 161] width 231 height 13
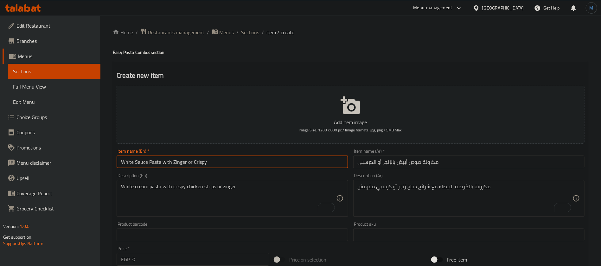
click at [194, 165] on input "White Sauce Pasta with Zinger or Crispy" at bounding box center [232, 161] width 231 height 13
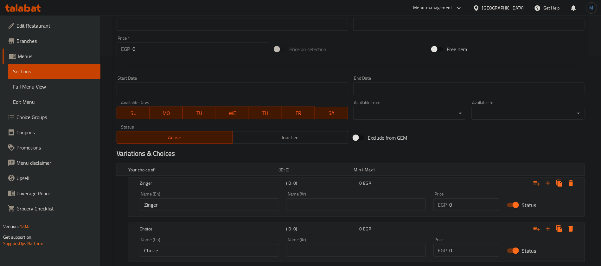
scroll to position [238, 0]
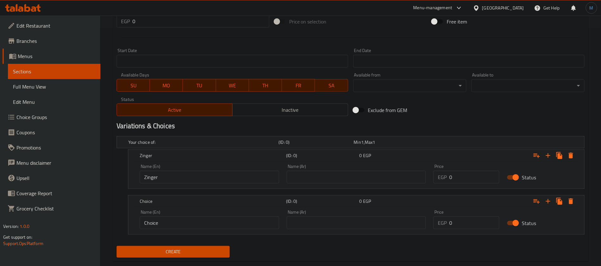
click at [174, 216] on input "Choice" at bounding box center [209, 222] width 139 height 13
paste input "rispy"
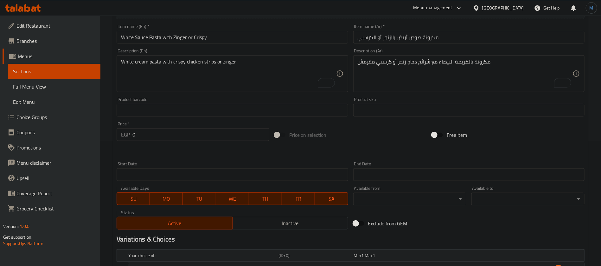
scroll to position [48, 0]
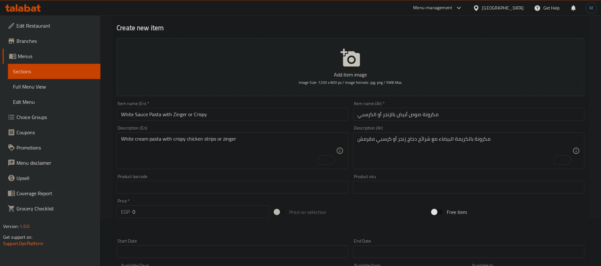
type input "Crispy"
click at [386, 139] on textarea "مكرونة بالكريمة البيضاء مع شرائح دجاج زنجر أو كرسبي مقرمش" at bounding box center [465, 151] width 215 height 30
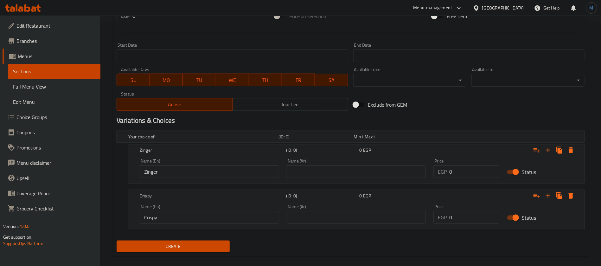
scroll to position [250, 0]
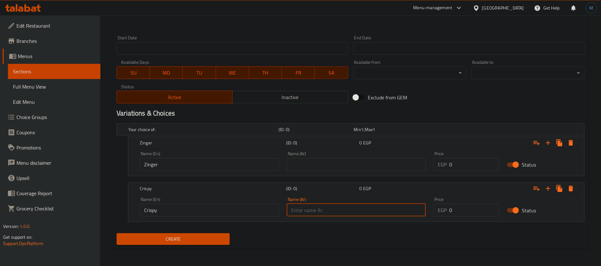
paste input "كرسبي"
click at [330, 209] on input "text" at bounding box center [356, 209] width 139 height 13
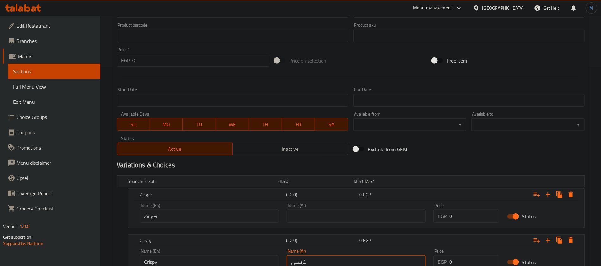
scroll to position [108, 0]
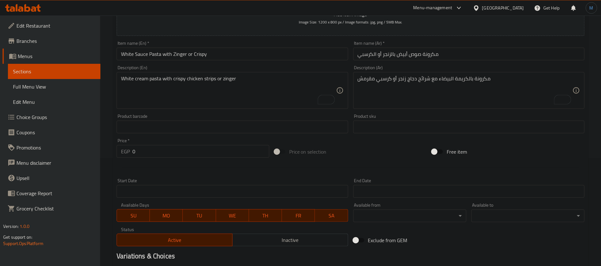
type input "كرسبي"
click at [403, 78] on textarea "مكرونة بالكريمة البيضاء مع شرائح دجاج زنجر أو كرسبي مقرمش" at bounding box center [465, 90] width 215 height 30
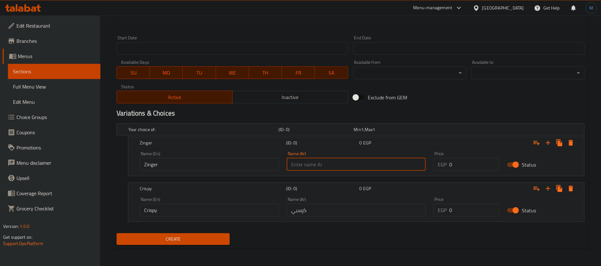
click at [349, 160] on input "text" at bounding box center [356, 164] width 139 height 13
paste input "زنجر"
type input "زنجر"
click at [472, 166] on input "0" at bounding box center [474, 164] width 50 height 13
type input "105"
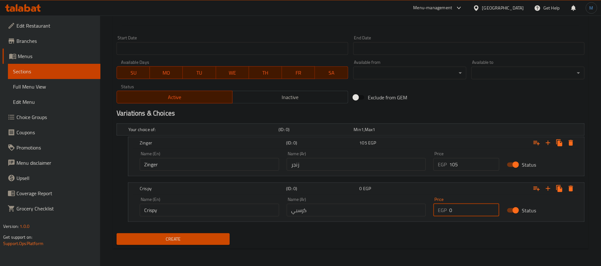
click at [469, 209] on input "0" at bounding box center [474, 209] width 50 height 13
paste input "105"
type input "105"
click at [349, 243] on div "Create" at bounding box center [350, 238] width 473 height 17
click at [200, 243] on button "Create" at bounding box center [173, 239] width 113 height 12
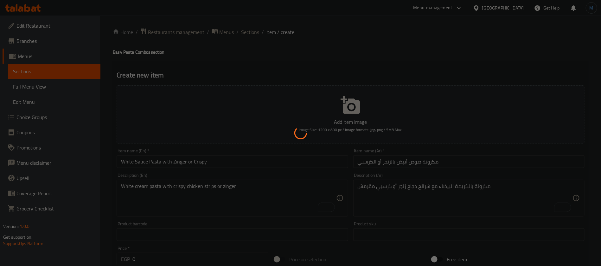
scroll to position [0, 0]
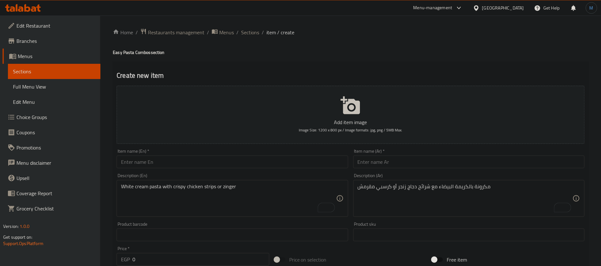
click at [558, 149] on div "Item name (Ar)   * Item name (Ar) *" at bounding box center [468, 158] width 231 height 19
click at [554, 158] on input "text" at bounding box center [468, 161] width 231 height 13
paste input "مكرونة صوص بيستو بالفراخ المشوية"
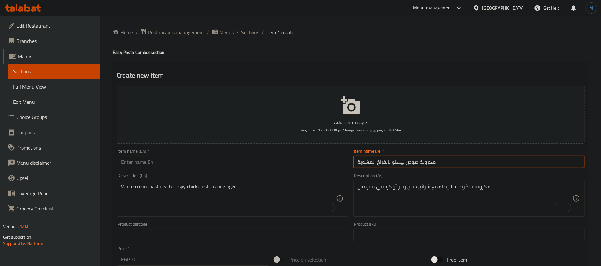
type input "مكرونة صوص بيستو بالفراخ المشوية"
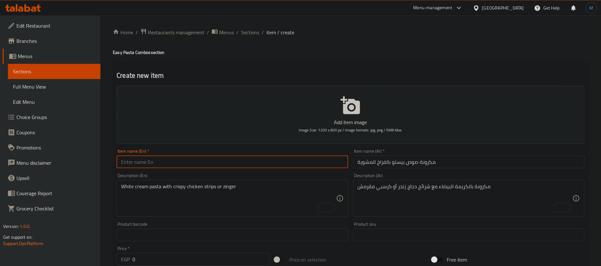
click at [251, 160] on input "text" at bounding box center [232, 161] width 231 height 13
paste input "Grilled Chicken Pesto Pasta"
type input "Grilled Chicken Pesto Sauce Pasta"
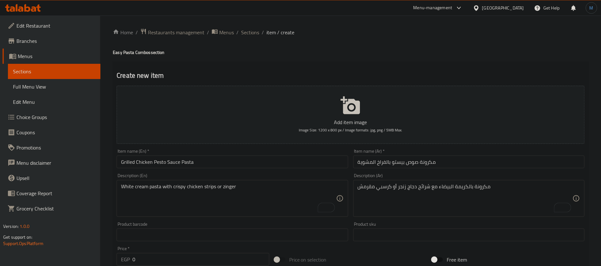
click at [557, 188] on textarea "مكرونة بالكريمة البيضاء مع شرائح دجاج زنجر أو كرسبي مقرمش" at bounding box center [465, 198] width 215 height 30
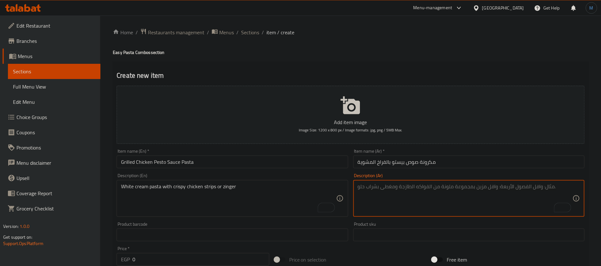
paste textarea "مكرونة بصوص البيستو مع دجاج مشوي متبل"
type textarea "مكرونة بصوص البيستو مع دجاج مشوي متبل"
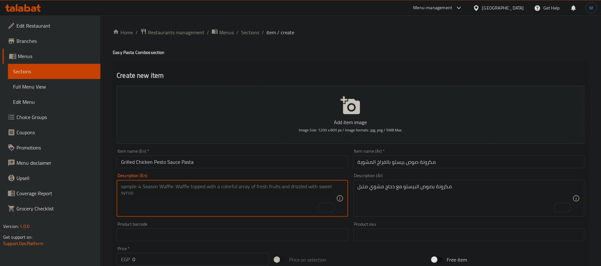
click at [260, 195] on textarea "To enrich screen reader interactions, please activate Accessibility in Grammarl…" at bounding box center [228, 198] width 215 height 30
paste textarea "Pesto pasta with grilled chicken"
click at [176, 160] on input "Grilled Chicken Pesto Sauce Pasta" at bounding box center [232, 161] width 231 height 13
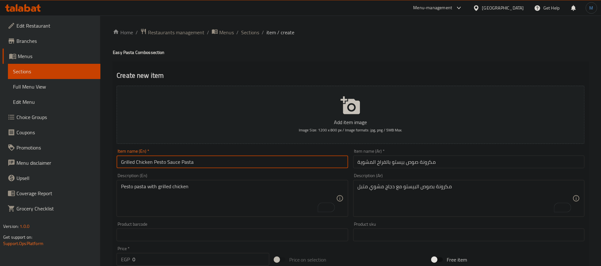
click at [176, 160] on input "Grilled Chicken Pesto Sauce Pasta" at bounding box center [232, 161] width 231 height 13
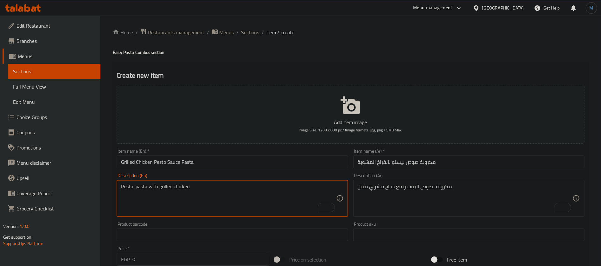
paste textarea "Sauce"
type textarea "Pesto Sauce pasta with grilled chicken"
click at [208, 170] on div "Item name (En)   * Grilled Chicken Pesto Sauce Pasta Item name (En) *" at bounding box center [232, 158] width 236 height 24
click at [201, 188] on textarea "Pesto Sauce pasta with grilled chicken" at bounding box center [228, 198] width 215 height 30
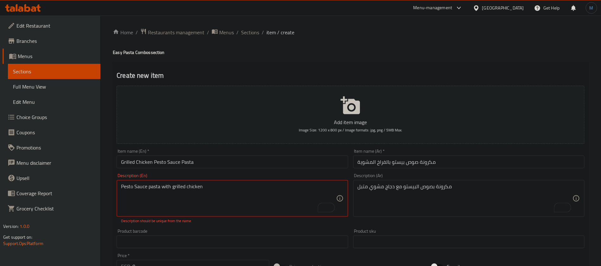
click at [201, 188] on textarea "Pesto Sauce pasta with grilled chicken" at bounding box center [228, 198] width 215 height 30
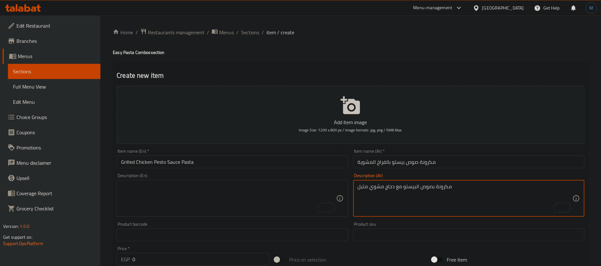
click at [411, 188] on textarea "مكرونة بصوص البيستو مع دجاج مشوي متبل" at bounding box center [465, 198] width 215 height 30
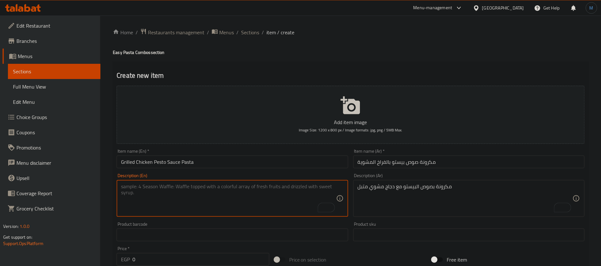
click at [276, 187] on textarea "To enrich screen reader interactions, please activate Accessibility in Grammarl…" at bounding box center [228, 198] width 215 height 30
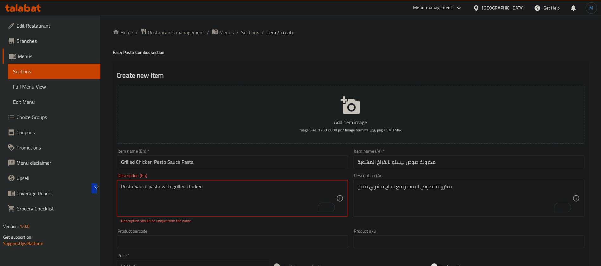
click at [272, 188] on textarea "Pesto Sauce pasta with grilled chicken" at bounding box center [228, 198] width 215 height 30
click at [374, 189] on textarea "مكرونة بصوص البيستو مع دجاج مشوي متبل" at bounding box center [465, 198] width 215 height 30
click at [361, 186] on textarea "مكرونة بصوص البيستو مع دجاج مشوي متبل" at bounding box center [465, 198] width 215 height 30
click at [177, 185] on textarea "Pesto Sauce pasta with grilled chicken" at bounding box center [228, 198] width 215 height 30
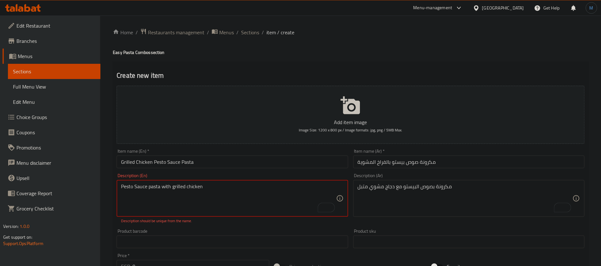
paste textarea "marinated grilled"
type textarea "Pesto Sauce pasta with marinated grilled chicken"
click at [244, 163] on input "Grilled Chicken Pesto Sauce Pasta" at bounding box center [232, 161] width 231 height 13
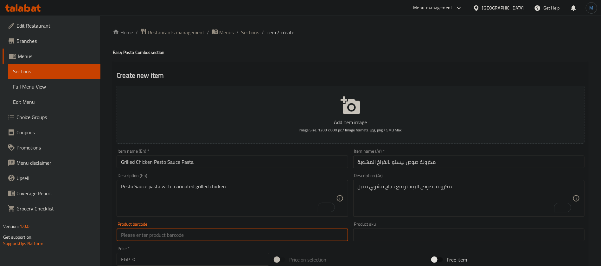
click at [175, 233] on input "text" at bounding box center [232, 234] width 231 height 13
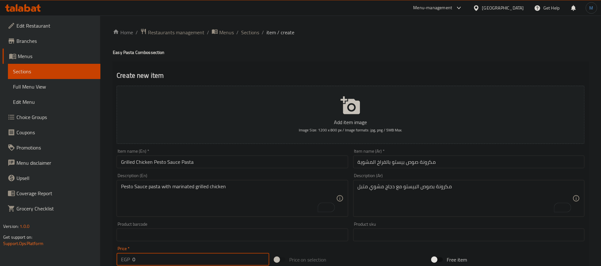
click at [169, 253] on input "0" at bounding box center [200, 259] width 137 height 13
type input "115"
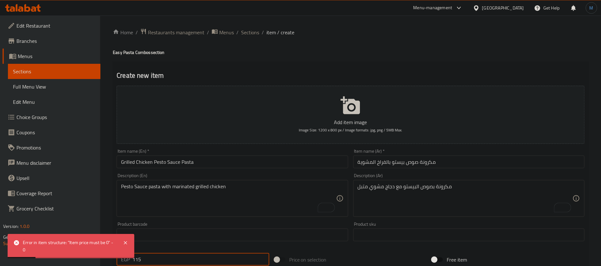
scroll to position [238, 0]
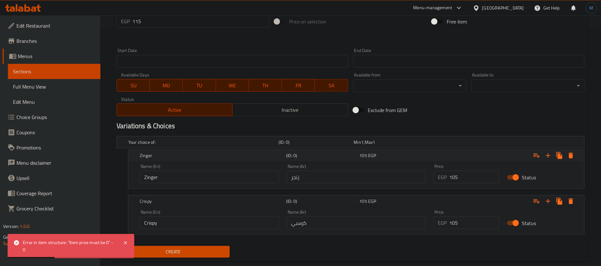
click at [579, 155] on div "Zinger (ID: 0) 105 EGP" at bounding box center [356, 155] width 456 height 11
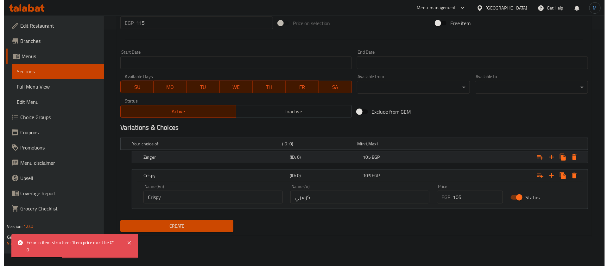
scroll to position [223, 0]
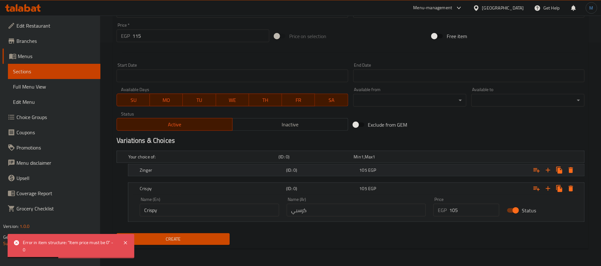
click at [575, 154] on div "Your choice of: (ID: 0) Min 1 , Max 1" at bounding box center [352, 157] width 451 height 14
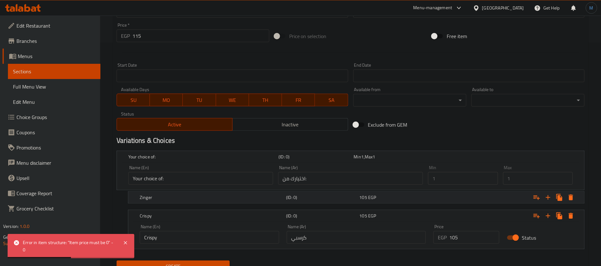
click at [574, 197] on icon "Expand" at bounding box center [571, 197] width 8 height 8
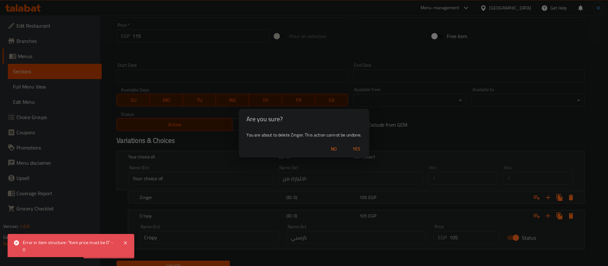
click at [362, 153] on button "Yes" at bounding box center [357, 149] width 20 height 12
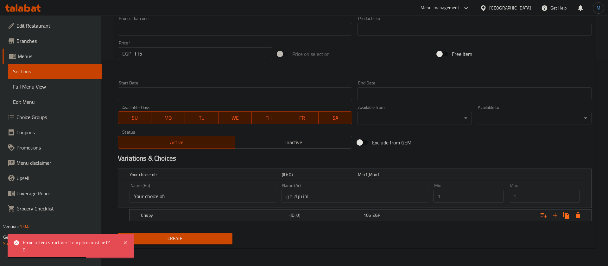
scroll to position [205, 0]
click at [570, 212] on icon "Expand" at bounding box center [571, 216] width 8 height 8
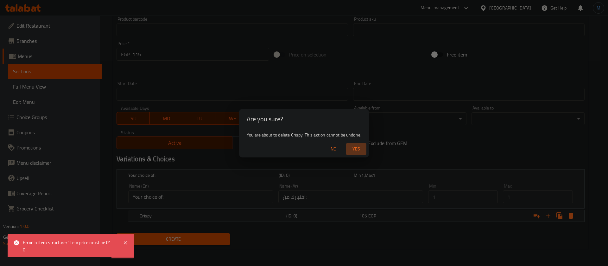
click at [351, 147] on span "Yes" at bounding box center [356, 149] width 15 height 8
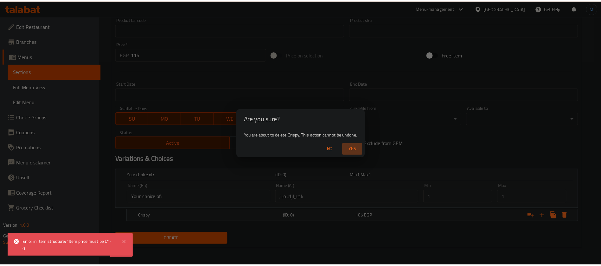
scroll to position [182, 0]
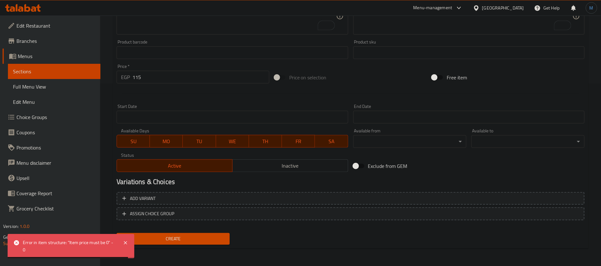
click at [177, 235] on span "Create" at bounding box center [173, 239] width 103 height 8
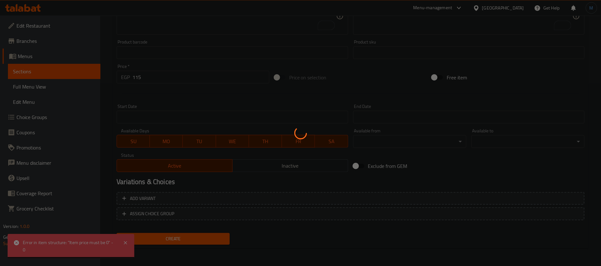
type input "0"
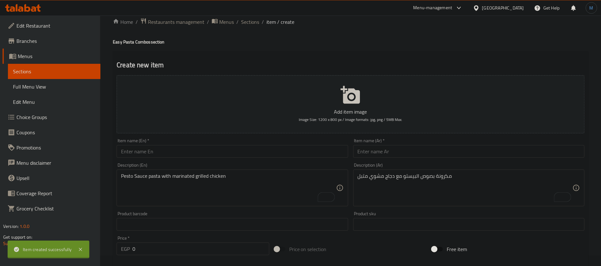
scroll to position [0, 0]
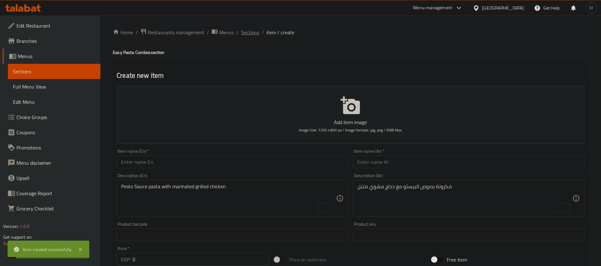
click at [243, 29] on span "Sections" at bounding box center [250, 33] width 18 height 8
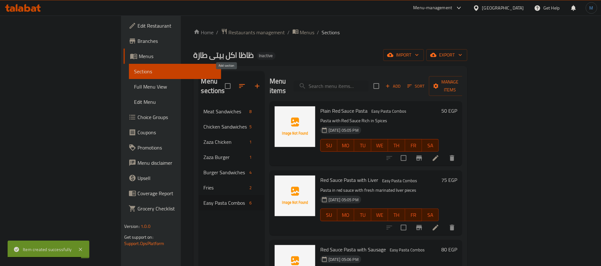
click at [250, 88] on button "button" at bounding box center [257, 85] width 15 height 15
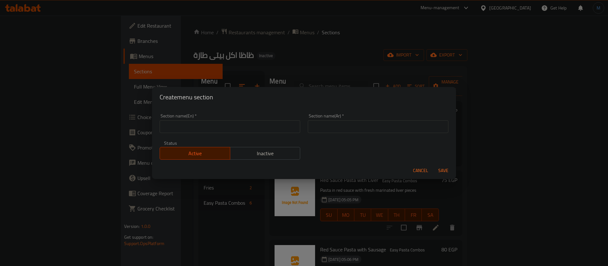
click at [351, 130] on input "text" at bounding box center [378, 126] width 141 height 13
type input "h"
type input "الحلو"
click at [254, 127] on input "text" at bounding box center [230, 126] width 141 height 13
type input "Dessert"
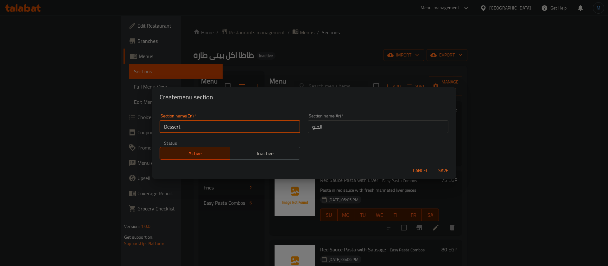
click at [434, 164] on button "Save" at bounding box center [444, 170] width 20 height 12
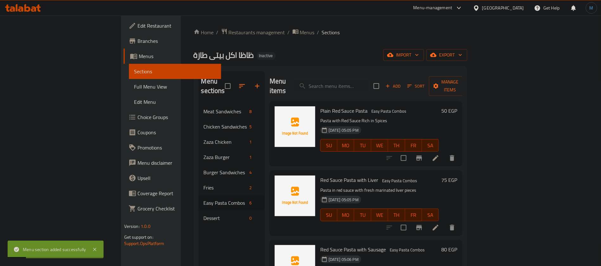
click at [199, 216] on nav "Meat Sandwiches 8 Chicken Sandwiches 5 Zaza Chicken 1 Zaza Burger 1 Burger Sand…" at bounding box center [232, 164] width 66 height 127
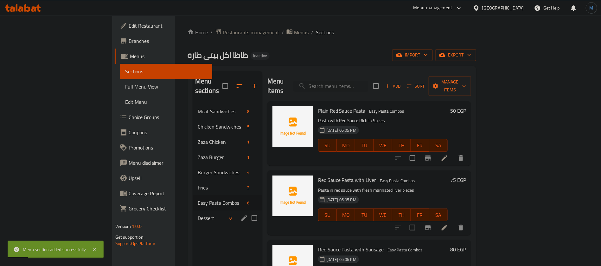
click at [198, 214] on span "Dessert" at bounding box center [212, 218] width 29 height 8
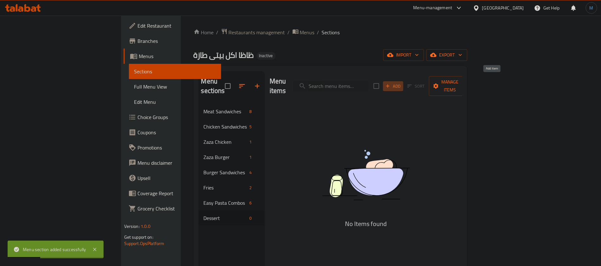
click at [402, 82] on span "Add" at bounding box center [393, 85] width 17 height 7
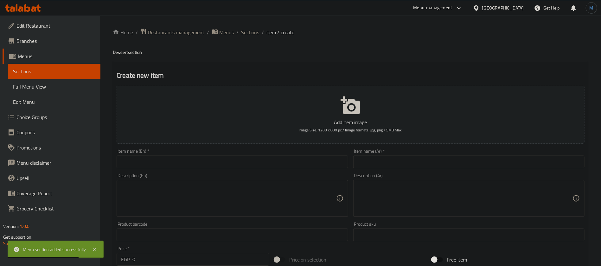
click at [405, 159] on input "text" at bounding box center [468, 161] width 231 height 13
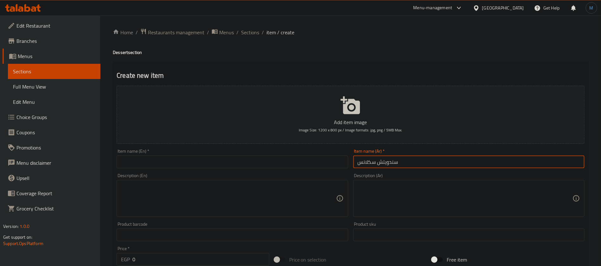
type input "سندويتش سكلانس"
click at [409, 189] on textarea at bounding box center [465, 198] width 215 height 30
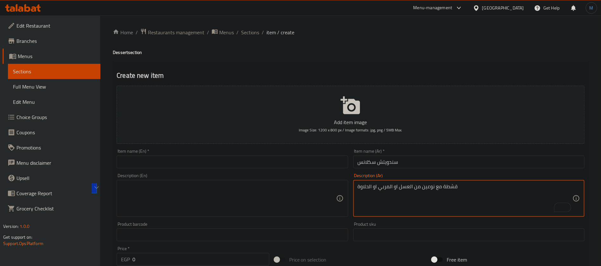
type textarea "قشطة مع نوعين من العسل او المربي او الحلاوة"
click at [241, 209] on textarea at bounding box center [228, 198] width 215 height 30
paste textarea "Cream with two types of honey, jam or halawa"
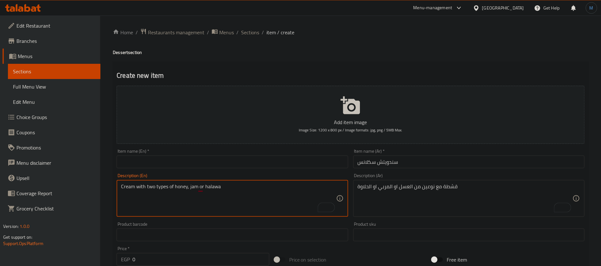
type textarea "Cream with two types of honey, jam or halawa"
click at [177, 254] on input "0" at bounding box center [200, 259] width 137 height 13
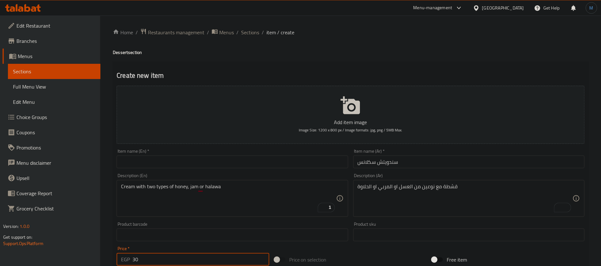
type input "30"
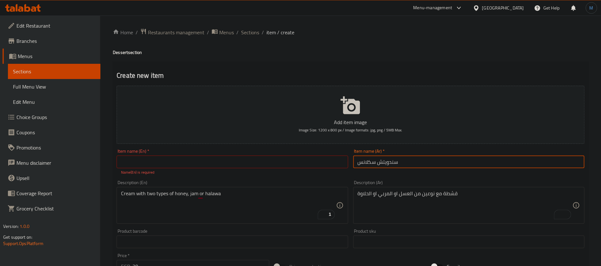
click at [462, 160] on input "سندويتش سكلانس" at bounding box center [468, 161] width 231 height 13
click at [369, 161] on input "سندويتش سكلانس" at bounding box center [468, 161] width 231 height 13
click at [180, 156] on input "text" at bounding box center [232, 161] width 231 height 13
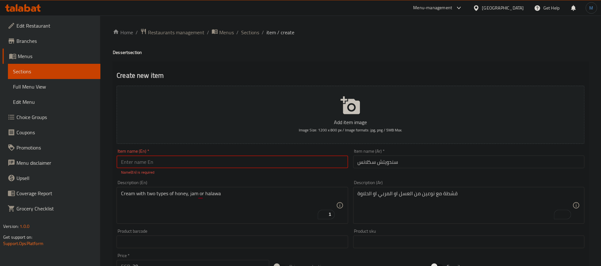
paste input "sakalans"
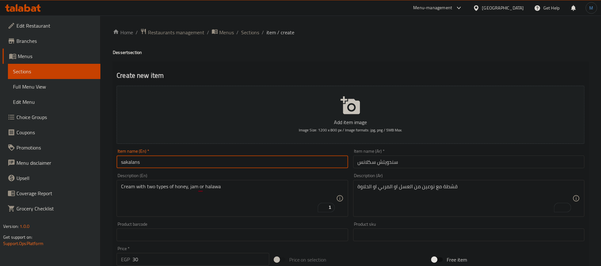
click at [432, 164] on input "سندويتش سكلانس" at bounding box center [468, 161] width 231 height 13
click at [201, 167] on input "sakalans" at bounding box center [232, 161] width 231 height 13
paste input "Sandwich"
type input "Sakalans Sandwich"
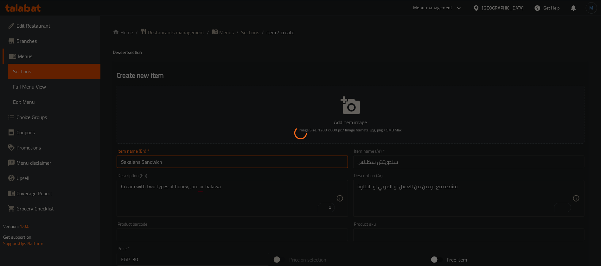
type input "0"
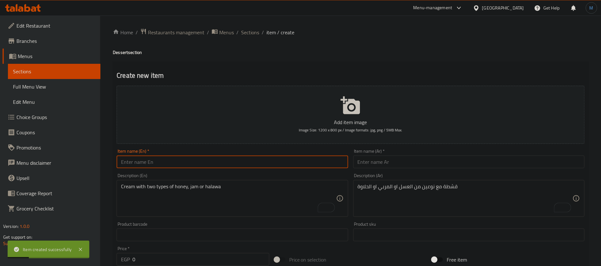
click at [399, 153] on div "Item name (Ar)   * Item name (Ar) *" at bounding box center [468, 158] width 231 height 19
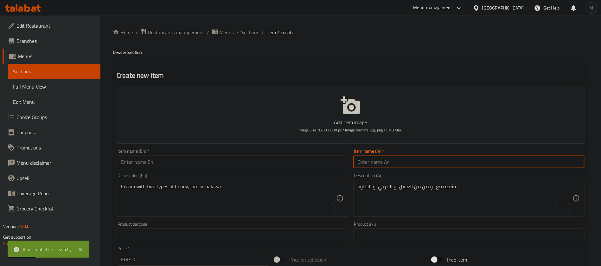
click at [400, 164] on input "text" at bounding box center [468, 161] width 231 height 13
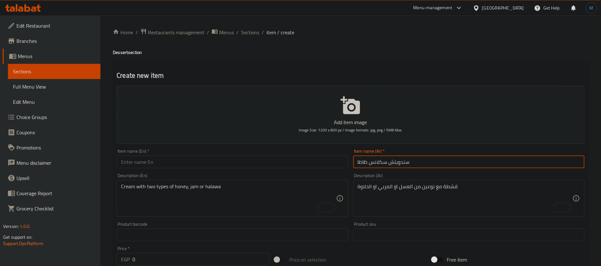
type input "سندويتش سكلانس ظاظا"
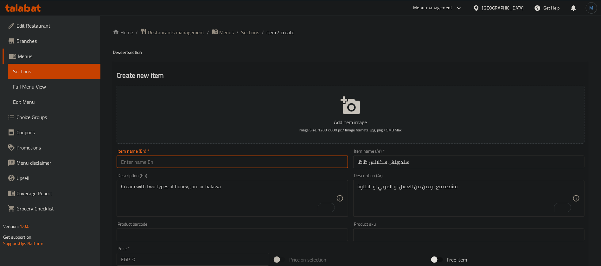
click at [206, 164] on input "text" at bounding box center [232, 161] width 231 height 13
paste input "Skalans Zaza Sandwich"
click at [133, 159] on input "Skalans Zaza Sandwich" at bounding box center [232, 161] width 231 height 13
paste input "sakalans"
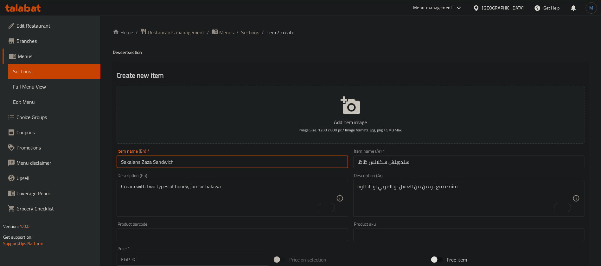
type input "Sakalans Zaza Sandwich"
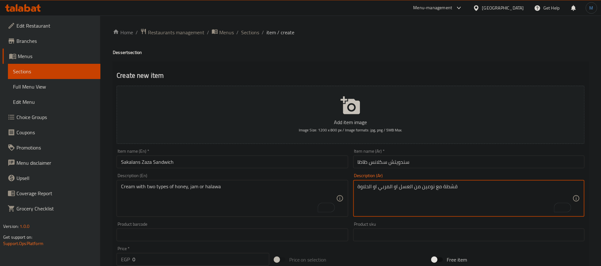
click at [440, 208] on textarea "قشطة مع نوعين من العسل او المربي او الحلاوة" at bounding box center [465, 198] width 215 height 30
type textarea "قشطة مع مربي مع حلاوة مع عسل ابيض"
click at [229, 200] on textarea "To enrich screen reader interactions, please activate Accessibility in Grammarl…" at bounding box center [228, 198] width 215 height 30
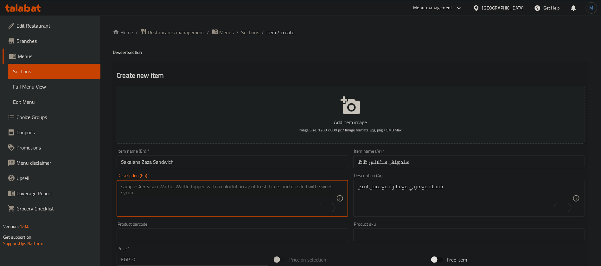
paste textarea "Cream with jam with halawa with white honey"
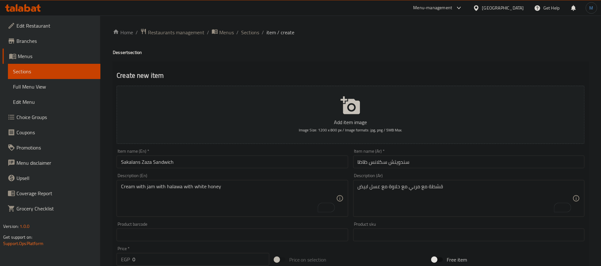
drag, startPoint x: 119, startPoint y: 186, endPoint x: 126, endPoint y: 188, distance: 6.6
click at [120, 186] on div "Cream with jam with halawa with white honey Description (En)" at bounding box center [232, 198] width 231 height 37
click at [126, 188] on textarea "Cream with jam with halawa with white honey" at bounding box center [228, 198] width 215 height 30
paste textarea "Qeshta"
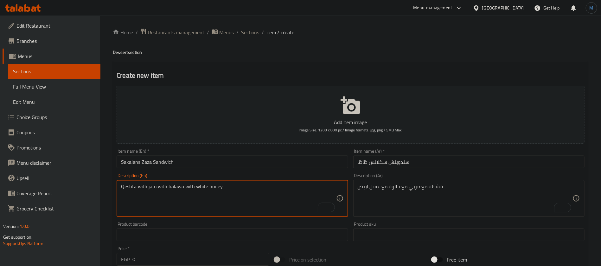
type textarea "Qeshta with jam with halawa with white honey"
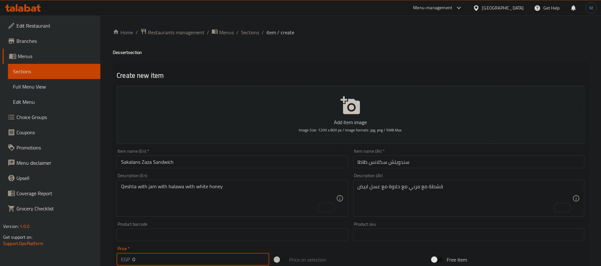
click at [158, 260] on input "0" at bounding box center [200, 259] width 137 height 13
type input "35"
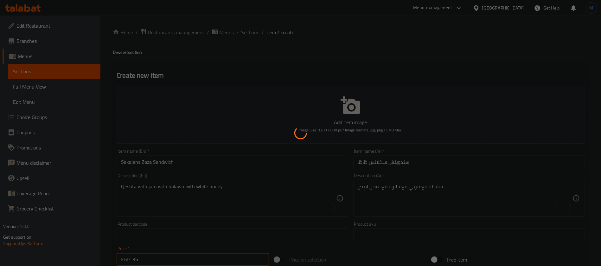
type input "0"
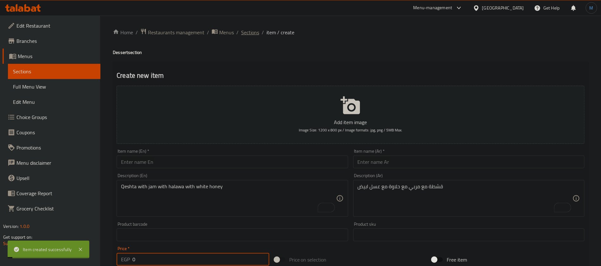
click at [247, 29] on span "Sections" at bounding box center [250, 33] width 18 height 8
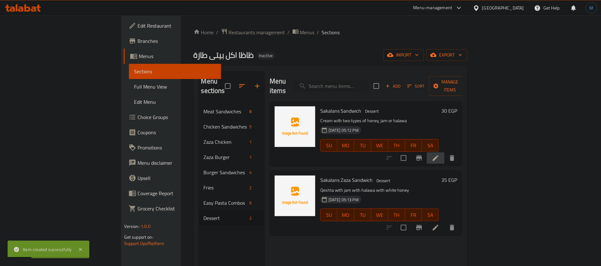
click at [445, 152] on li at bounding box center [436, 157] width 18 height 11
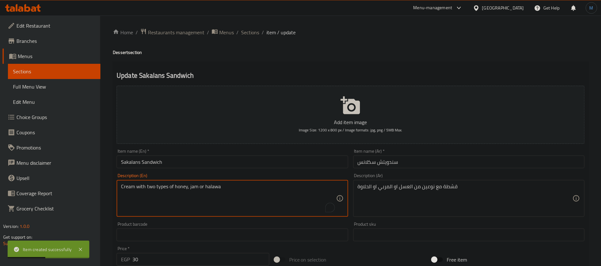
click at [132, 186] on textarea "Cream with two types of honey, jam or halawa" at bounding box center [228, 198] width 215 height 30
paste textarea "Qeshta"
type textarea "Qeshta with two types of honey, jam or halawa"
click at [197, 166] on input "Sakalans Sandwich" at bounding box center [232, 161] width 231 height 13
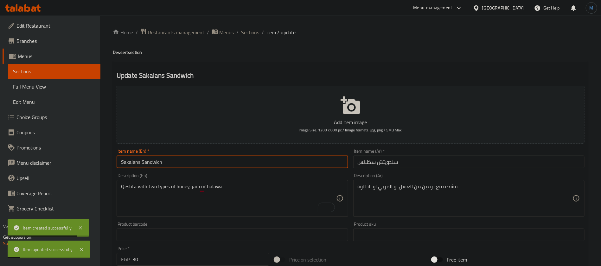
click at [247, 27] on div "Home / Restaurants management / Menus / Sections / item / update Dessert sectio…" at bounding box center [350, 232] width 501 height 432
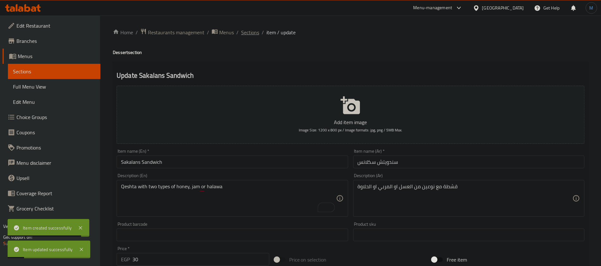
click at [247, 31] on span "Sections" at bounding box center [250, 33] width 18 height 8
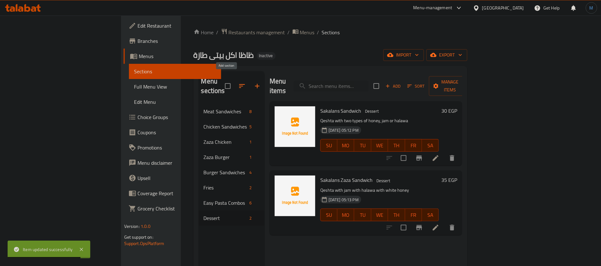
click at [254, 82] on icon "button" at bounding box center [258, 86] width 8 height 8
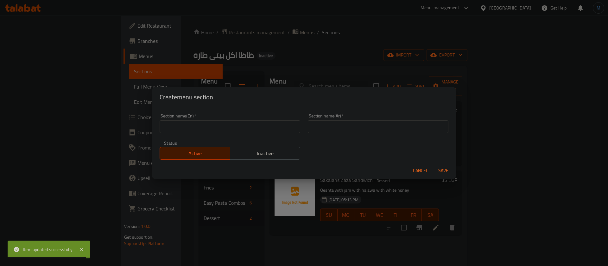
click at [345, 128] on input "text" at bounding box center [378, 126] width 141 height 13
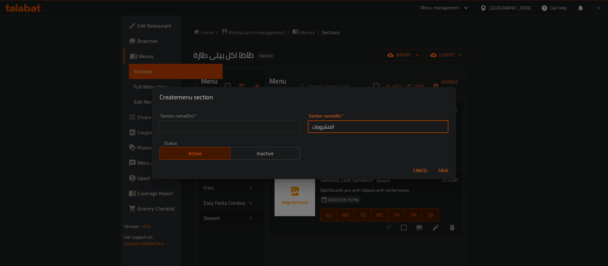
type input "المشروبات"
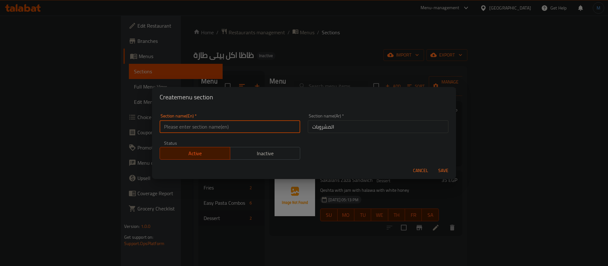
click at [228, 126] on input "text" at bounding box center [230, 126] width 141 height 13
type input "Drinks"
click at [434, 164] on button "Save" at bounding box center [444, 170] width 20 height 12
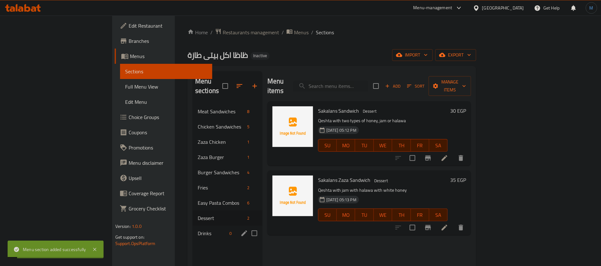
click at [198, 229] on span "Drinks" at bounding box center [212, 233] width 29 height 8
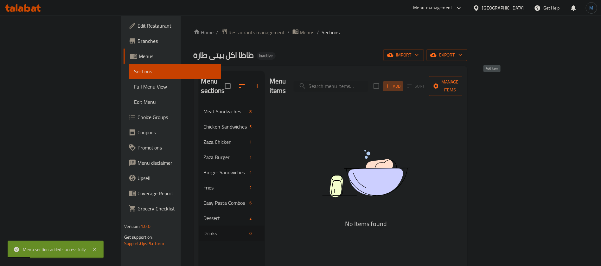
click at [403, 81] on button "Add" at bounding box center [393, 86] width 20 height 10
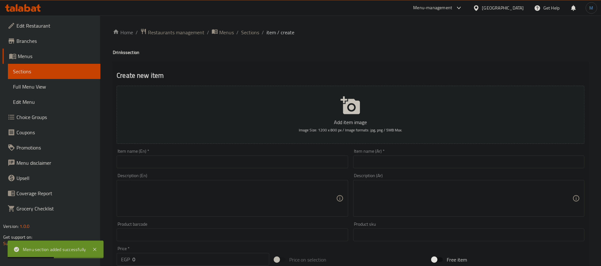
click at [391, 167] on input "text" at bounding box center [468, 161] width 231 height 13
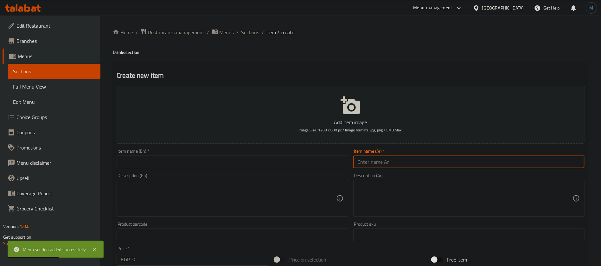
click at [392, 165] on input "text" at bounding box center [468, 161] width 231 height 13
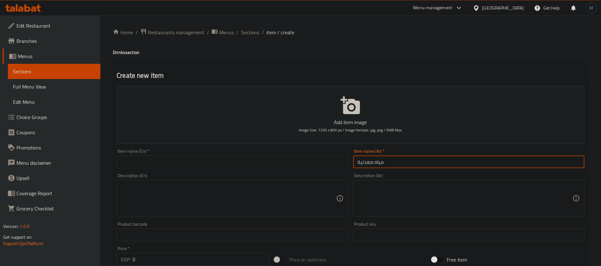
type input "مياه معدنية"
drag, startPoint x: 194, startPoint y: 149, endPoint x: 194, endPoint y: 167, distance: 18.1
click at [194, 159] on div "Item name (En)   * Item name (En) *" at bounding box center [232, 158] width 231 height 19
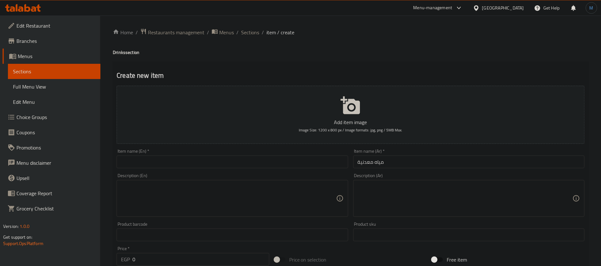
click at [194, 167] on input "text" at bounding box center [232, 161] width 231 height 13
paste input "mineral water"
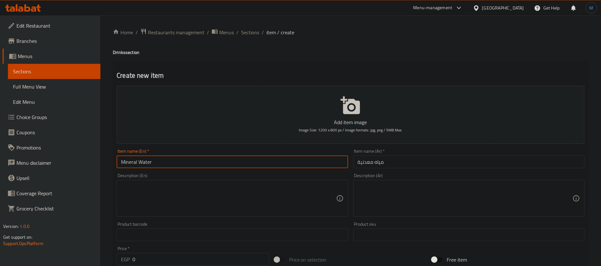
type input "Mineral Water"
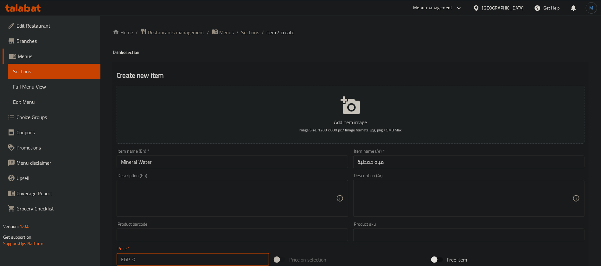
click at [184, 254] on input "0" at bounding box center [200, 259] width 137 height 13
type input "15"
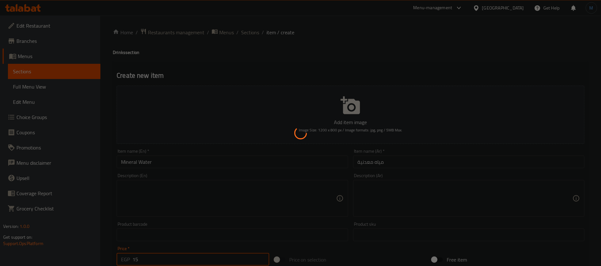
type input "0"
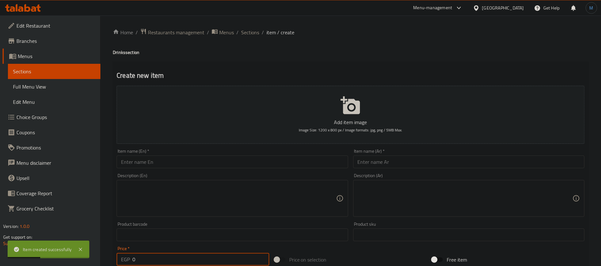
click at [389, 160] on input "text" at bounding box center [468, 161] width 231 height 13
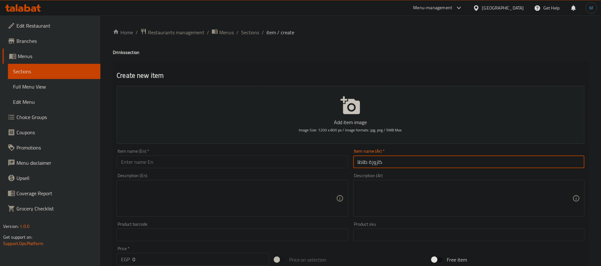
type input "كازوزة ظاظا"
click at [222, 159] on input "text" at bounding box center [232, 161] width 231 height 13
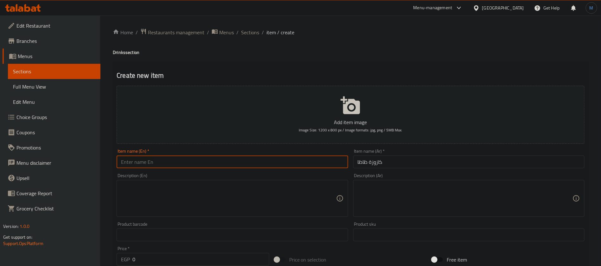
paste input "kazuza"
type input "[PERSON_NAME]"
click at [168, 255] on input "0" at bounding box center [200, 259] width 137 height 13
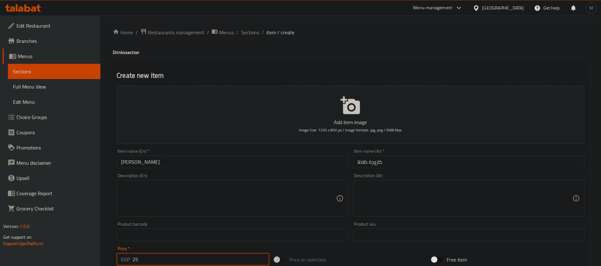
type input "25"
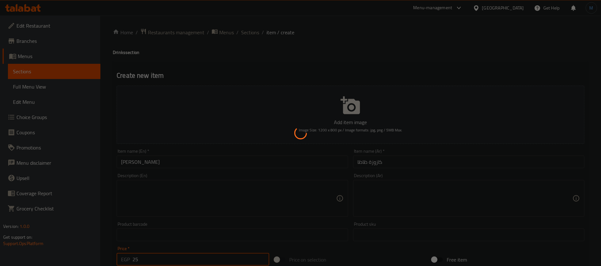
type input "0"
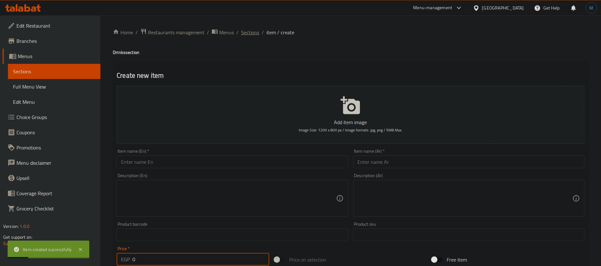
click at [252, 33] on span "Sections" at bounding box center [250, 33] width 18 height 8
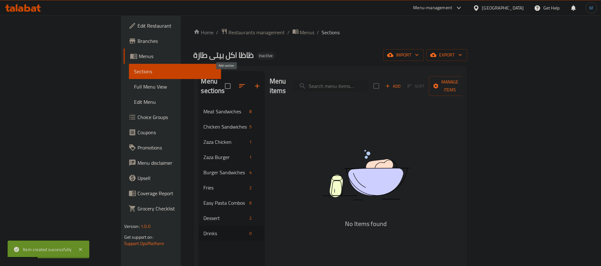
click at [250, 81] on button "button" at bounding box center [257, 85] width 15 height 15
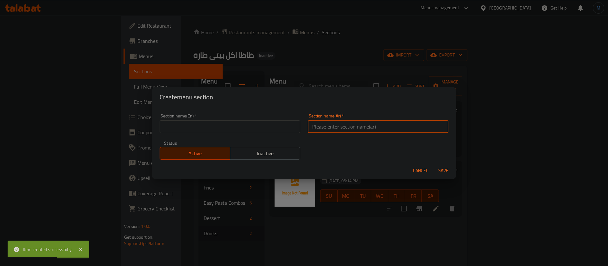
click at [362, 121] on input "text" at bounding box center [378, 126] width 141 height 13
type input "الاضافات"
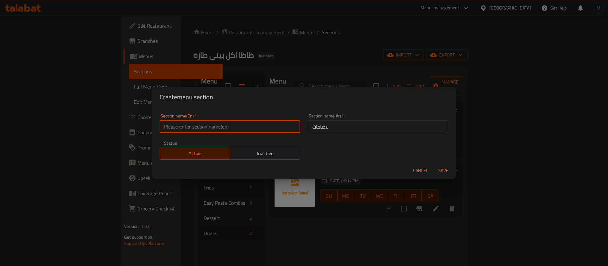
click at [230, 122] on input "text" at bounding box center [230, 126] width 141 height 13
type input "Toppings"
click at [434, 164] on button "Save" at bounding box center [444, 170] width 20 height 12
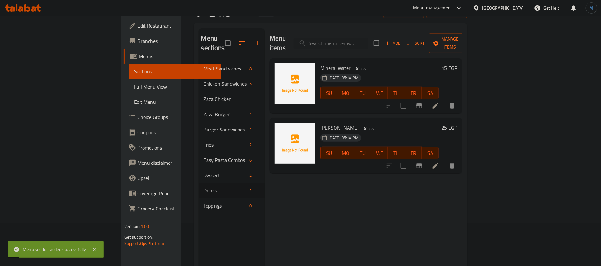
scroll to position [48, 0]
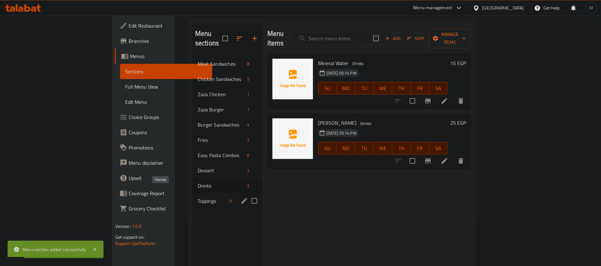
click at [198, 197] on span "Toppings" at bounding box center [212, 201] width 29 height 8
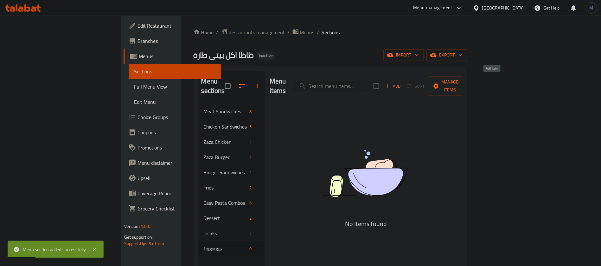
click at [402, 82] on span "Add" at bounding box center [393, 85] width 17 height 7
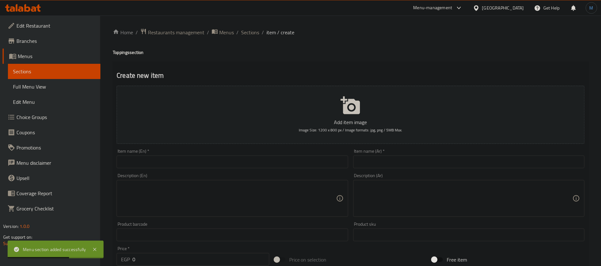
click at [423, 164] on input "text" at bounding box center [468, 161] width 231 height 13
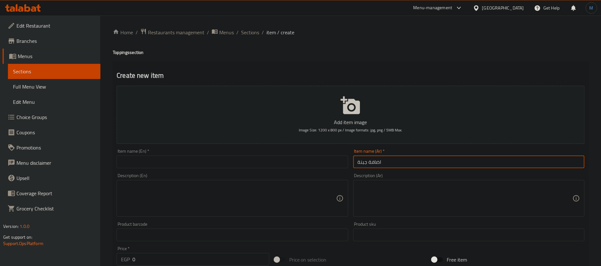
type input "اضافة جبنة"
click at [237, 161] on input "text" at bounding box center [232, 161] width 231 height 13
paste input "Add cheese"
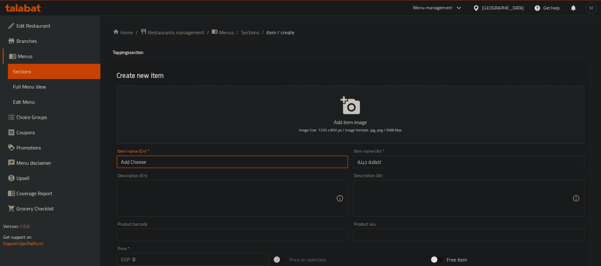
type input "Add Cheese"
drag, startPoint x: 190, startPoint y: 248, endPoint x: 198, endPoint y: 254, distance: 10.1
click at [191, 248] on div "Price   * EGP 0 Price *" at bounding box center [193, 255] width 153 height 19
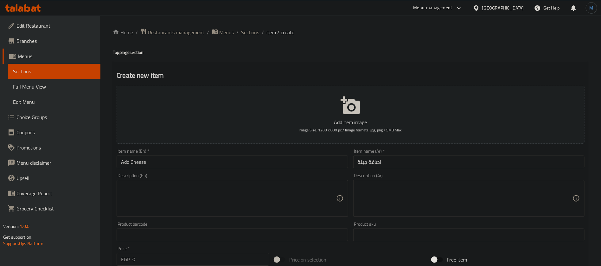
click at [200, 257] on input "0" at bounding box center [200, 259] width 137 height 13
type input "15"
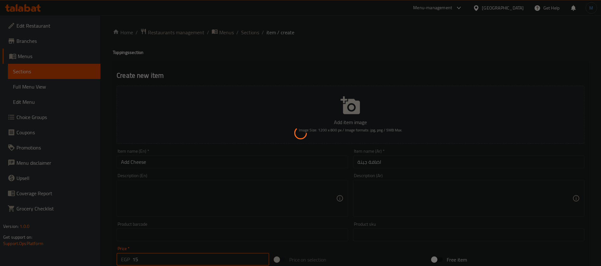
type input "0"
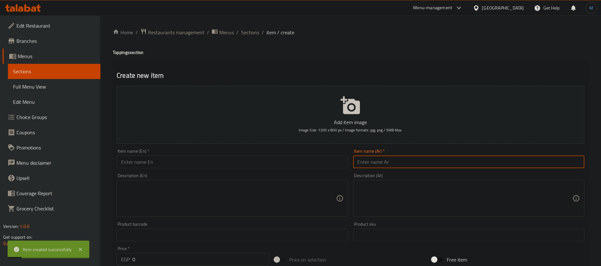
click at [413, 163] on input "text" at bounding box center [468, 161] width 231 height 13
type input "اضافة بيض"
click at [212, 170] on div "Item name (En)   * Item name (En) *" at bounding box center [232, 158] width 236 height 24
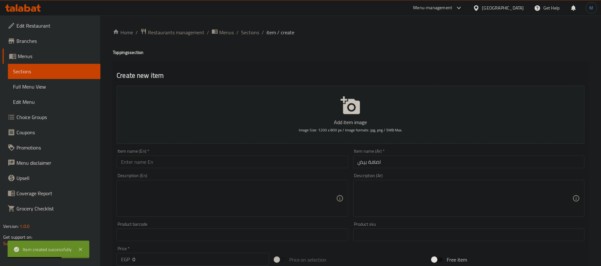
click at [211, 162] on input "text" at bounding box center [232, 161] width 231 height 13
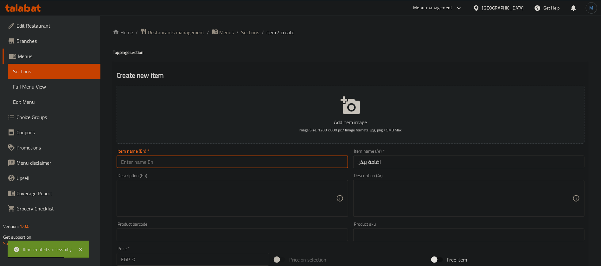
paste input "Add eggs"
type input "Add Eggs"
click at [157, 259] on input "0" at bounding box center [200, 259] width 137 height 13
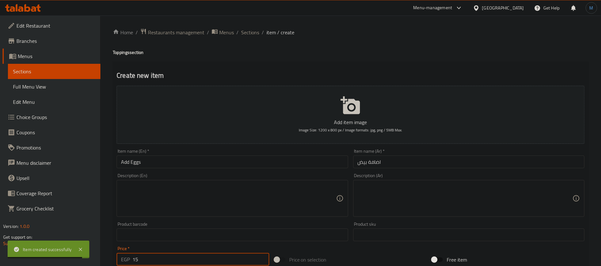
type input "15"
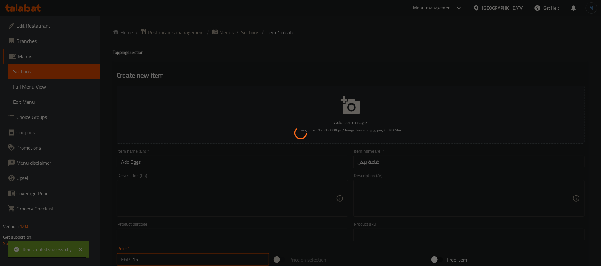
type input "0"
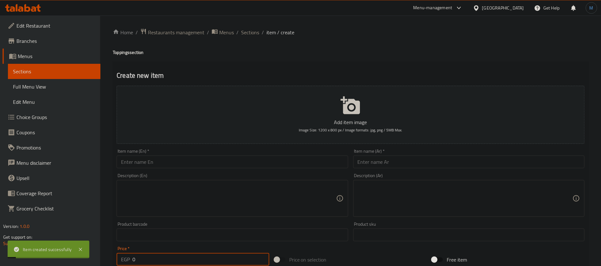
click at [239, 41] on div "Home / Restaurants management / Menus / Sections / item / create Toppings secti…" at bounding box center [351, 231] width 476 height 407
click at [241, 36] on span "Sections" at bounding box center [250, 33] width 18 height 8
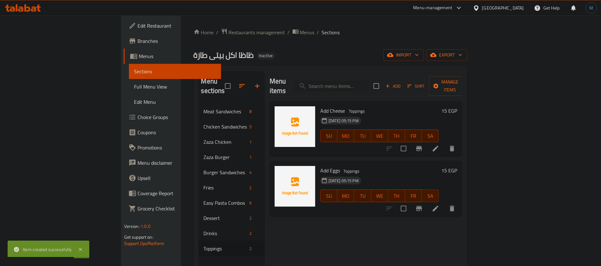
click at [124, 122] on link "Choice Groups" at bounding box center [173, 116] width 98 height 15
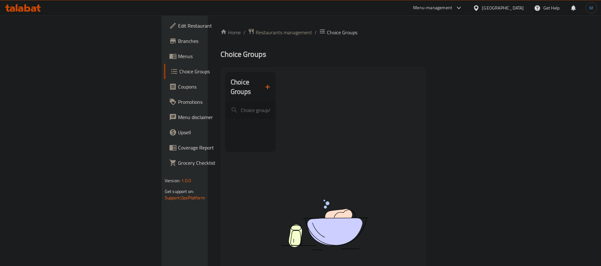
click at [266, 85] on icon "button" at bounding box center [268, 87] width 4 height 4
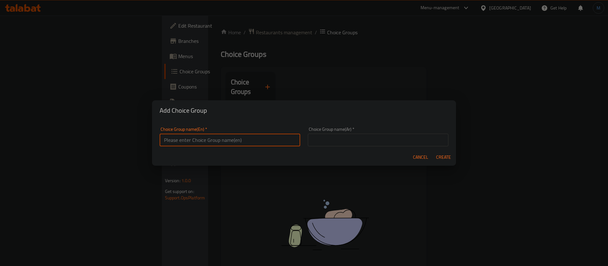
click at [279, 143] on input "text" at bounding box center [230, 139] width 141 height 13
type input "Your Choice Of"
click at [363, 128] on div "Choice Group name(Ar)   * Choice Group name(Ar) *" at bounding box center [378, 136] width 141 height 19
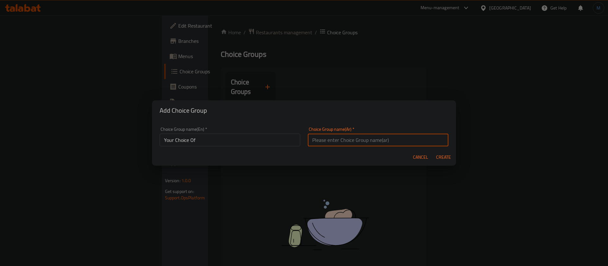
click at [361, 136] on input "text" at bounding box center [378, 139] width 141 height 13
type input "اختيارك من"
click at [445, 160] on span "Create" at bounding box center [443, 157] width 15 height 8
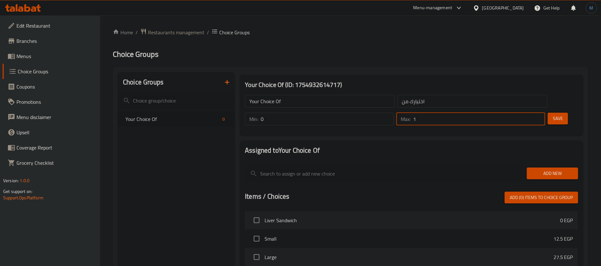
click at [527, 113] on input "1" at bounding box center [479, 119] width 132 height 13
type input "2"
click at [527, 113] on input "2" at bounding box center [479, 119] width 132 height 13
click at [394, 113] on input "1" at bounding box center [327, 119] width 133 height 13
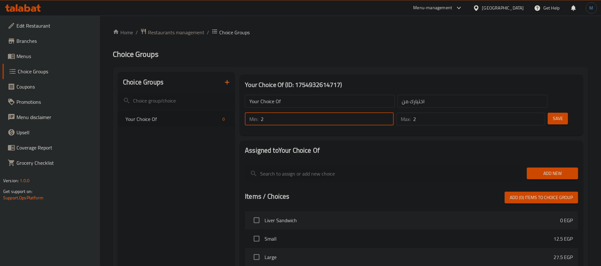
type input "2"
click at [394, 113] on input "2" at bounding box center [327, 119] width 133 height 13
click at [550, 169] on span "Add New" at bounding box center [552, 173] width 41 height 8
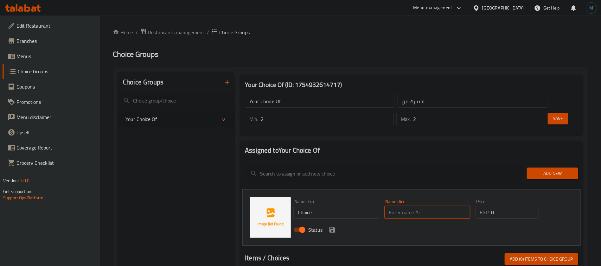
click at [415, 206] on input "text" at bounding box center [427, 212] width 86 height 13
type input "قشطة"
click at [343, 201] on div "Name (En) Choice Name (En)" at bounding box center [336, 208] width 91 height 24
click at [344, 206] on input "Choice" at bounding box center [336, 212] width 86 height 13
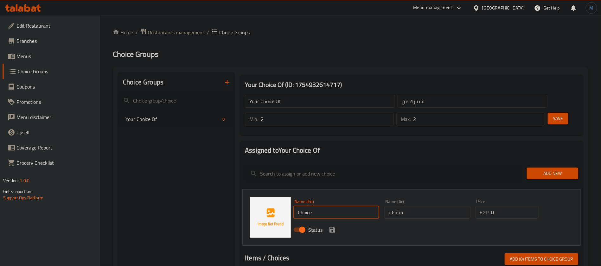
paste input "Qeshta"
type input "Qeshta"
click at [331, 227] on icon "save" at bounding box center [333, 230] width 6 height 6
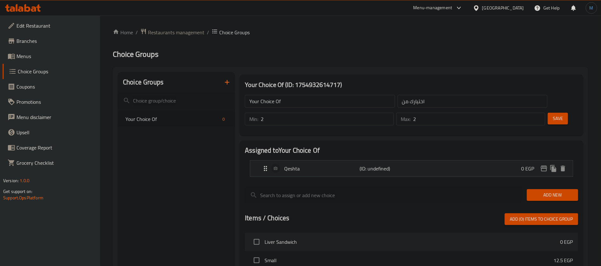
click at [551, 191] on span "Add New" at bounding box center [552, 195] width 41 height 8
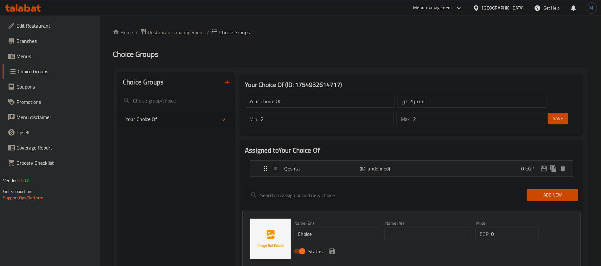
drag, startPoint x: 448, startPoint y: 207, endPoint x: 447, endPoint y: 214, distance: 7.1
click at [448, 221] on div "Name (Ar) Name (Ar)" at bounding box center [427, 230] width 86 height 19
click at [447, 227] on input "text" at bounding box center [427, 233] width 86 height 13
type input "عسل"
click at [352, 227] on input "Choice" at bounding box center [336, 233] width 86 height 13
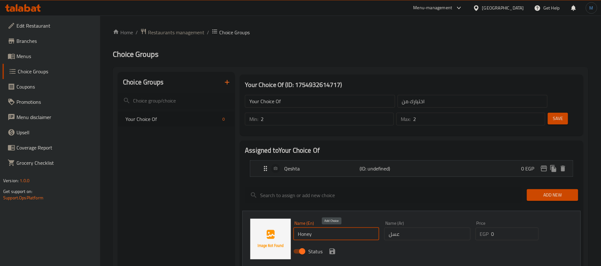
type input "Honey"
click at [331, 247] on icon "save" at bounding box center [333, 251] width 8 height 8
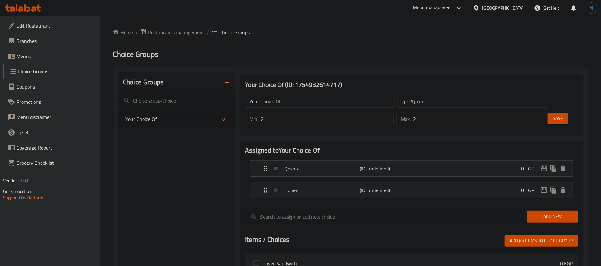
click at [563, 210] on button "Add New" at bounding box center [552, 216] width 51 height 12
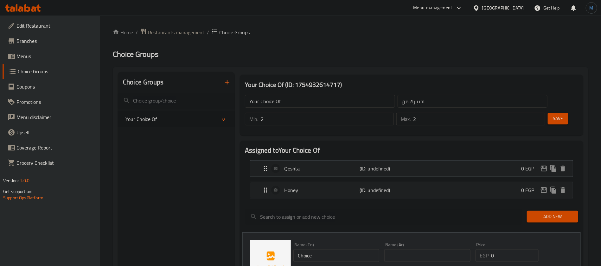
click at [459, 249] on input "text" at bounding box center [427, 255] width 86 height 13
click at [334, 249] on input "Choice" at bounding box center [336, 255] width 86 height 13
type input "Jem"
click at [421, 249] on input "text" at bounding box center [427, 255] width 86 height 13
type input "مربي"
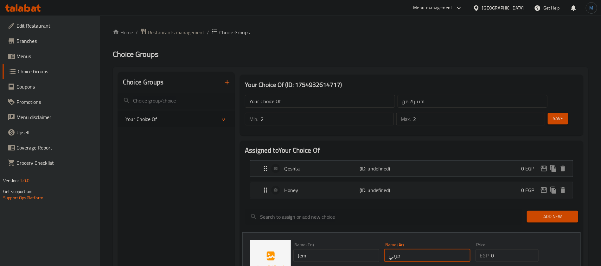
click at [327, 249] on input "Jem" at bounding box center [336, 255] width 86 height 13
paste input "ja"
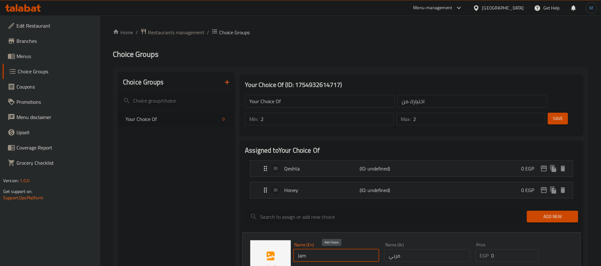
type input "Jam"
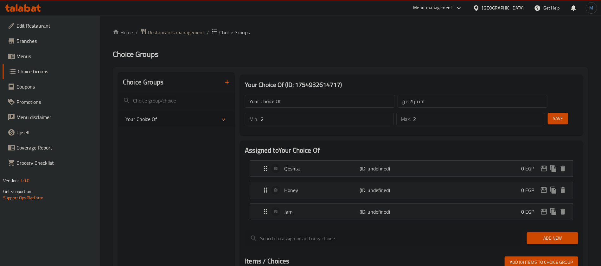
click at [551, 113] on button "Save" at bounding box center [558, 119] width 20 height 12
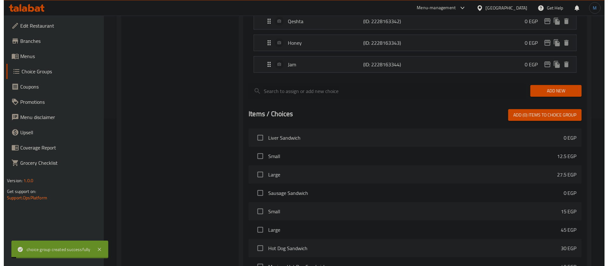
scroll to position [218, 0]
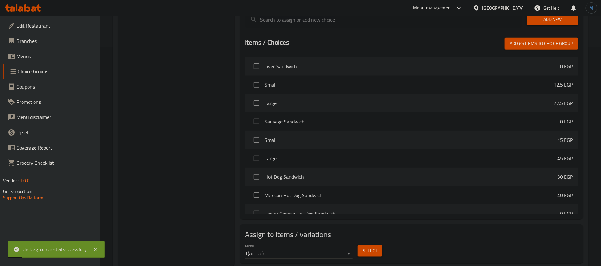
click at [381, 245] on button "Select" at bounding box center [370, 251] width 25 height 12
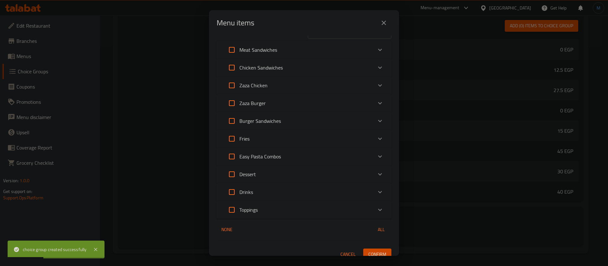
scroll to position [22, 0]
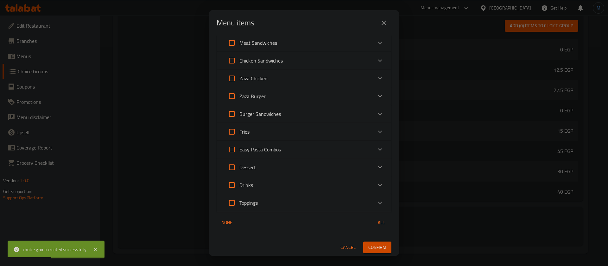
click at [288, 173] on div "Dessert" at bounding box center [298, 166] width 148 height 15
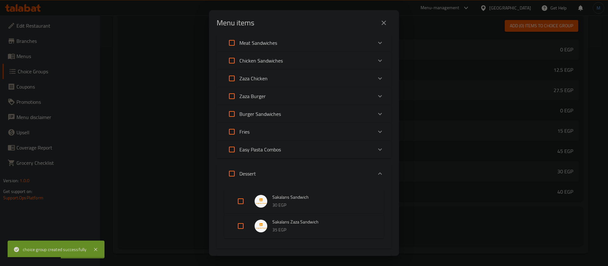
click at [240, 200] on input "Expand" at bounding box center [240, 200] width 15 height 15
checkbox input "true"
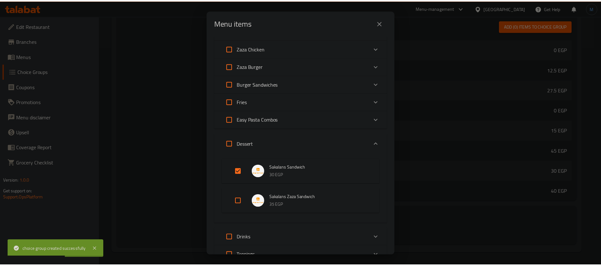
scroll to position [104, 0]
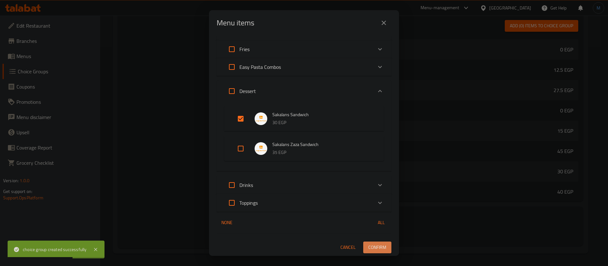
click at [374, 244] on span "Confirm" at bounding box center [378, 247] width 18 height 8
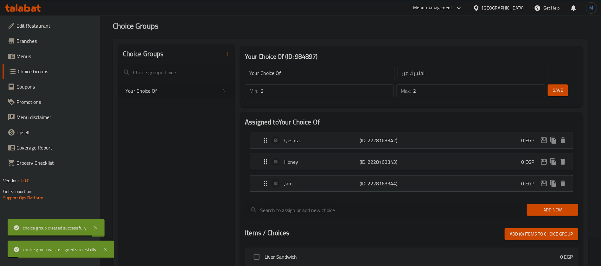
scroll to position [0, 0]
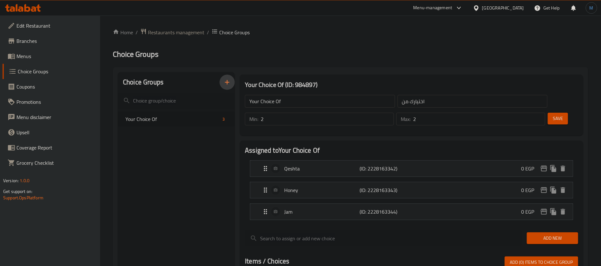
click at [232, 86] on button "button" at bounding box center [227, 81] width 15 height 15
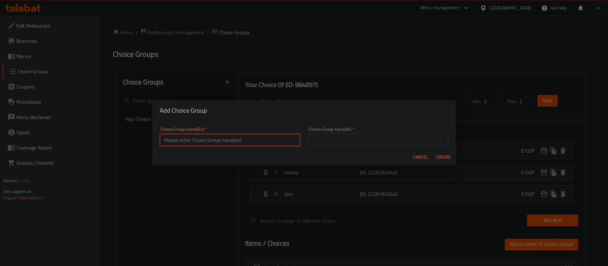
click at [284, 138] on input "text" at bounding box center [230, 139] width 141 height 13
type input "Combo"
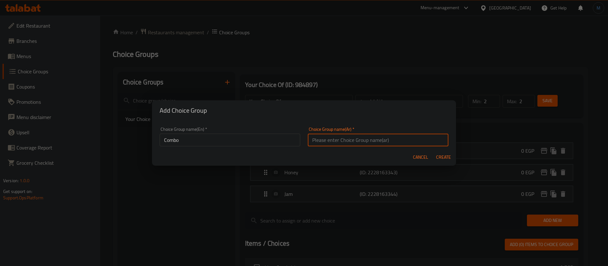
click at [330, 139] on input "text" at bounding box center [378, 139] width 141 height 13
type input "م"
type input "كومبو"
click at [434, 151] on button "Create" at bounding box center [444, 157] width 20 height 12
type input "Combo"
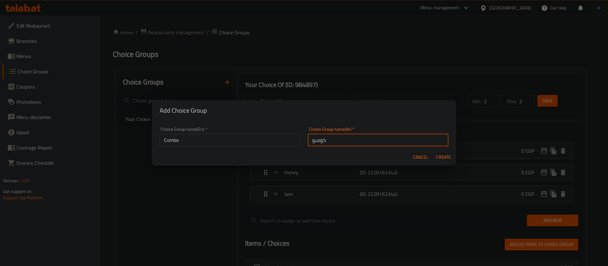
type input "كومبو"
type input "0"
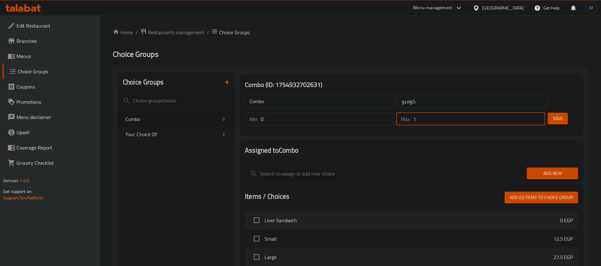
type input "1"
click at [527, 113] on input "1" at bounding box center [479, 119] width 132 height 13
drag, startPoint x: 552, startPoint y: 143, endPoint x: 553, endPoint y: 157, distance: 14.3
click at [552, 160] on div at bounding box center [411, 162] width 333 height 5
click at [553, 169] on span "Add New" at bounding box center [552, 173] width 41 height 8
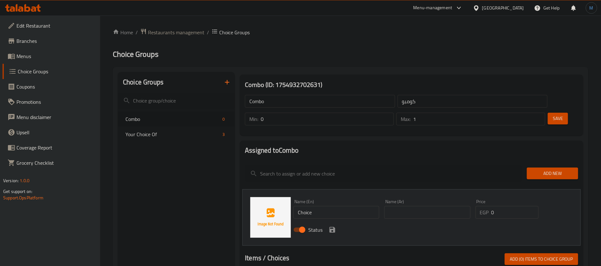
drag, startPoint x: 376, startPoint y: 179, endPoint x: 352, endPoint y: 196, distance: 29.2
click at [371, 196] on div "Name (En) Choice Name (En)" at bounding box center [336, 208] width 91 height 24
click at [351, 206] on input "Choice" at bounding box center [336, 212] width 86 height 13
click at [277, 93] on div "Combo ​ كومبو ​" at bounding box center [396, 101] width 310 height 20
click at [279, 100] on input "Combo" at bounding box center [320, 101] width 150 height 13
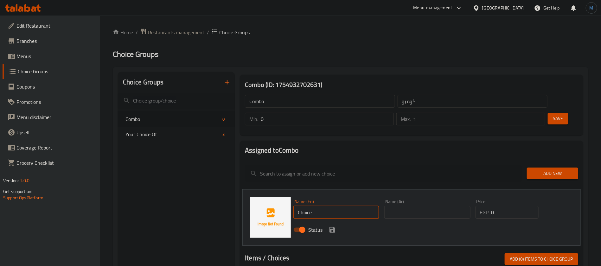
click at [373, 206] on input "Choice" at bounding box center [336, 212] width 86 height 13
paste input "ombo"
type input "Combo"
click at [456, 104] on input "كومبو" at bounding box center [473, 101] width 150 height 13
click at [393, 206] on input "text" at bounding box center [427, 212] width 86 height 13
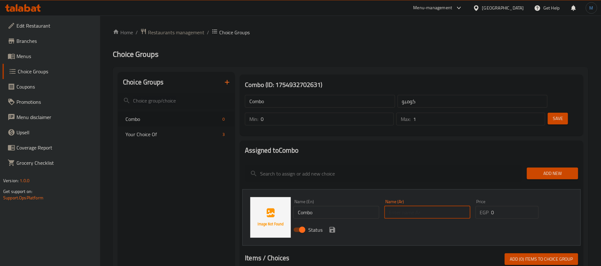
paste input "كومبو"
type input "كومبو"
click at [40, 59] on span "Menus" at bounding box center [55, 56] width 79 height 8
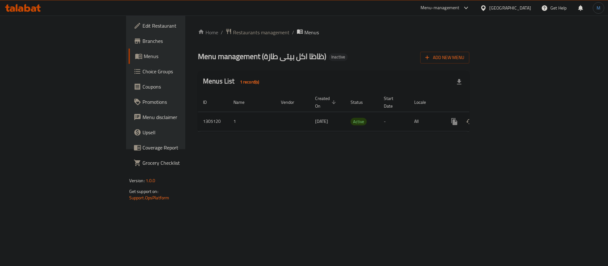
click at [508, 115] on link "enhanced table" at bounding box center [500, 121] width 15 height 15
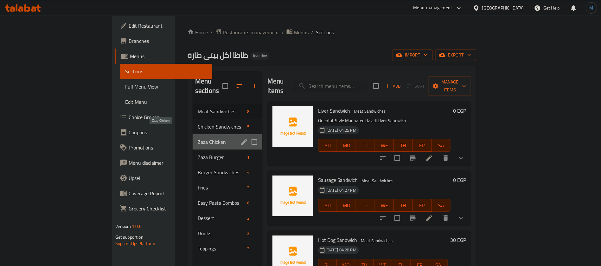
click at [198, 138] on span "Zaza Chicken" at bounding box center [212, 142] width 29 height 8
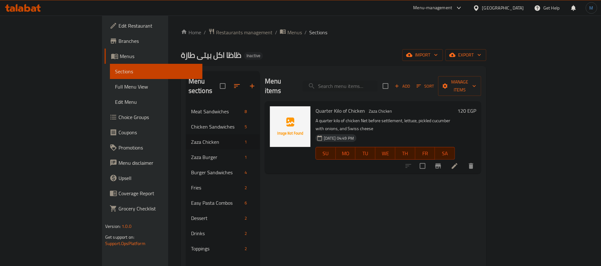
click at [464, 160] on li at bounding box center [455, 165] width 18 height 11
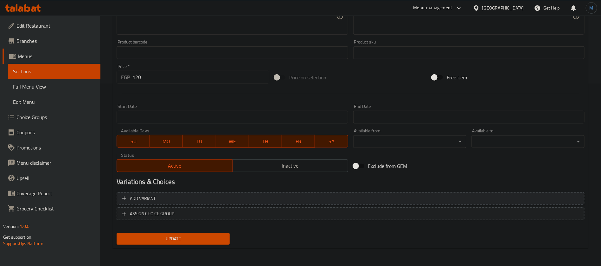
click at [465, 199] on span "Add variant" at bounding box center [350, 198] width 457 height 8
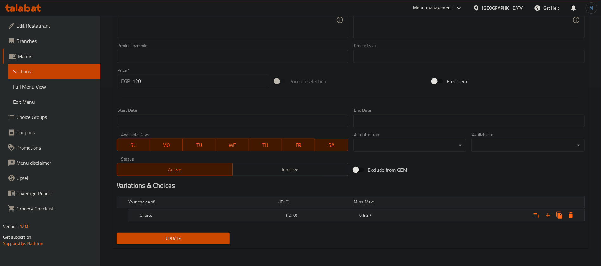
scroll to position [177, 0]
click at [550, 213] on icon "Expand" at bounding box center [548, 216] width 8 height 8
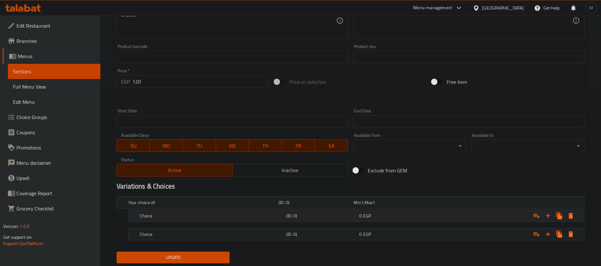
click at [203, 209] on div "Choice (ID: 0) 0 EGP" at bounding box center [352, 202] width 451 height 14
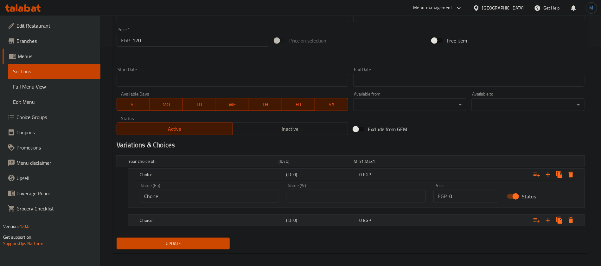
scroll to position [223, 0]
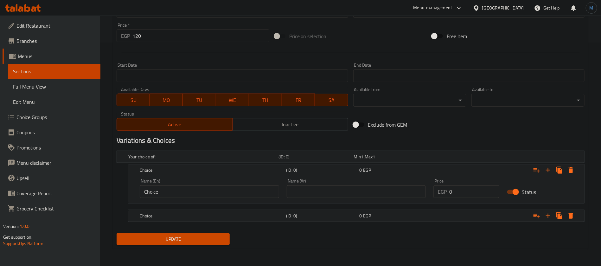
click at [228, 190] on input "Choice" at bounding box center [209, 191] width 139 height 13
paste input "egu"
type input "Regular"
click at [396, 193] on input "text" at bounding box center [356, 191] width 139 height 13
paste input "عادي"
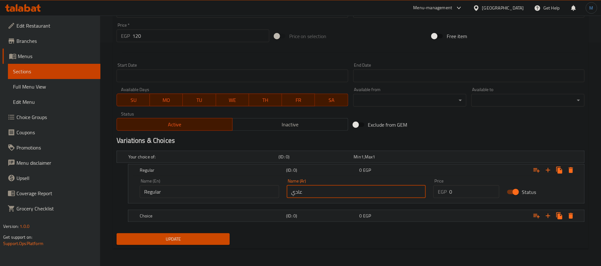
type input "عادي"
drag, startPoint x: 269, startPoint y: 224, endPoint x: 271, endPoint y: 217, distance: 7.1
click at [269, 224] on nav at bounding box center [351, 225] width 468 height 5
click at [272, 161] on div "Choice" at bounding box center [202, 156] width 150 height 9
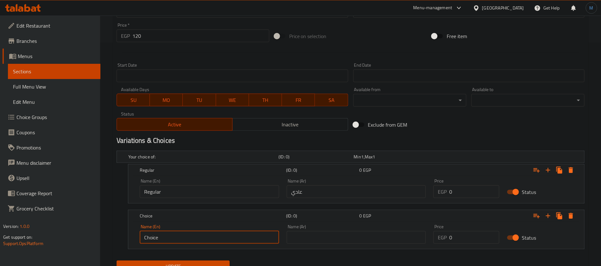
click at [211, 234] on input "Choice" at bounding box center [209, 237] width 139 height 13
type input "Combo"
click at [318, 235] on input "text" at bounding box center [356, 237] width 139 height 13
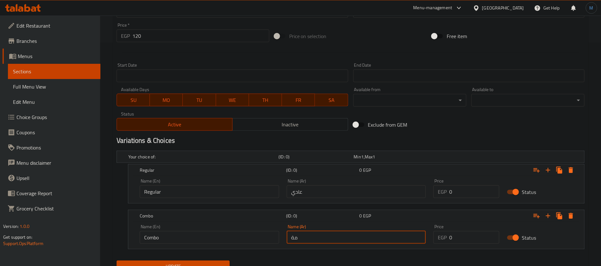
type input "م"
type input "كومبو"
click at [168, 33] on input "120" at bounding box center [200, 35] width 137 height 13
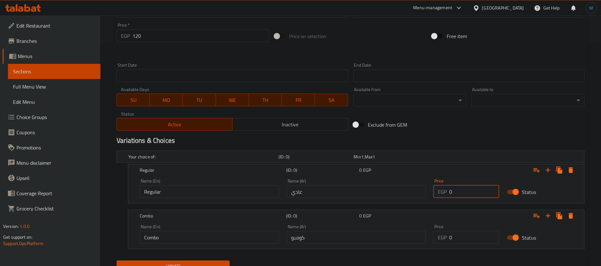
click at [471, 189] on input "0" at bounding box center [474, 191] width 50 height 13
paste input "12"
type input "120"
click at [464, 240] on input "0" at bounding box center [474, 237] width 50 height 13
type input "165"
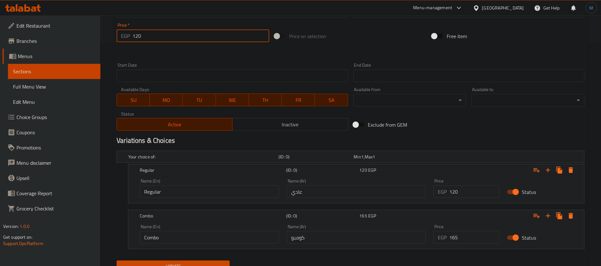
click at [191, 42] on input "120" at bounding box center [200, 35] width 137 height 13
type input "0"
click at [385, 136] on h2 "Variations & Choices" at bounding box center [351, 141] width 468 height 10
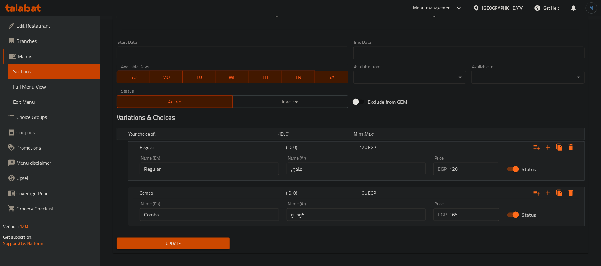
scroll to position [250, 0]
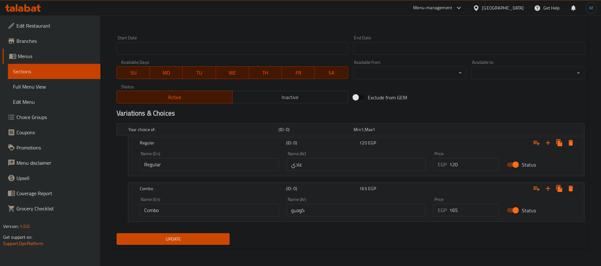
click at [204, 241] on span "Update" at bounding box center [173, 239] width 103 height 8
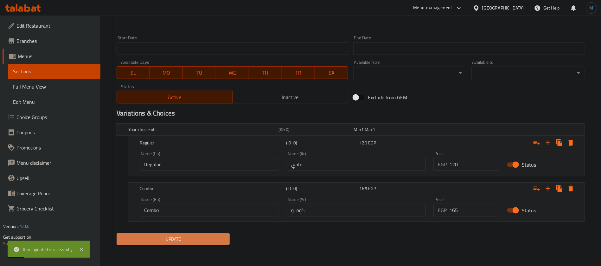
click at [183, 233] on button "Update" at bounding box center [173, 239] width 113 height 12
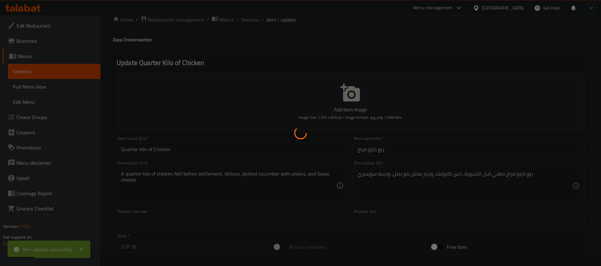
scroll to position [0, 0]
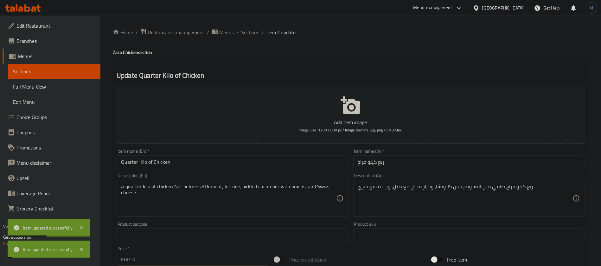
click at [246, 31] on span "Sections" at bounding box center [250, 33] width 18 height 8
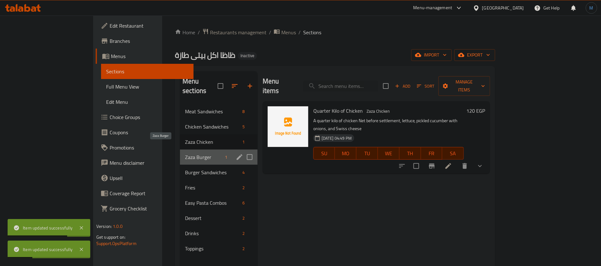
click at [185, 153] on span "Zaza Burger" at bounding box center [203, 157] width 37 height 8
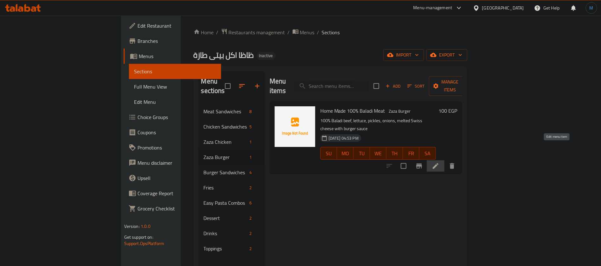
click at [440, 162] on icon at bounding box center [436, 166] width 8 height 8
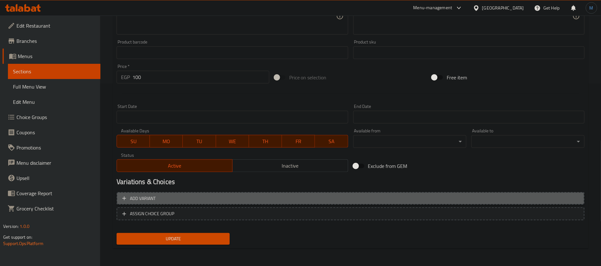
click at [493, 199] on span "Add variant" at bounding box center [350, 198] width 457 height 8
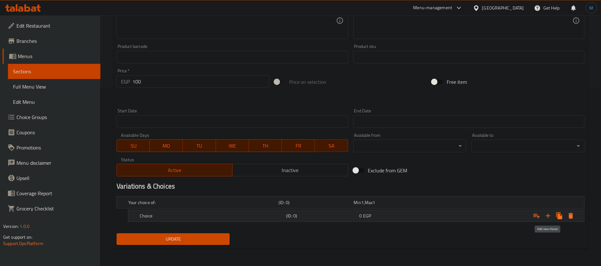
click at [547, 215] on icon "Expand" at bounding box center [548, 215] width 4 height 4
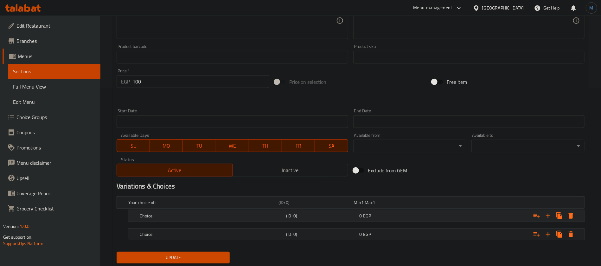
click at [293, 205] on h5 "(ID: 0)" at bounding box center [315, 202] width 73 height 6
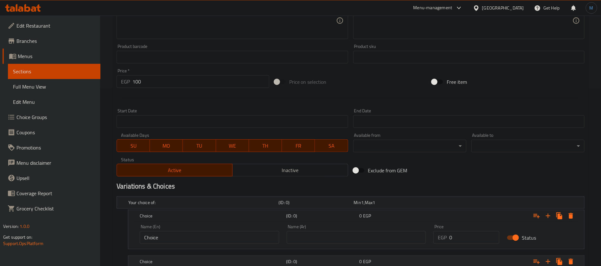
scroll to position [223, 0]
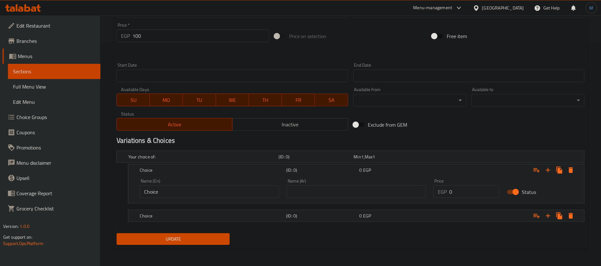
click at [243, 189] on input "Choice" at bounding box center [209, 191] width 139 height 13
type input "Regular"
click at [303, 189] on input "text" at bounding box center [356, 191] width 139 height 13
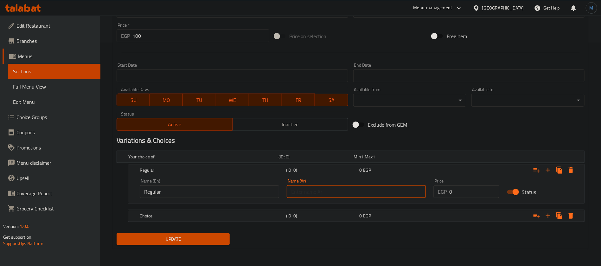
type input "عادي"
click at [225, 160] on h5 "Choice" at bounding box center [202, 156] width 148 height 6
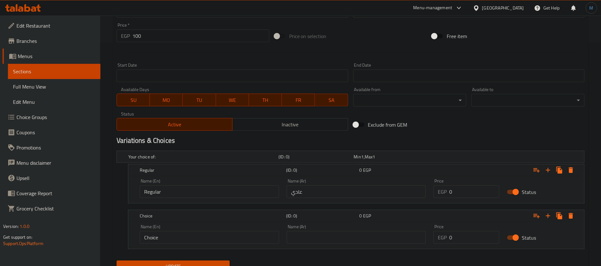
click at [213, 230] on div "Name (En) Choice Name (En)" at bounding box center [209, 233] width 139 height 19
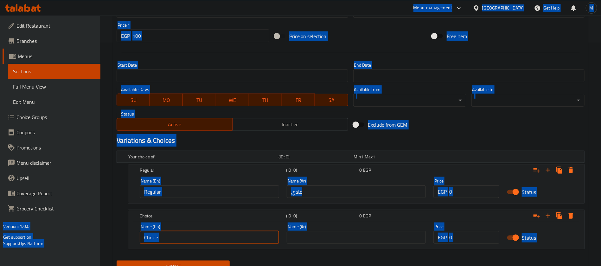
click at [213, 234] on input "Choice" at bounding box center [209, 237] width 139 height 13
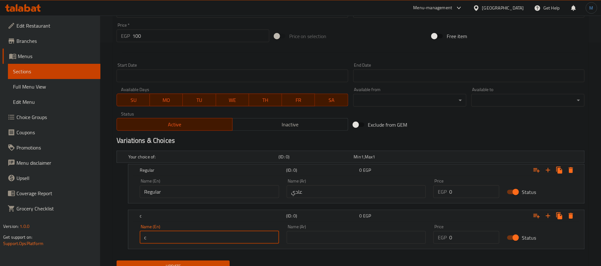
type input "Combo"
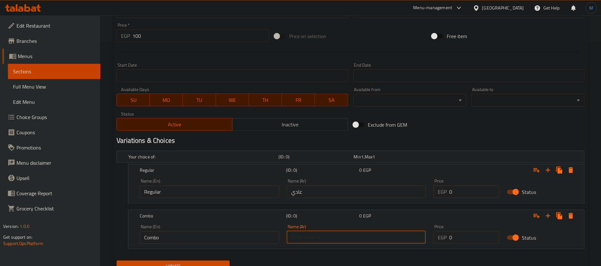
click at [339, 235] on input "text" at bounding box center [356, 237] width 139 height 13
type input "كومبو"
click at [171, 38] on input "100" at bounding box center [200, 35] width 137 height 13
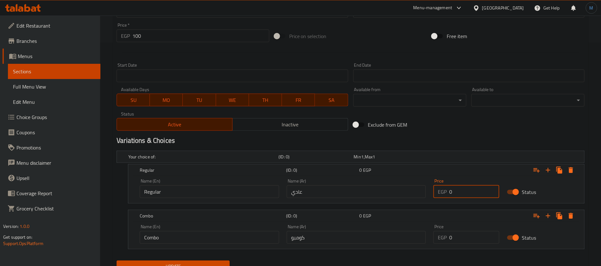
click at [464, 195] on input "0" at bounding box center [474, 191] width 50 height 13
paste input "10"
type input "100"
click at [475, 241] on input "0" at bounding box center [474, 237] width 50 height 13
type input "145"
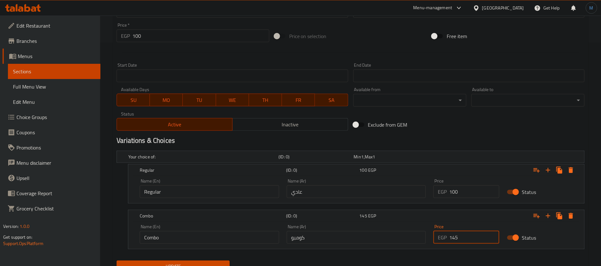
click at [158, 36] on input "100" at bounding box center [200, 35] width 137 height 13
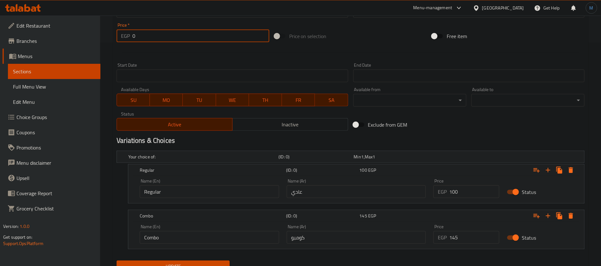
type input "0"
click at [117, 260] on button "Update" at bounding box center [173, 266] width 113 height 12
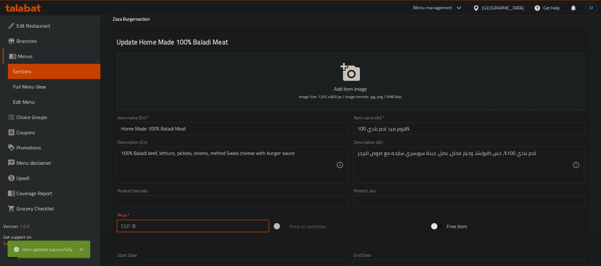
scroll to position [0, 0]
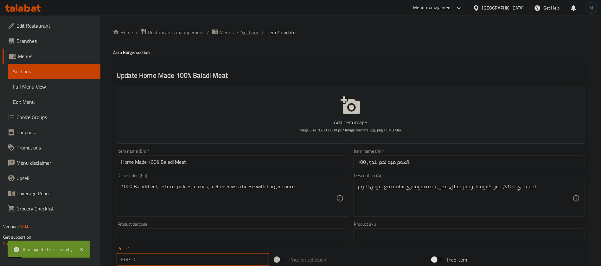
click at [249, 33] on span "Sections" at bounding box center [250, 33] width 18 height 8
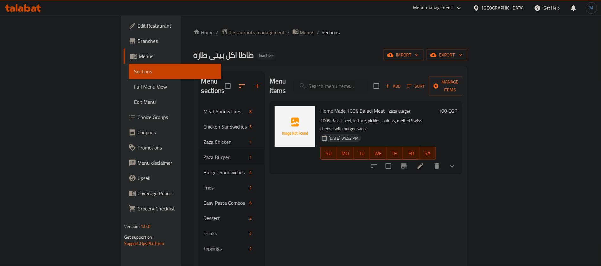
click at [129, 93] on link "Full Menu View" at bounding box center [175, 86] width 93 height 15
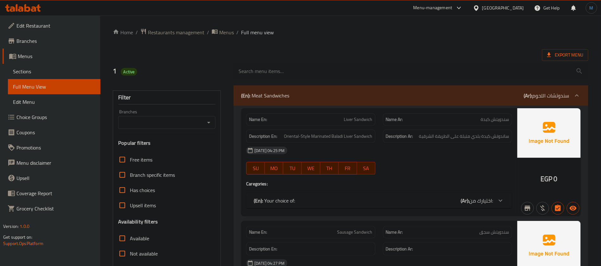
scroll to position [95, 0]
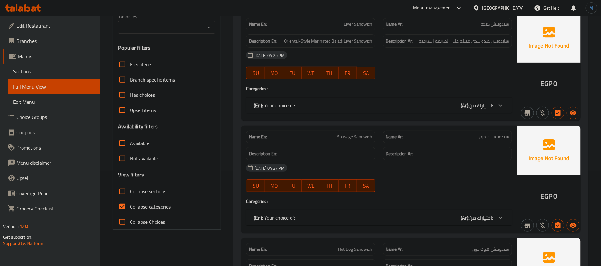
click at [134, 204] on span "Collapse categories" at bounding box center [150, 207] width 41 height 8
click at [130, 204] on input "Collapse categories" at bounding box center [122, 206] width 15 height 15
checkbox input "false"
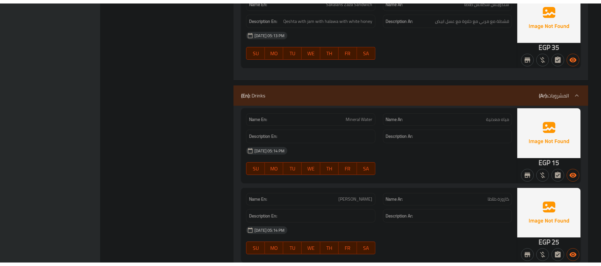
scroll to position [3623, 0]
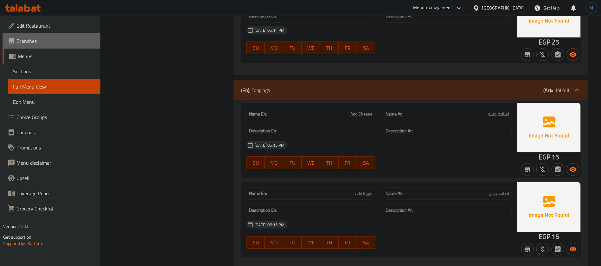
click at [59, 39] on span "Branches" at bounding box center [55, 41] width 79 height 8
